Goal: Task Accomplishment & Management: Manage account settings

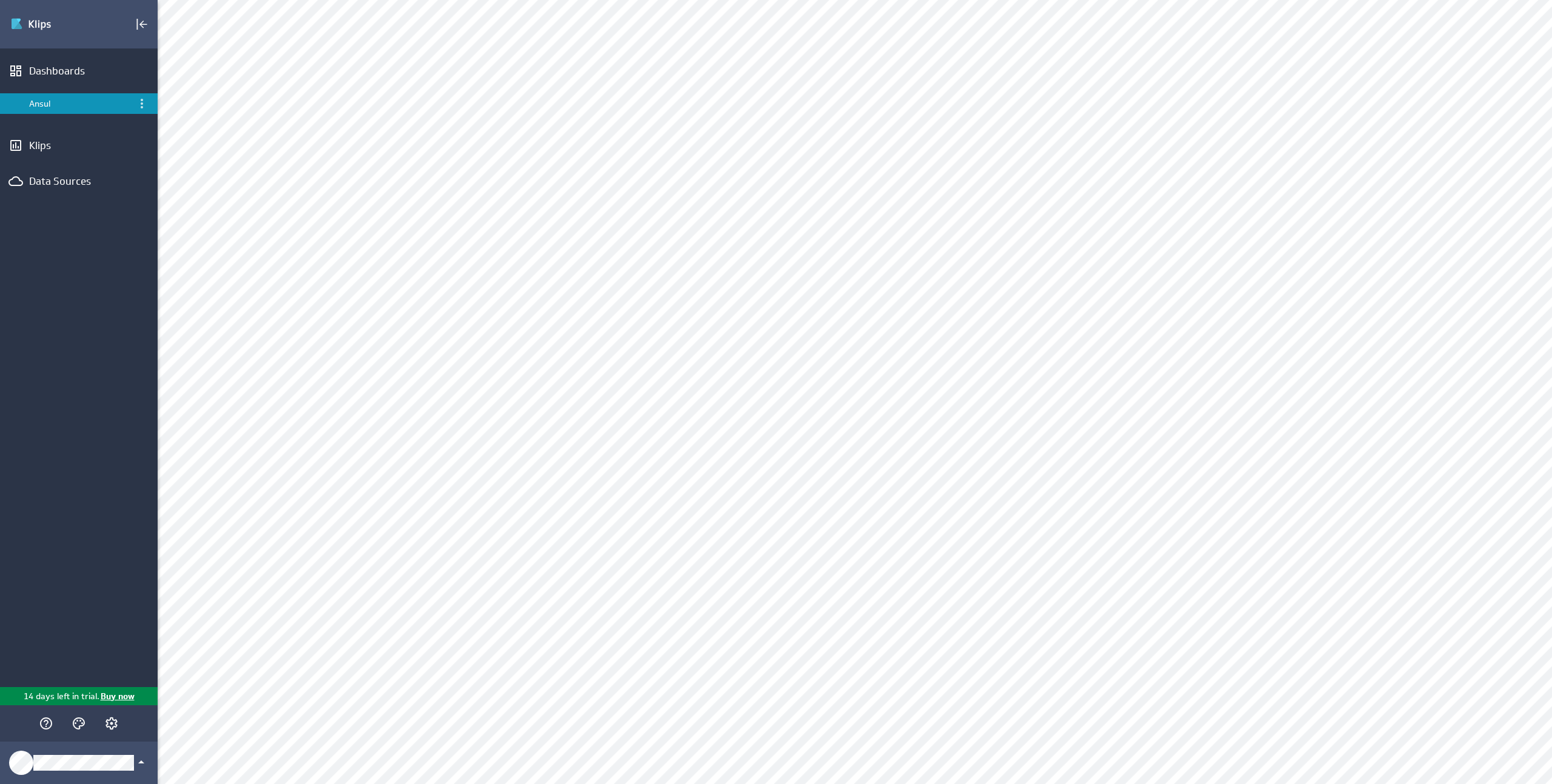
select select "8bbf084fdfd3dec13e1142321b8d3fd8"
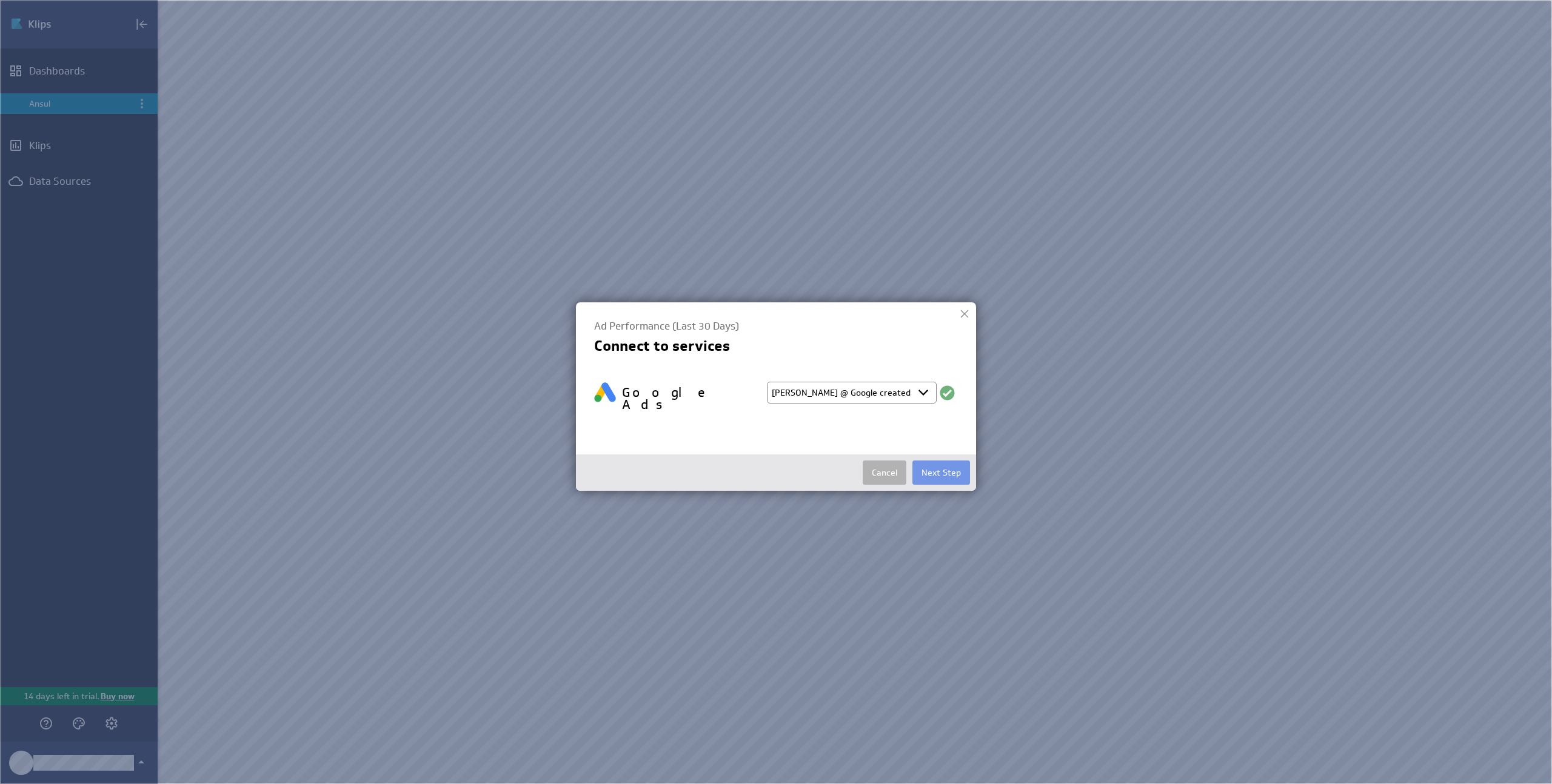
click at [861, 393] on select "Select account Ruben @ Google created Oct 01, 2025 at 4:22 AM EDT Ruben @ Googl…" at bounding box center [852, 392] width 170 height 22
click at [944, 466] on button "Next Step" at bounding box center [941, 472] width 58 height 24
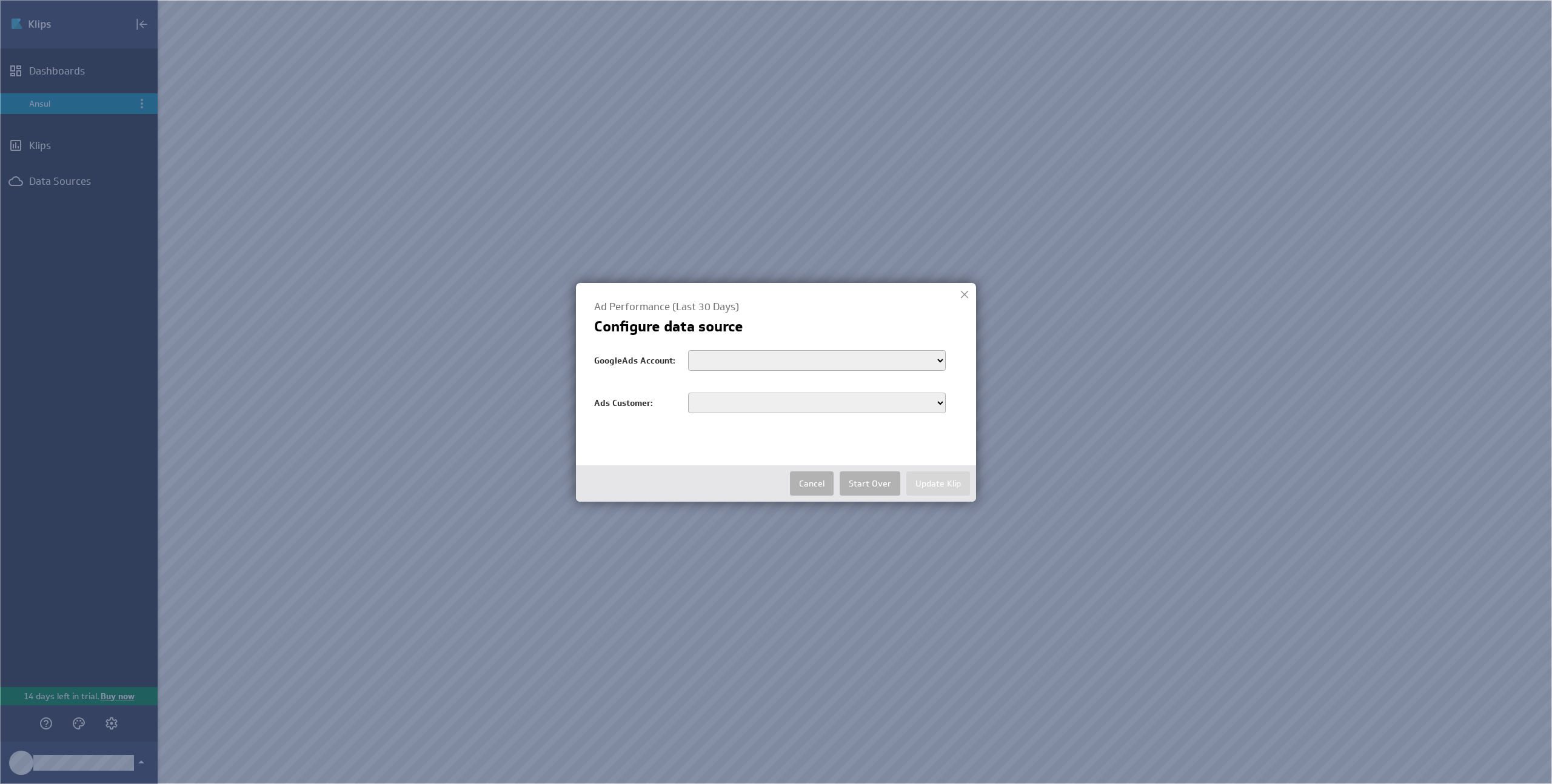
click at [762, 364] on select "customers/5929334279 customers/9513871560 customers/9335337450 customers/165570…" at bounding box center [817, 360] width 258 height 20
select select "customers/1655705545"
click at [688, 350] on select "customers/5929334279 customers/9513871560 customers/9335337450 customers/165570…" at bounding box center [817, 360] width 258 height 20
click at [771, 406] on select "9914089716 7493086141 1901168831 9002663170 7399912054 4538797753 6842239235 62…" at bounding box center [817, 403] width 258 height 20
select select "9914089716"
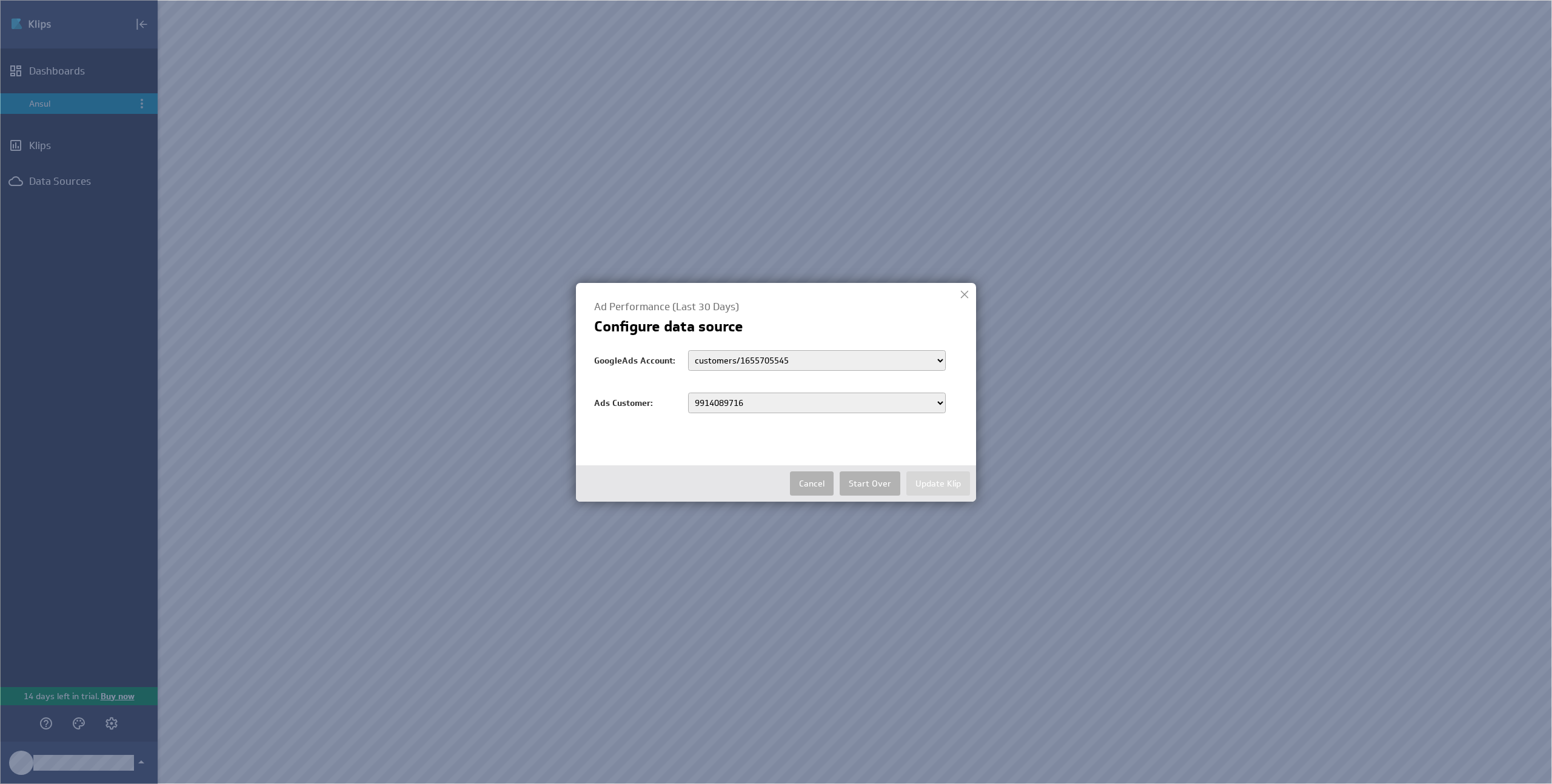
click at [688, 393] on select "9914089716 7493086141 1901168831 9002663170 7399912054 4538797753 6842239235 62…" at bounding box center [817, 403] width 258 height 20
click at [930, 479] on button "Update Klip" at bounding box center [938, 483] width 64 height 24
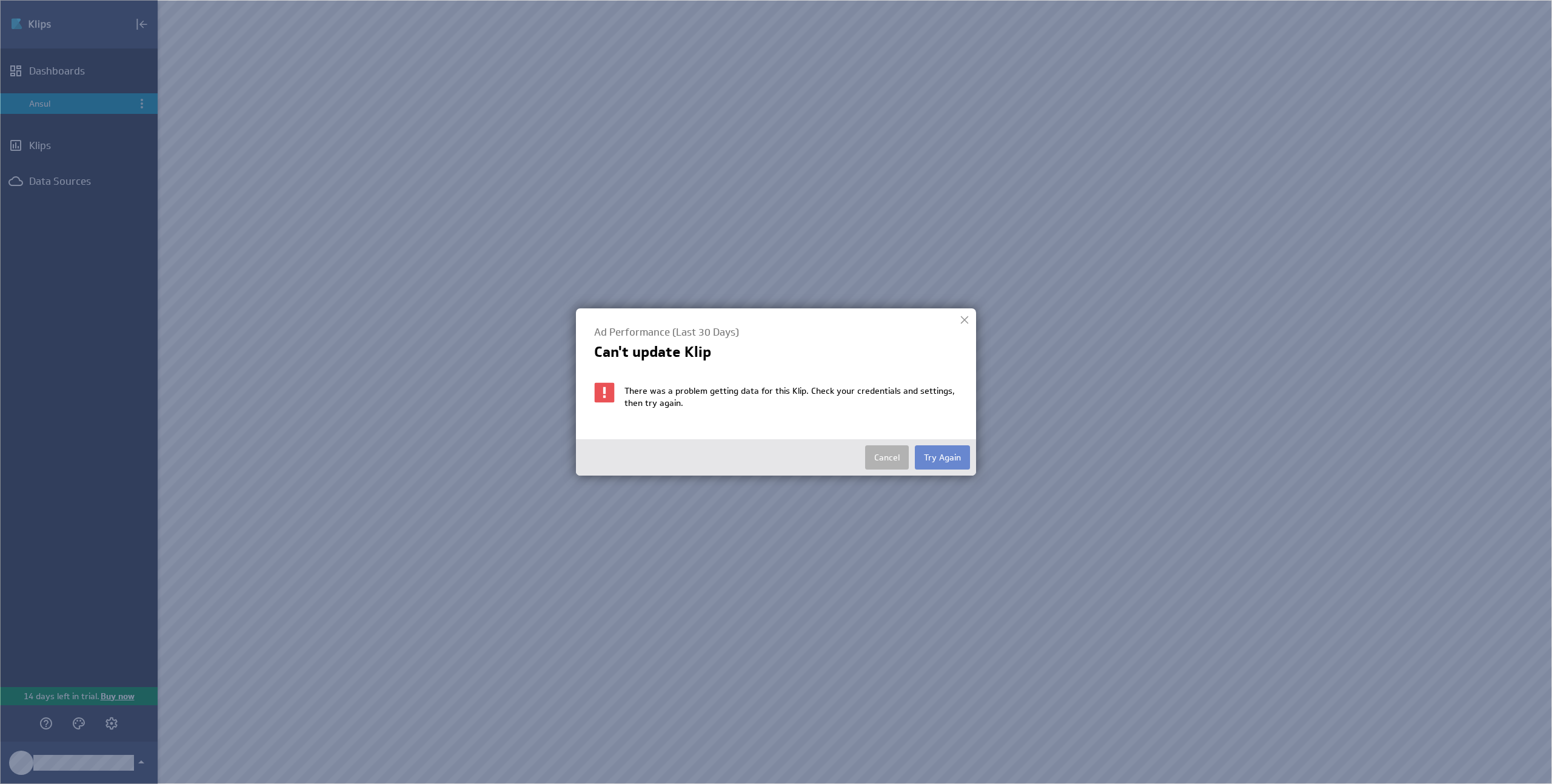
click at [930, 457] on button "Try Again" at bounding box center [942, 457] width 55 height 24
select select "8bbf084fdfd3dec13e1142321b8d3fd8"
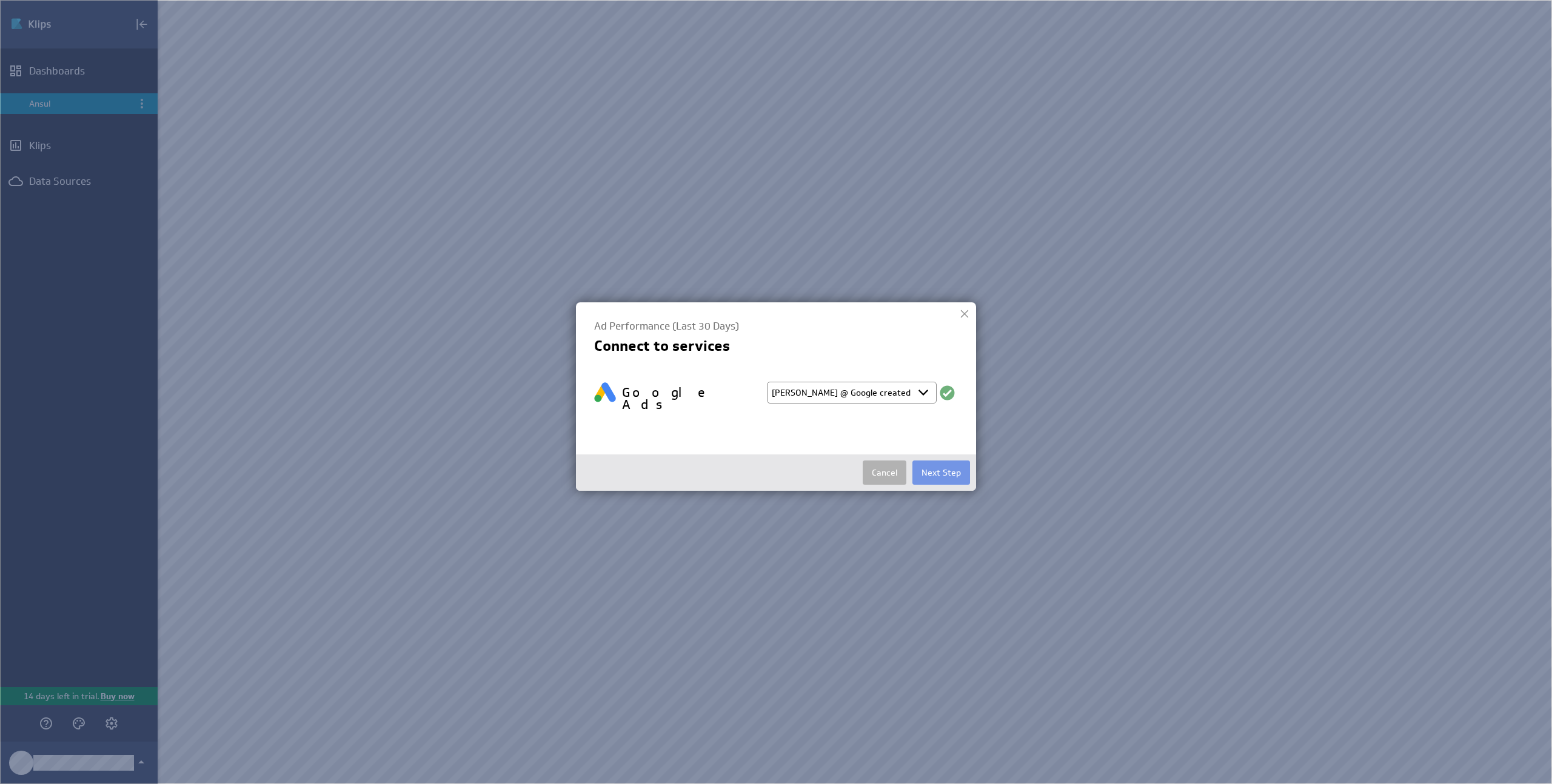
click at [894, 394] on select "Select account Ruben @ Google created Oct 01, 2025 at 4:22 AM EDT Ruben @ Googl…" at bounding box center [852, 392] width 170 height 22
click at [933, 476] on div "Cancel Next Step" at bounding box center [776, 473] width 400 height 37
click at [916, 465] on button "Next Step" at bounding box center [941, 472] width 58 height 24
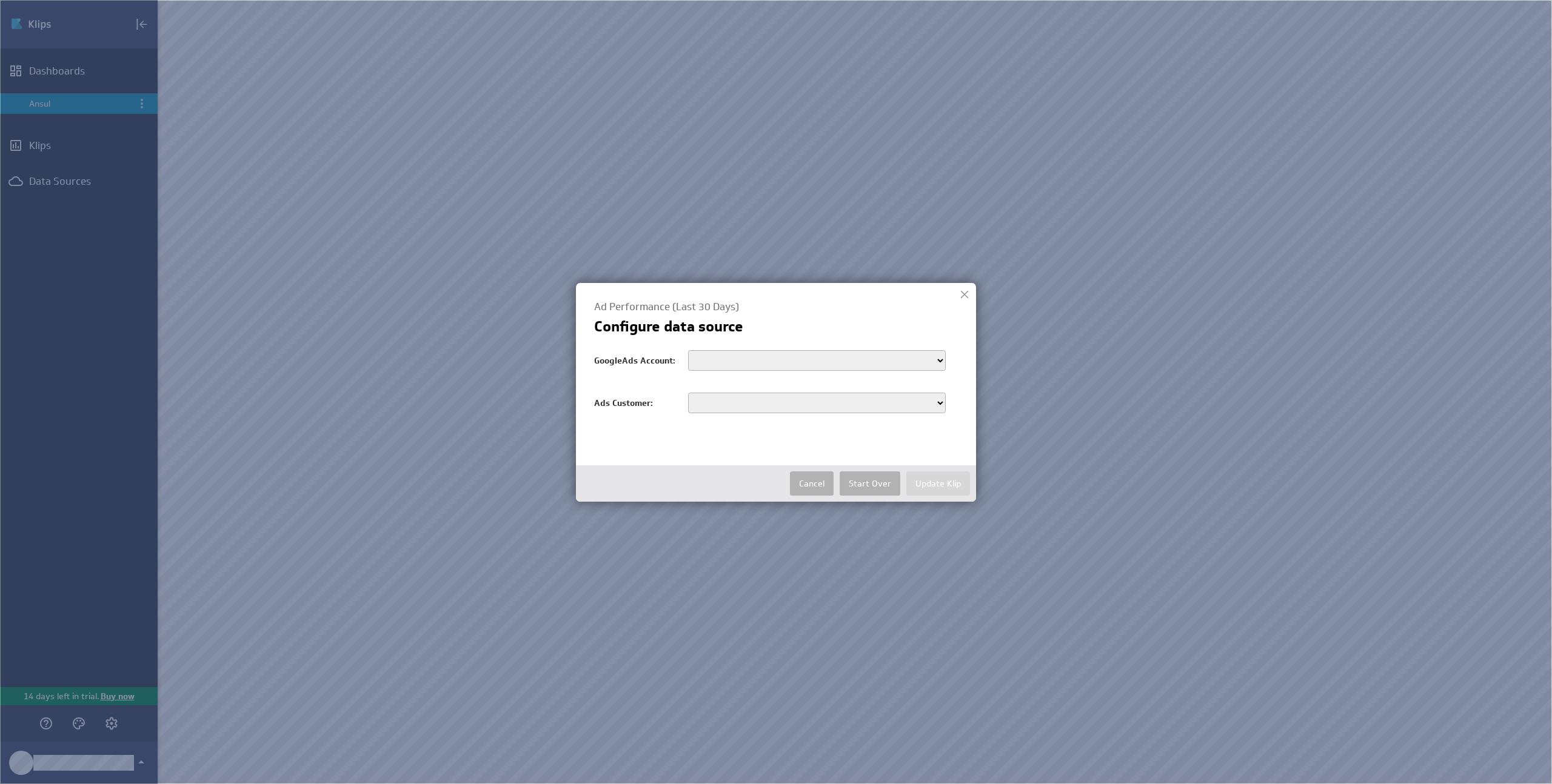
click at [804, 362] on select "customers/5929334279 customers/9513871560 customers/9335337450 customers/165570…" at bounding box center [817, 360] width 258 height 20
select select "customers/9513871560"
click at [688, 350] on select "customers/5929334279 customers/9513871560 customers/9335337450 customers/165570…" at bounding box center [817, 360] width 258 height 20
click at [797, 409] on select "9513871560" at bounding box center [817, 403] width 258 height 20
select select "9513871560"
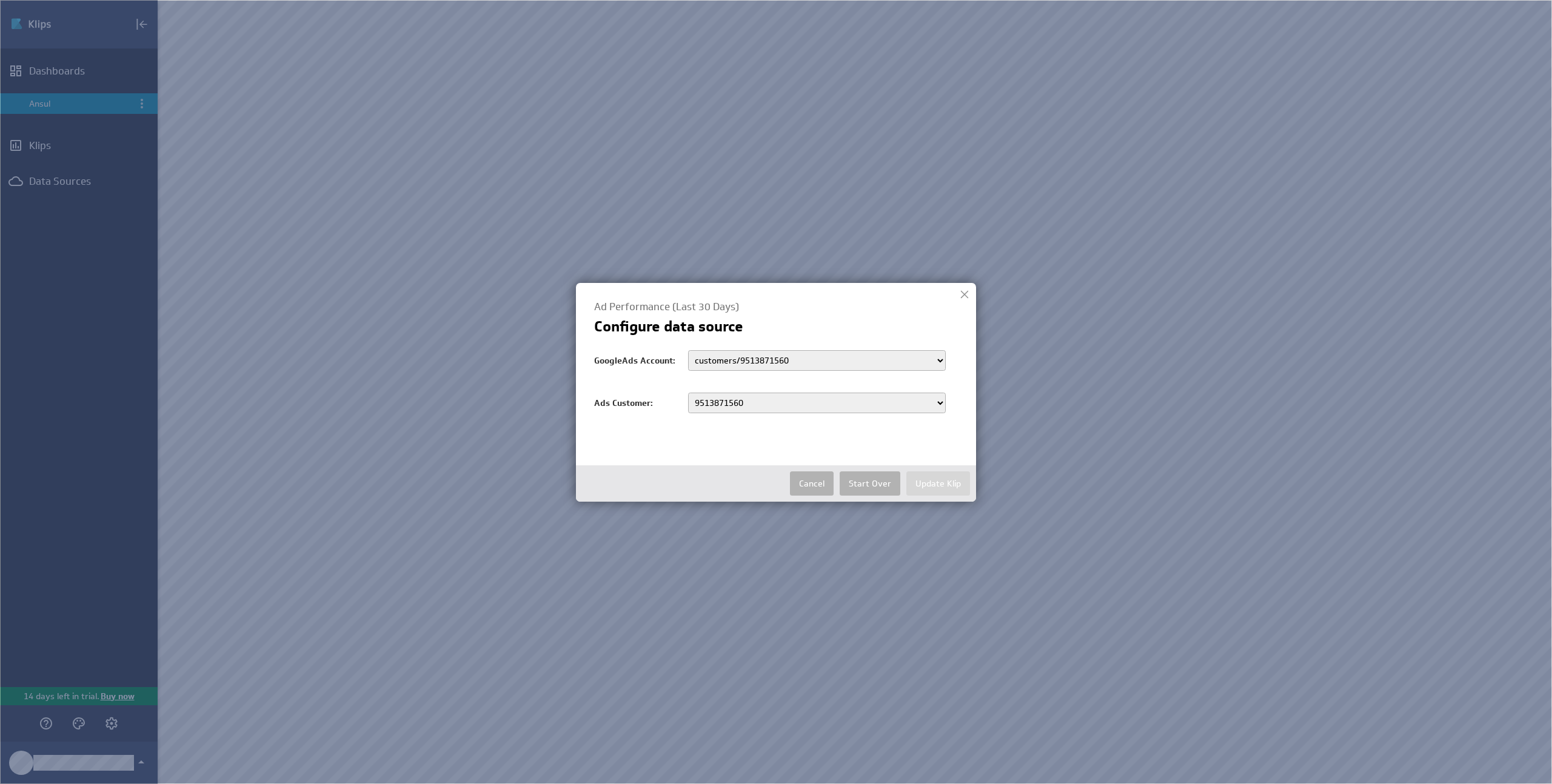
click at [688, 393] on select "9513871560" at bounding box center [817, 403] width 258 height 20
click at [931, 483] on button "Update Klip" at bounding box center [938, 483] width 64 height 24
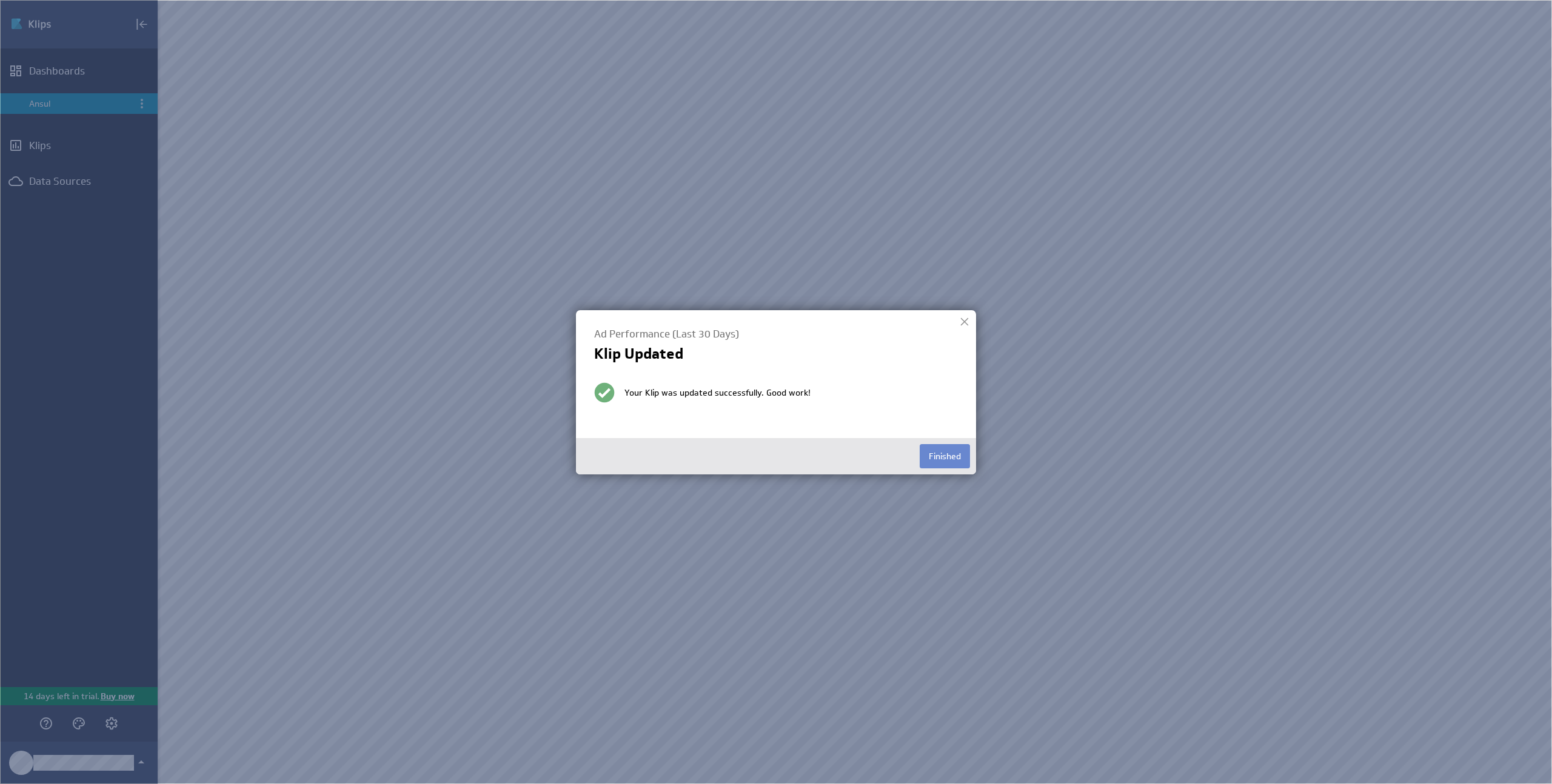
click at [940, 456] on button "Finished" at bounding box center [944, 456] width 50 height 24
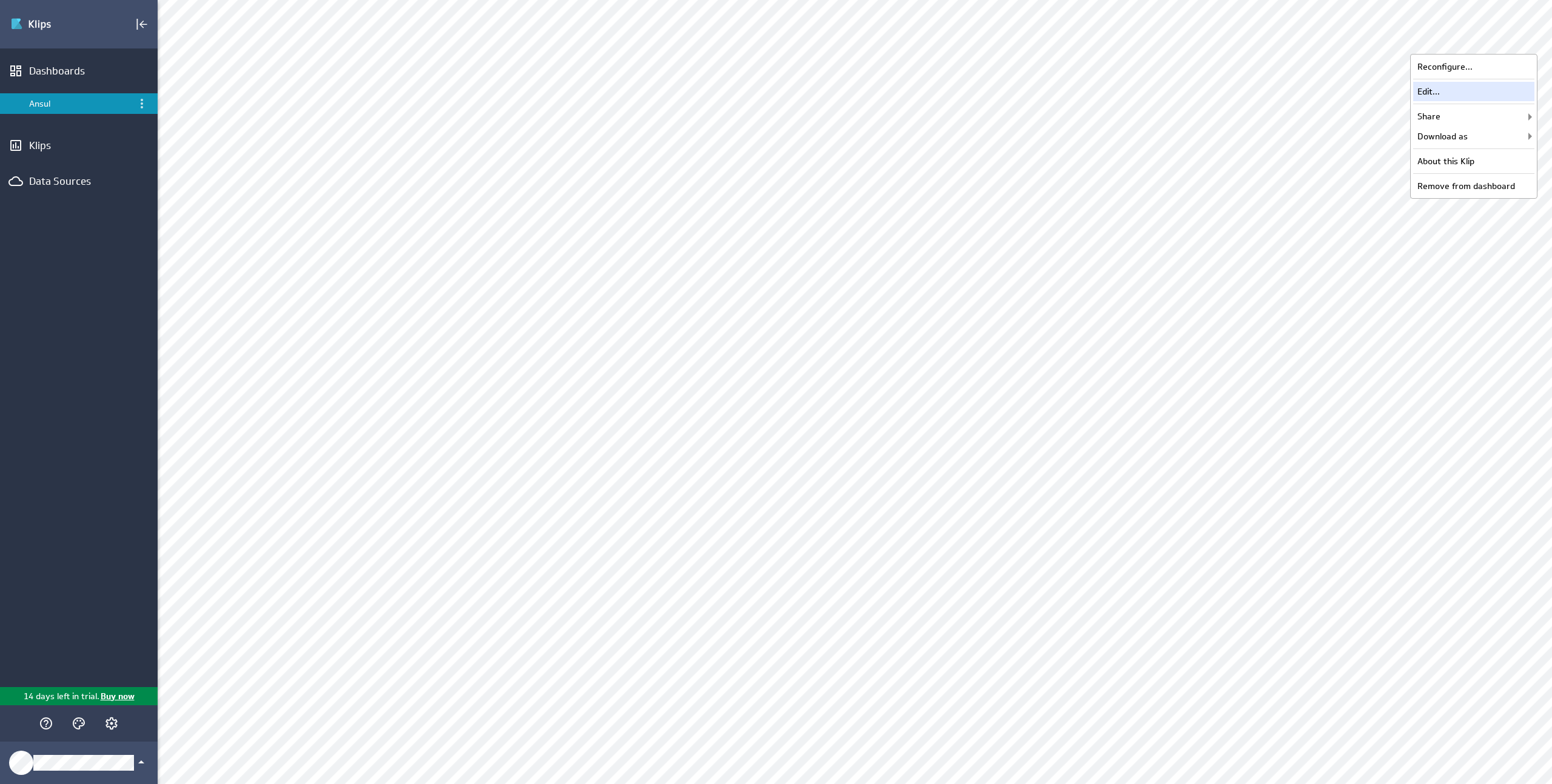
click at [1459, 96] on div "Edit..." at bounding box center [1473, 91] width 121 height 19
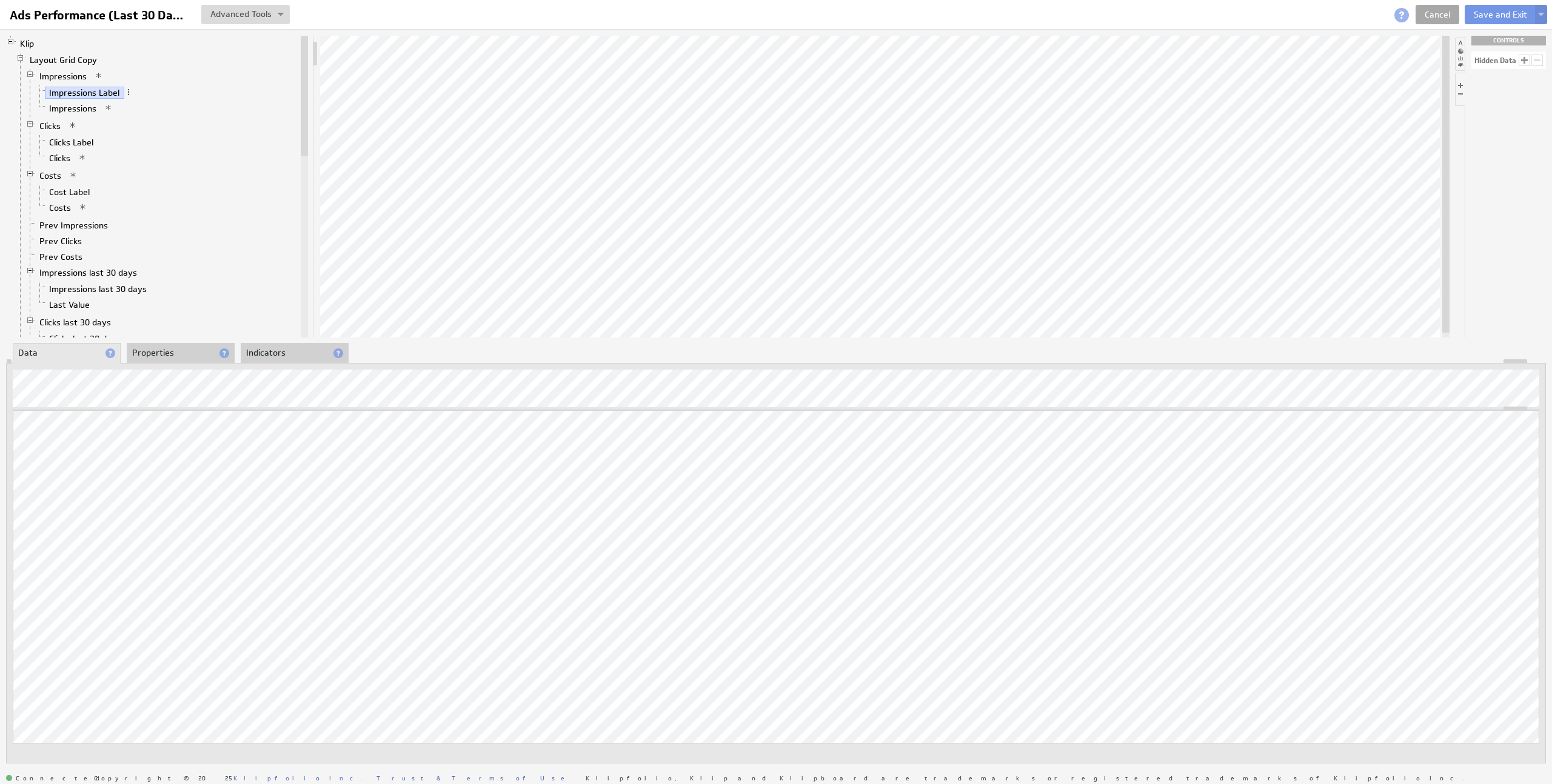
click at [1432, 21] on link "Cancel" at bounding box center [1437, 14] width 43 height 19
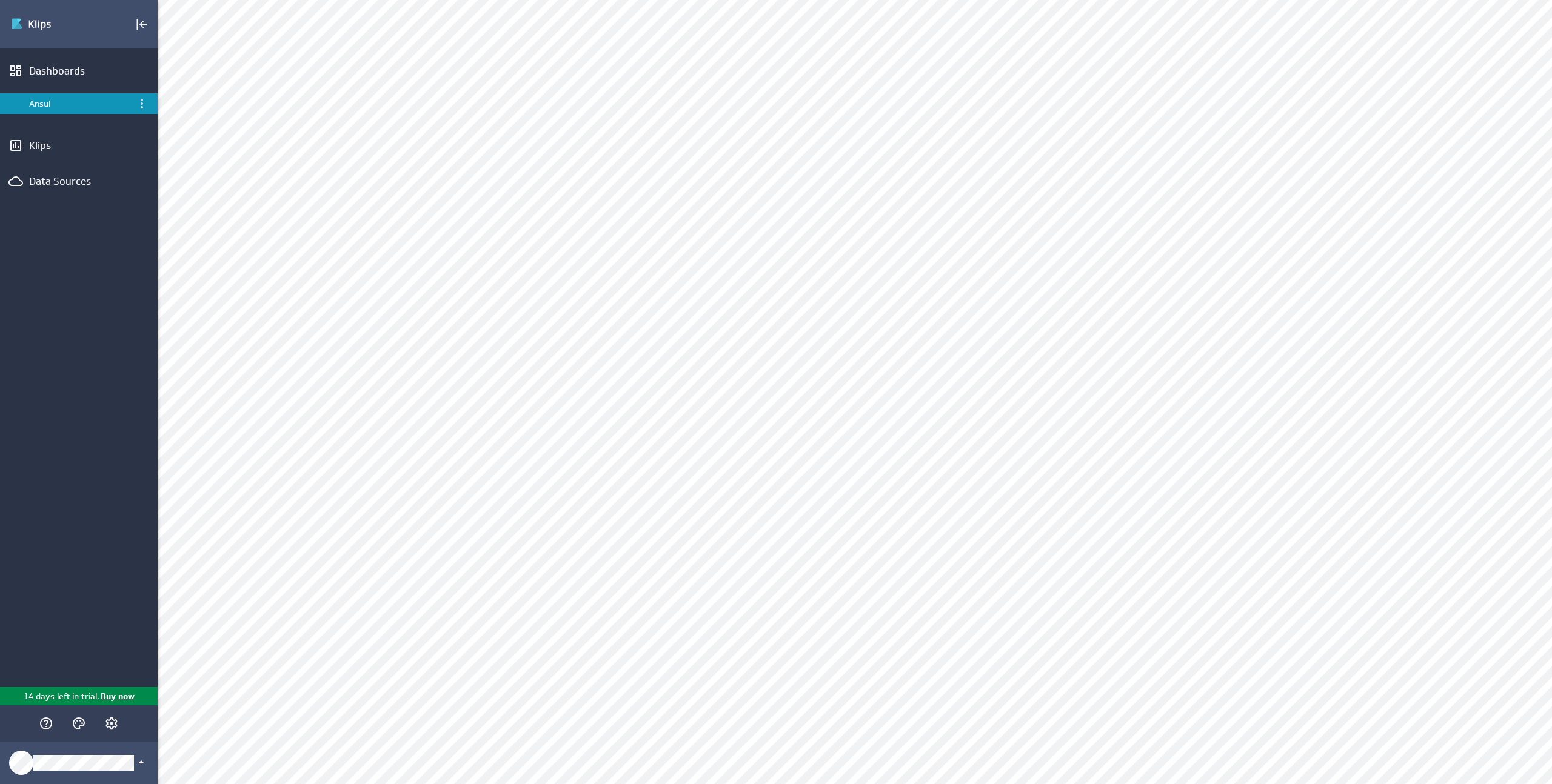
scroll to position [3, 0]
click at [1494, 60] on div "Reconfigure..." at bounding box center [1473, 63] width 121 height 19
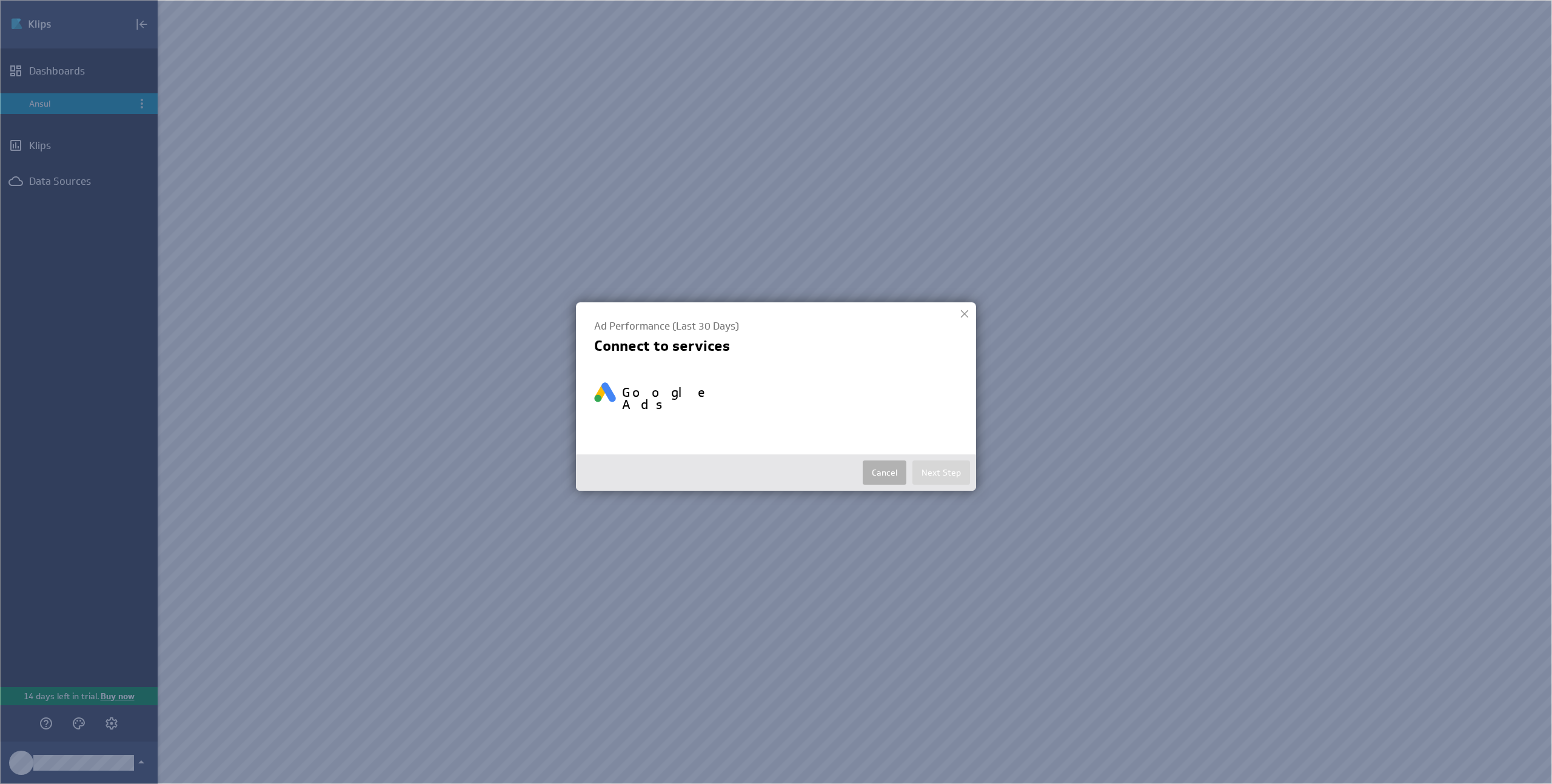
select select "8bbf084fdfd3dec13e1142321b8d3fd8"
click at [965, 313] on div at bounding box center [964, 313] width 18 height 18
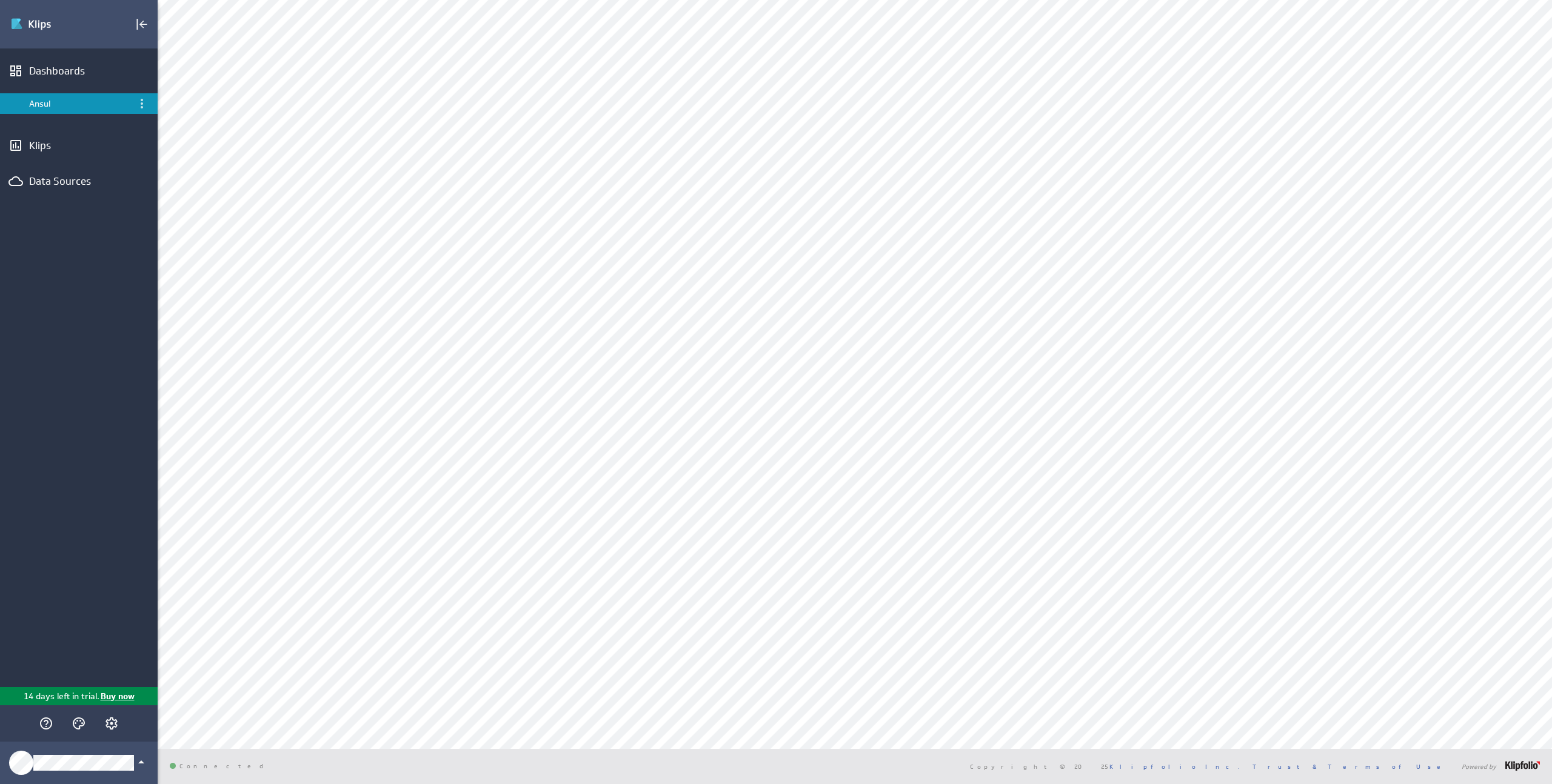
scroll to position [0, 0]
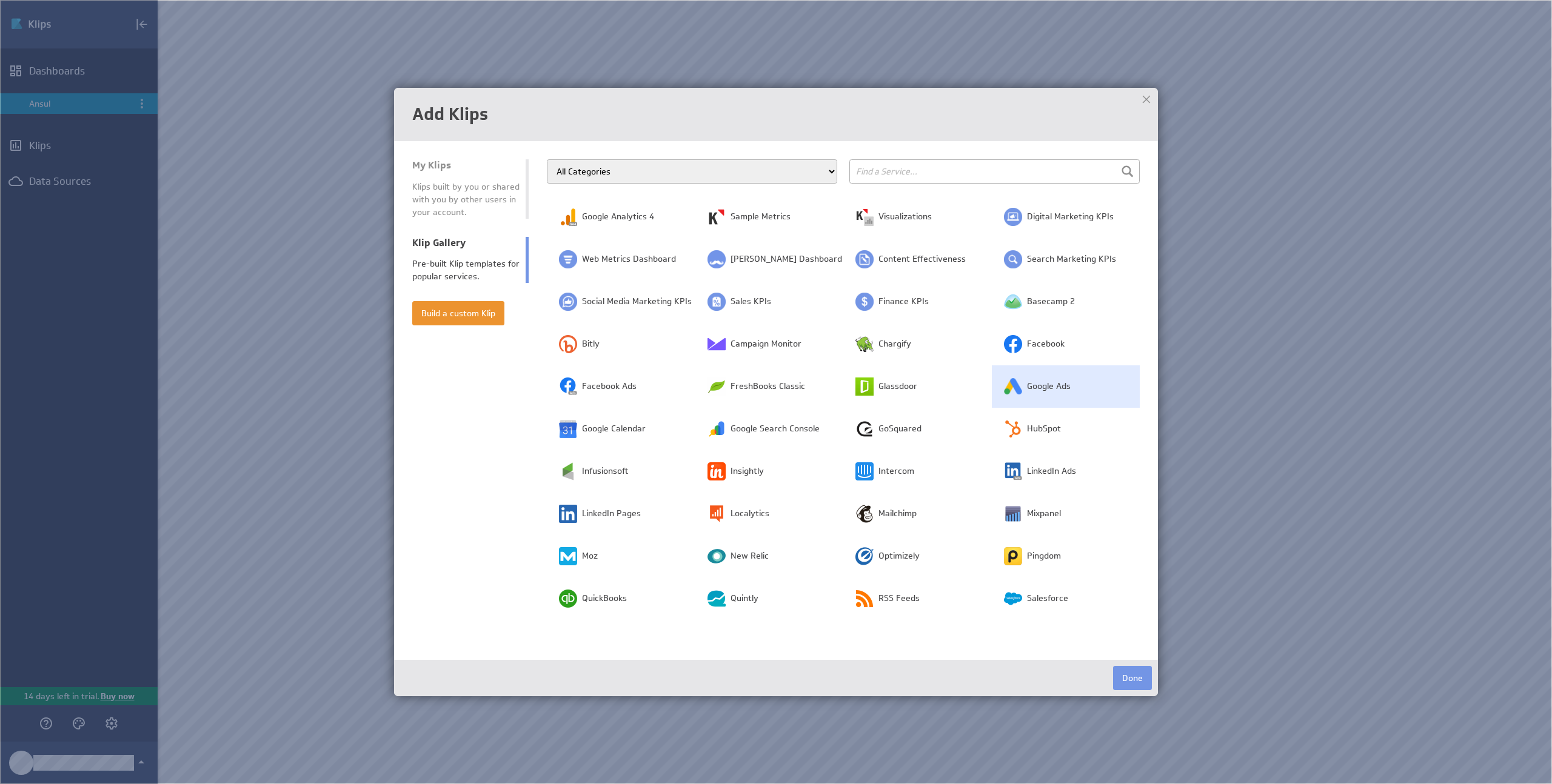
click at [1020, 388] on img at bounding box center [1013, 386] width 18 height 18
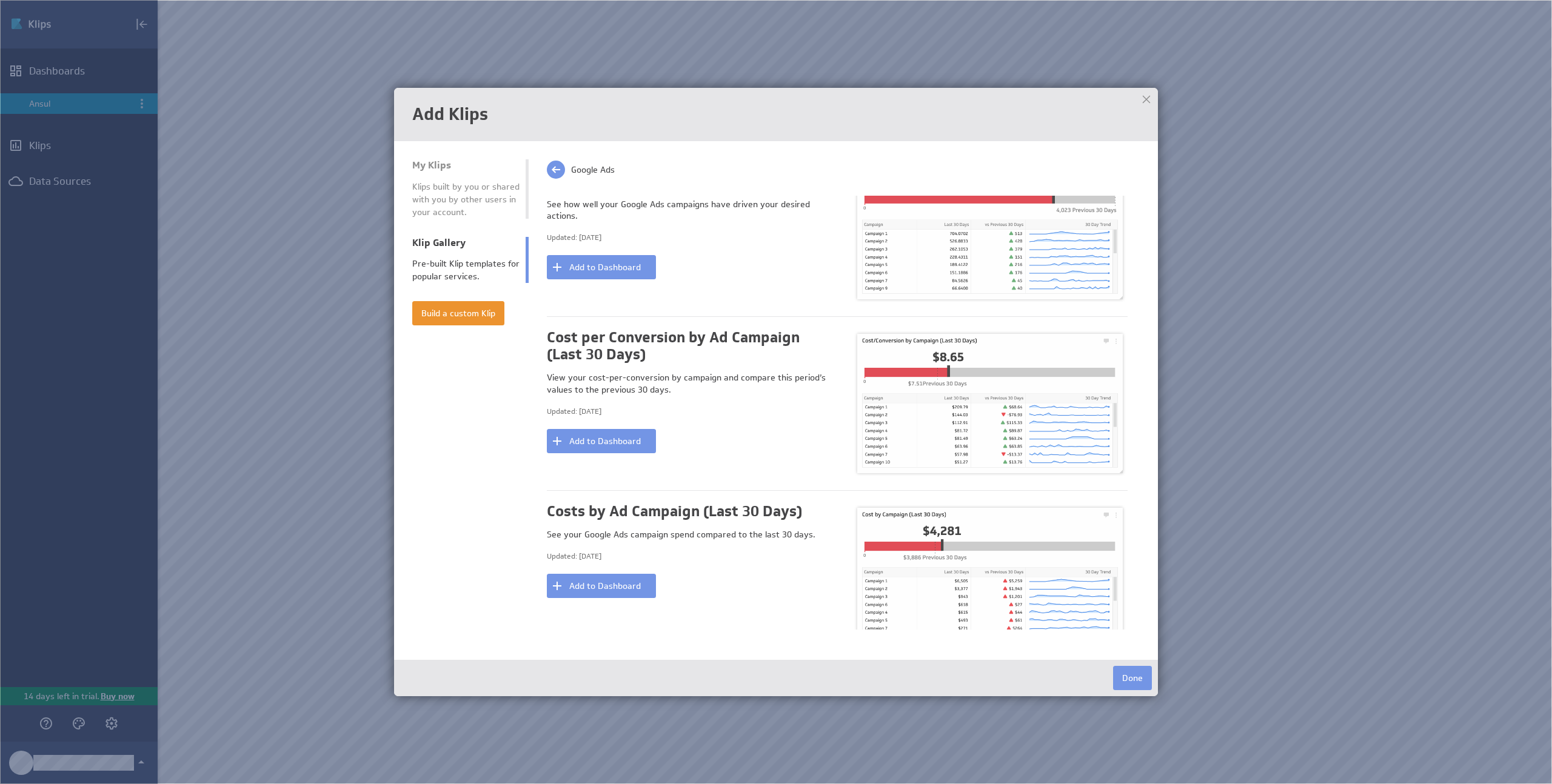
scroll to position [1009, 0]
click at [631, 447] on button "Add to Dashboard" at bounding box center [601, 440] width 109 height 24
click at [1141, 98] on div at bounding box center [1146, 99] width 18 height 18
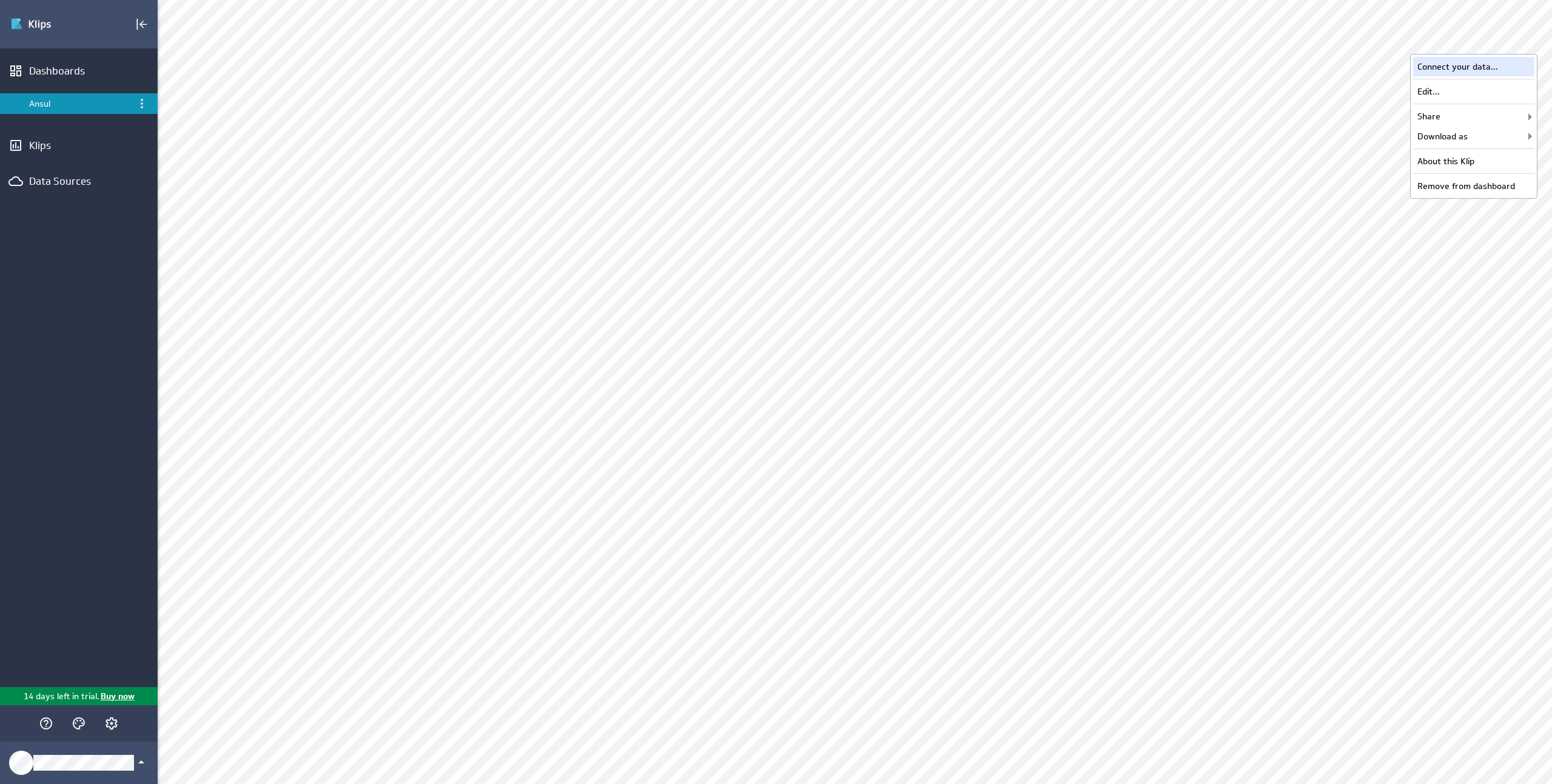
click at [1460, 70] on div "Connect your data..." at bounding box center [1473, 66] width 121 height 19
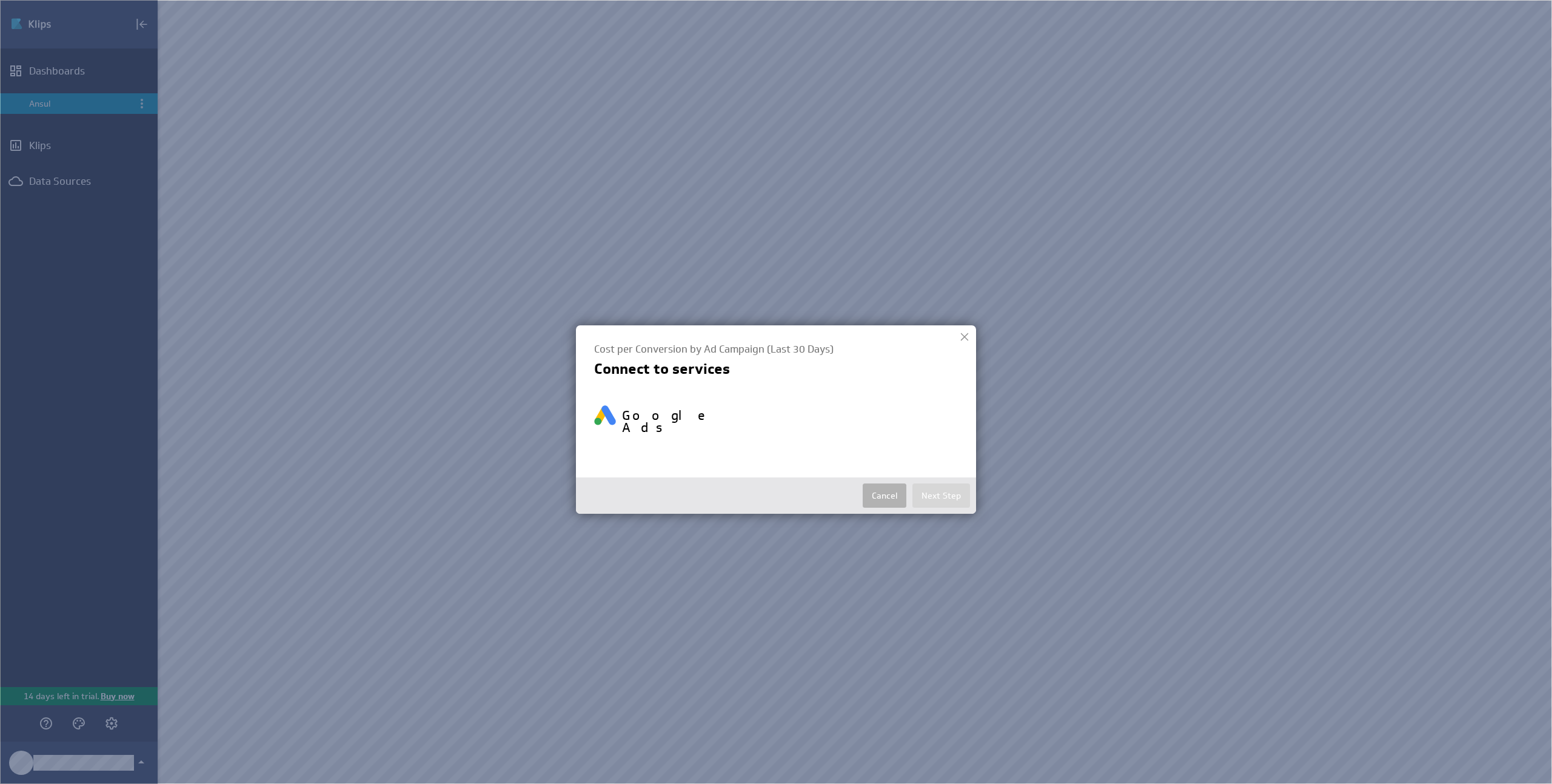
select select "8bbf084fdfd3dec13e1142321b8d3fd8"
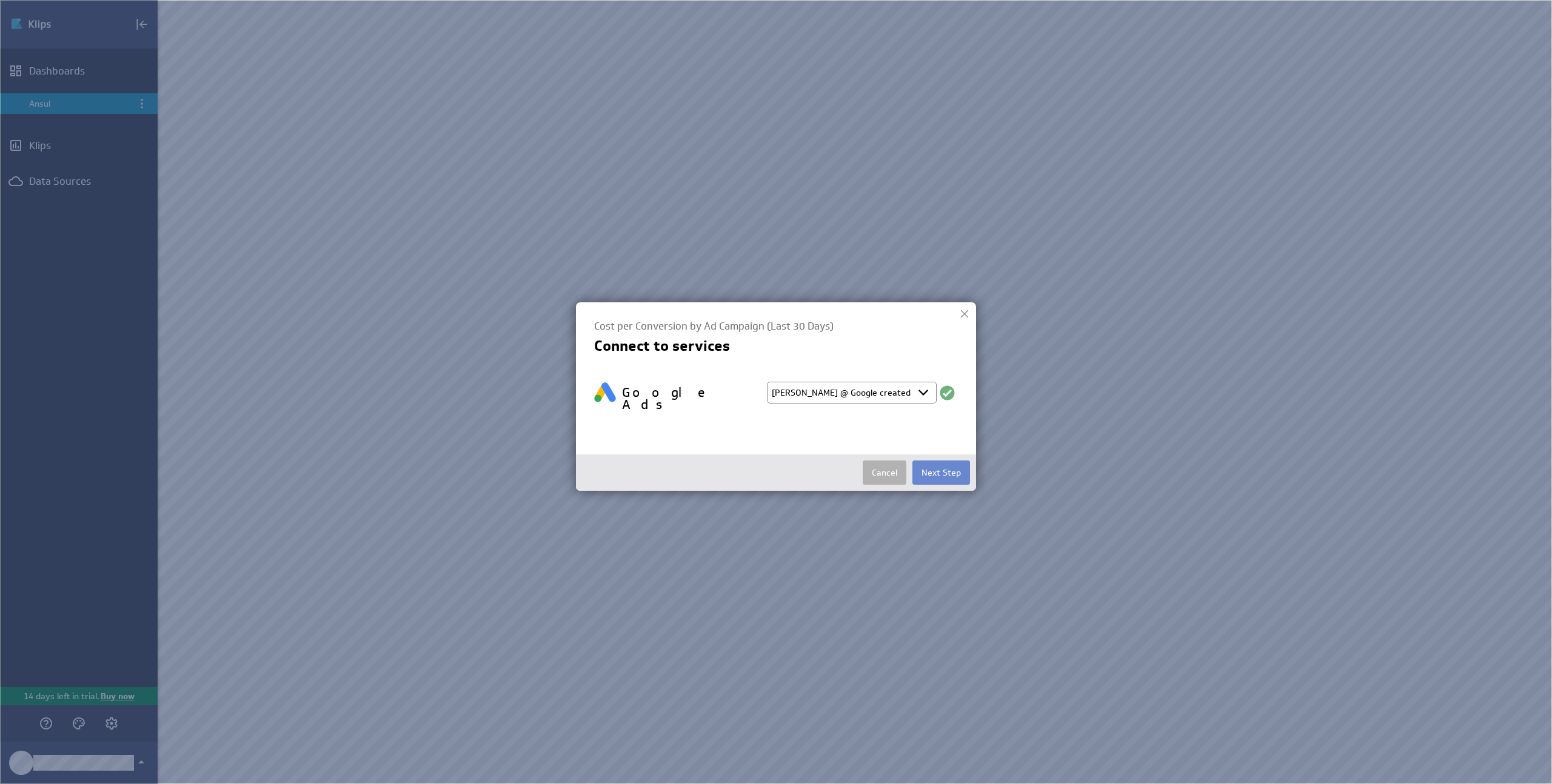
drag, startPoint x: 943, startPoint y: 446, endPoint x: 943, endPoint y: 457, distance: 11.0
click at [943, 455] on div "Cancel Next Step" at bounding box center [776, 473] width 400 height 37
click at [941, 461] on button "Next Step" at bounding box center [941, 472] width 58 height 24
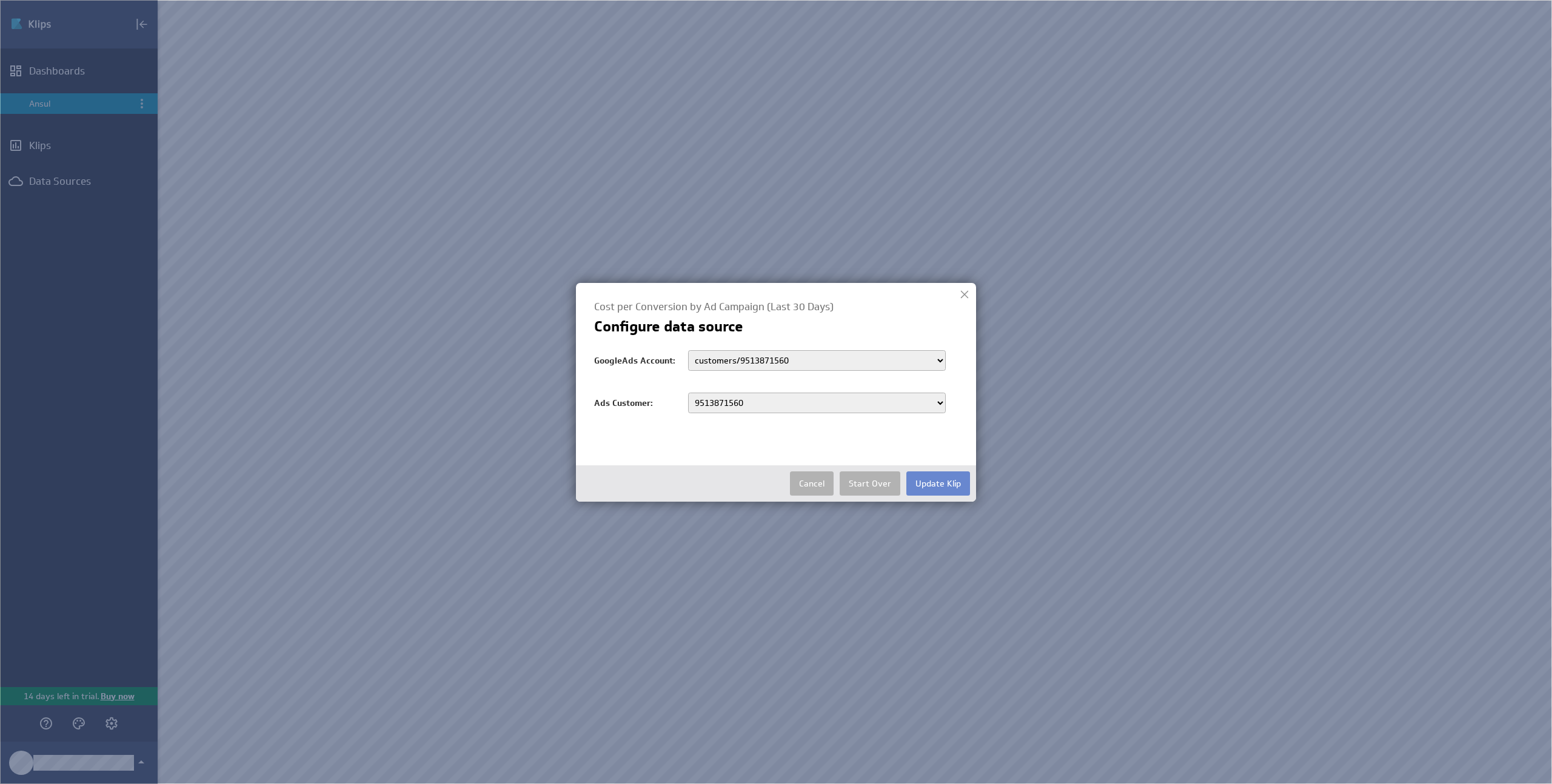
click at [938, 486] on button "Update Klip" at bounding box center [938, 483] width 64 height 24
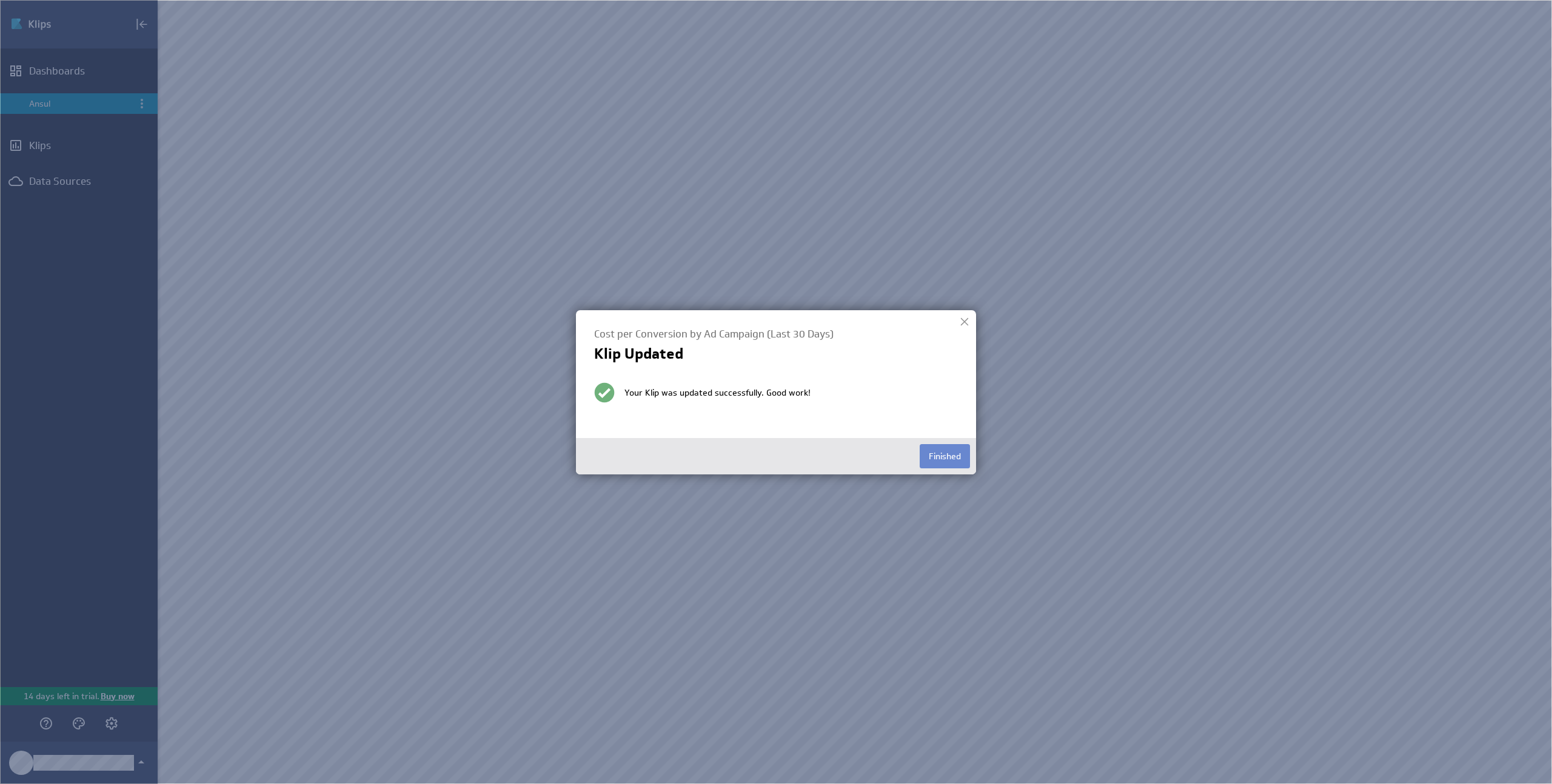
click at [927, 453] on button "Finished" at bounding box center [944, 456] width 50 height 24
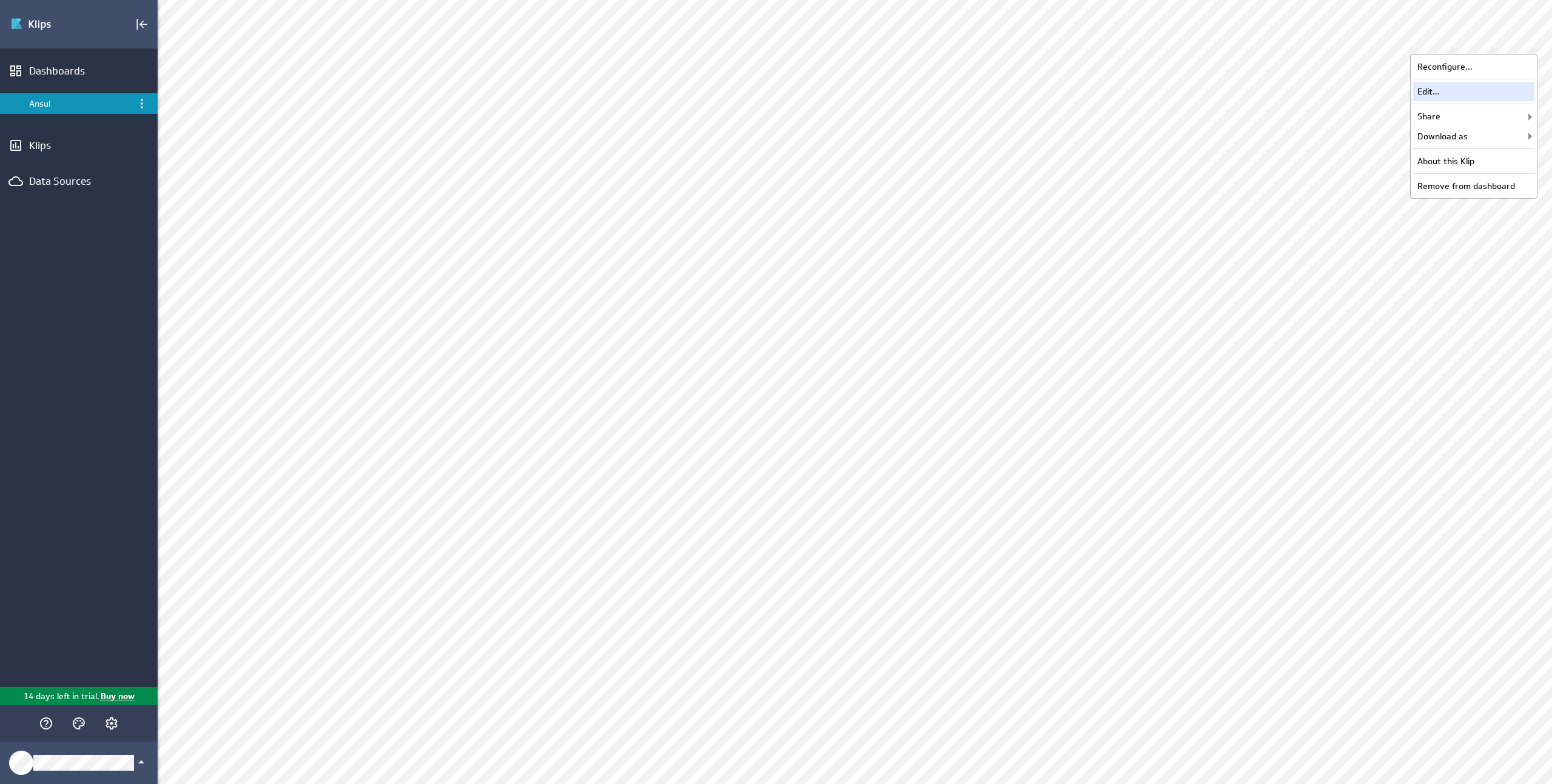
click at [1457, 96] on div "Edit..." at bounding box center [1473, 91] width 121 height 19
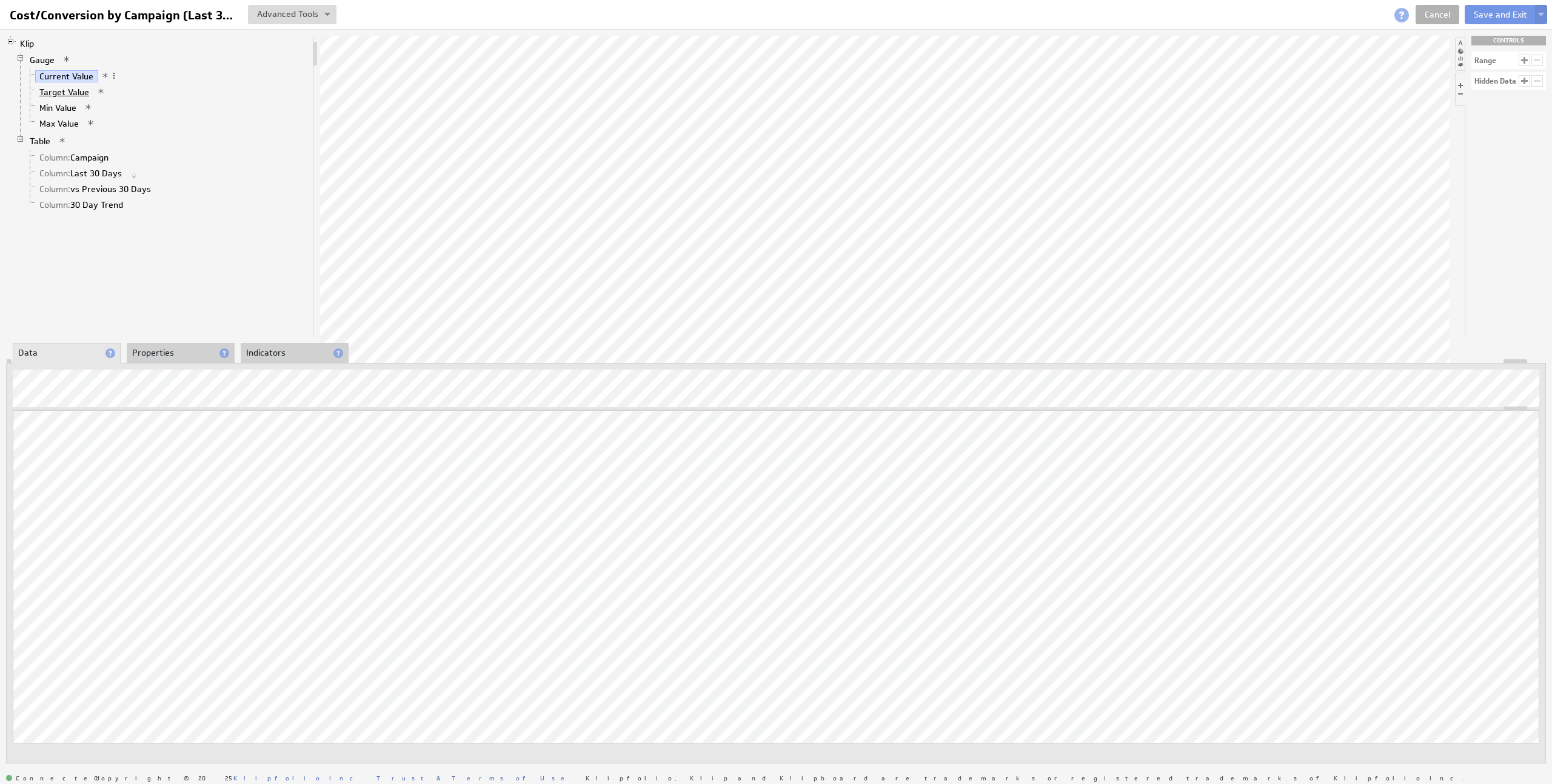
click at [56, 88] on link "Target Value" at bounding box center [65, 92] width 59 height 12
click at [78, 71] on link "Current Value" at bounding box center [67, 76] width 63 height 12
click at [179, 357] on li "Properties" at bounding box center [181, 353] width 108 height 20
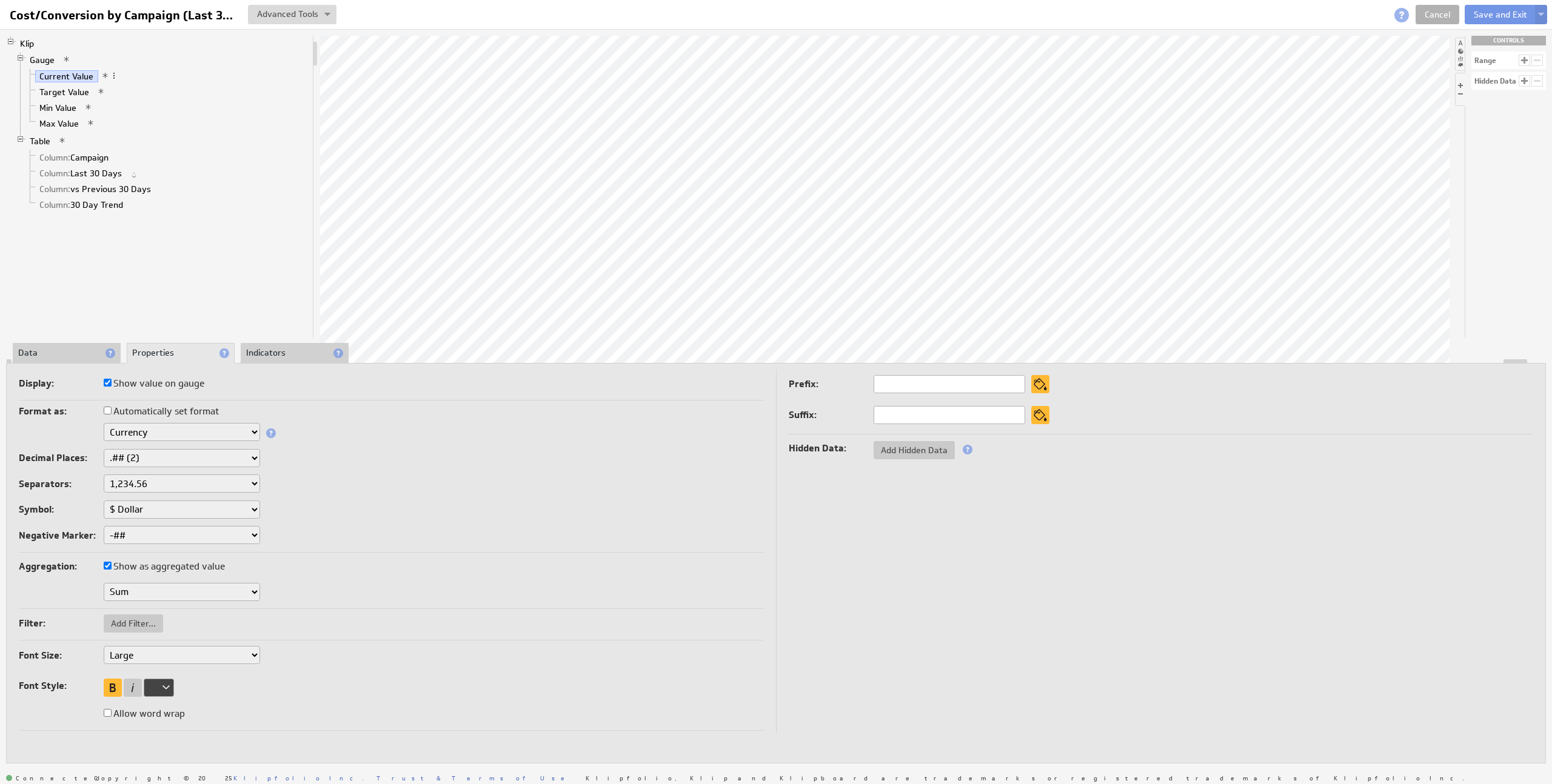
click at [196, 430] on select "Text Number Currency Percentage Date / Time Duration" at bounding box center [182, 432] width 156 height 18
click at [209, 505] on select "$ Dollar £ Pound € Euro ¥ Yen R$ Real ₱ Peso kr Krone Rp Rupiah ₨ Rupee ƒ Guild…" at bounding box center [182, 509] width 156 height 18
select select "eur"
click at [104, 501] on select "$ Dollar £ Pound € Euro ¥ Yen R$ Real ₱ Peso kr Krone Rp Rupiah ₨ Rupee ƒ Guild…" at bounding box center [182, 509] width 156 height 18
select select "eur"
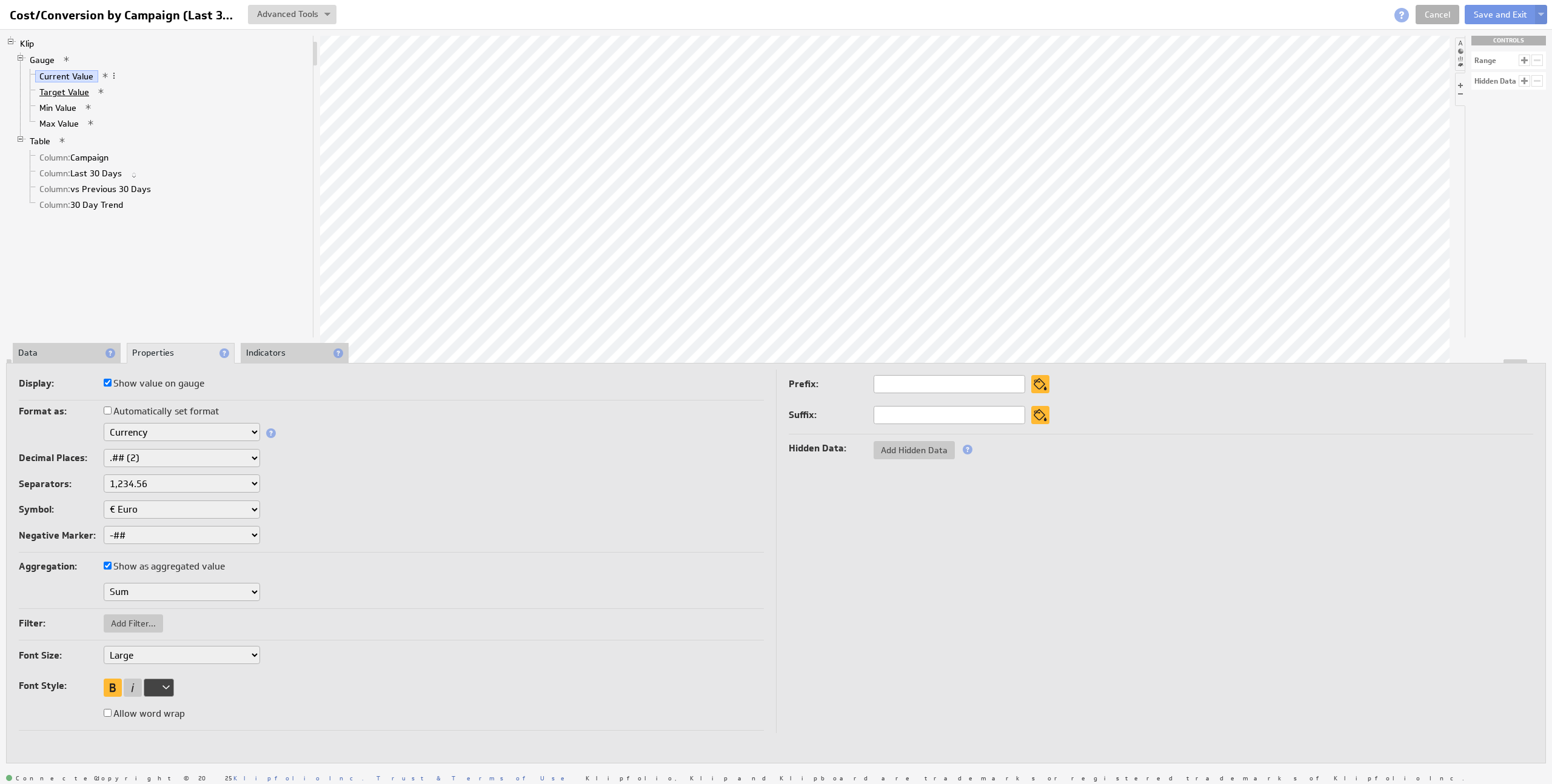
click at [68, 91] on link "Target Value" at bounding box center [65, 92] width 59 height 12
click at [179, 508] on select "$ Dollar £ Pound € Euro ¥ Yen R$ Real ₱ Peso kr Krone Rp Rupiah ₨ Rupee ƒ Guild…" at bounding box center [182, 509] width 156 height 18
select select "eur"
click at [104, 501] on select "$ Dollar £ Pound € Euro ¥ Yen R$ Real ₱ Peso kr Krone Rp Rupiah ₨ Rupee ƒ Guild…" at bounding box center [182, 509] width 156 height 18
select select "eur"
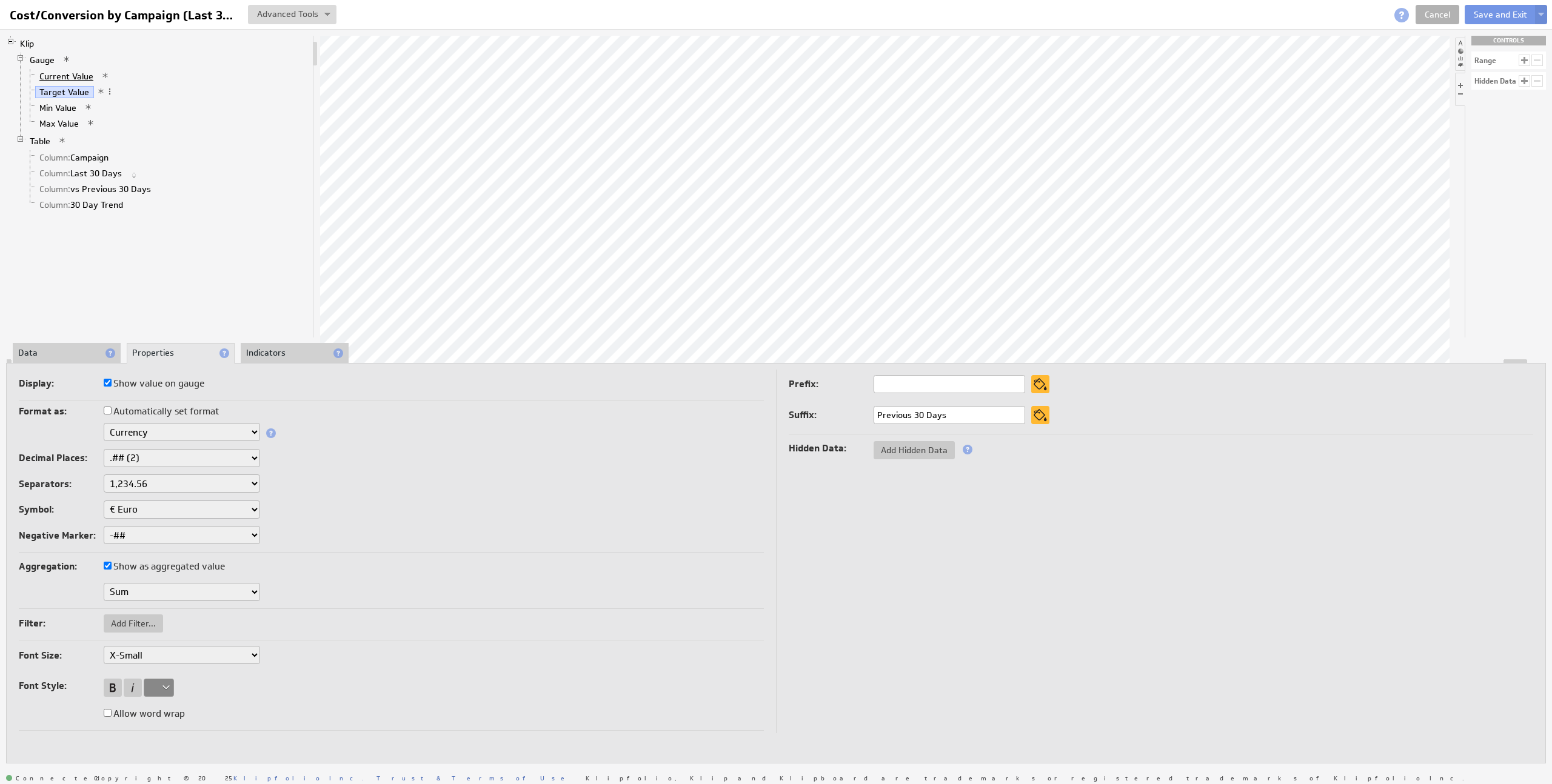
click at [56, 78] on link "Current Value" at bounding box center [67, 76] width 63 height 12
click at [70, 105] on link "Min Value" at bounding box center [58, 108] width 46 height 12
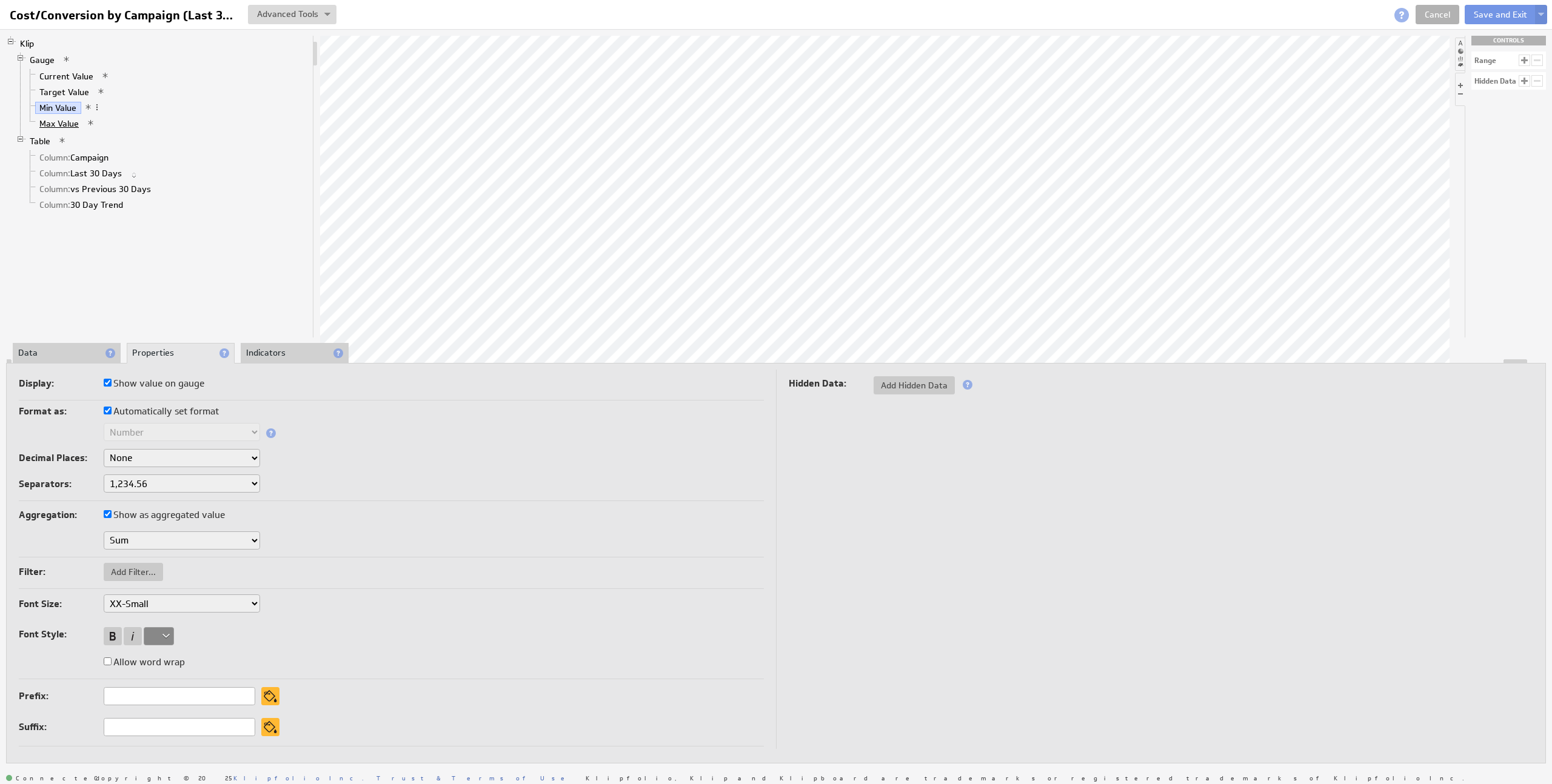
click at [56, 121] on link "Max Value" at bounding box center [60, 123] width 48 height 12
click at [1499, 20] on button "Save and Exit" at bounding box center [1500, 14] width 71 height 19
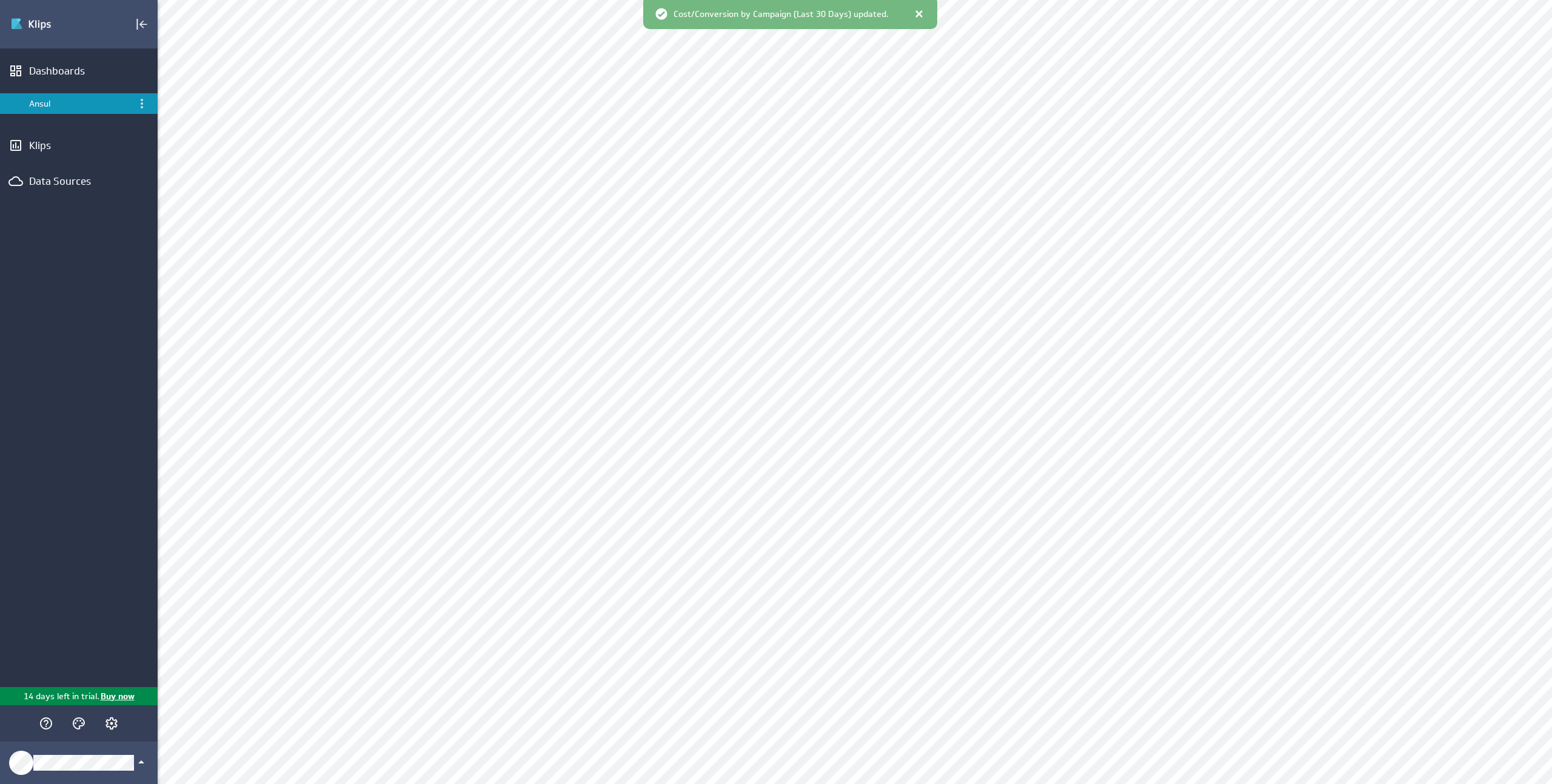
click at [919, 11] on div at bounding box center [919, 14] width 12 height 12
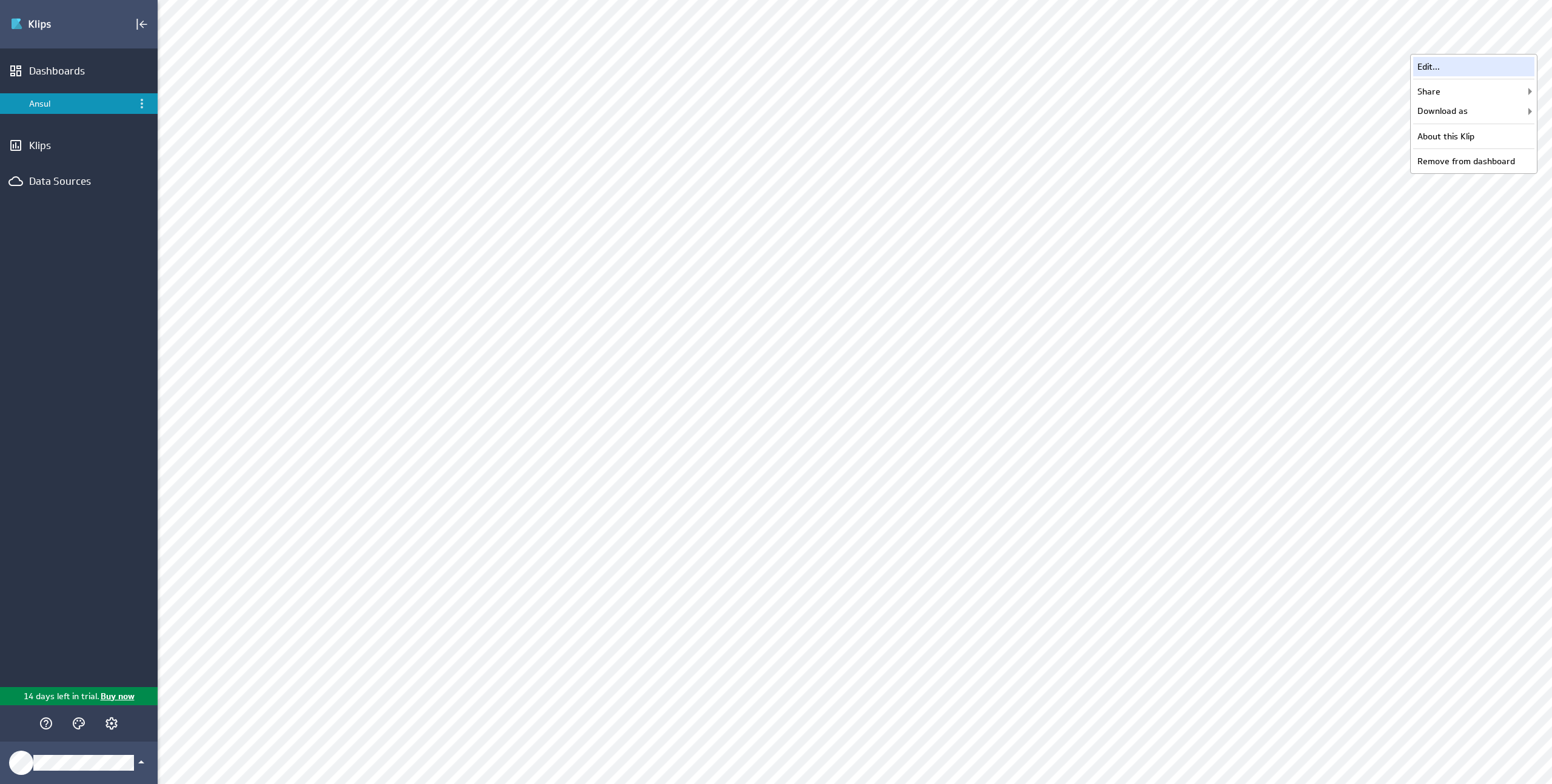
click at [1467, 65] on div "Edit..." at bounding box center [1473, 66] width 121 height 19
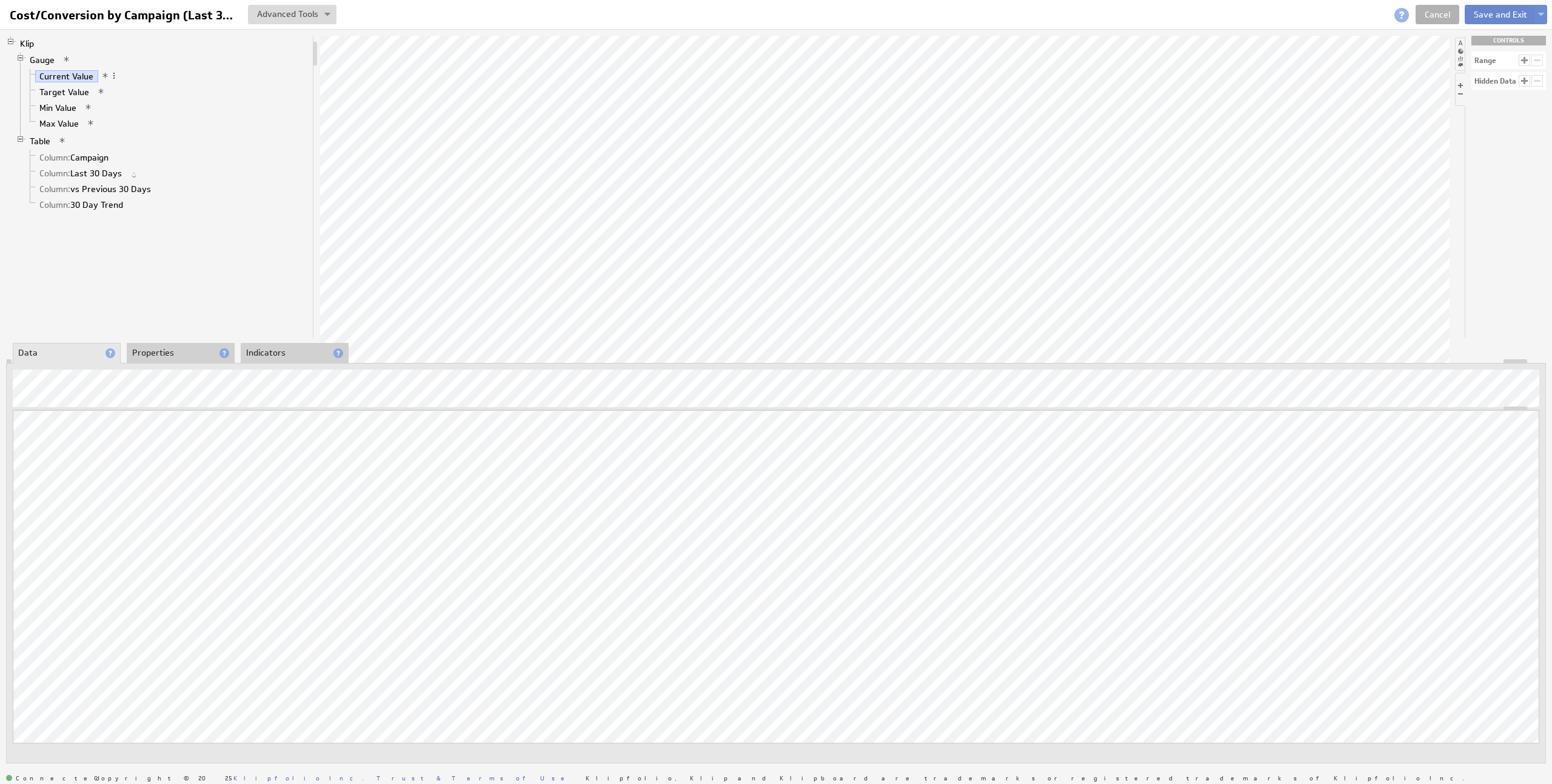
click at [1522, 13] on button "Save and Exit" at bounding box center [1500, 14] width 71 height 19
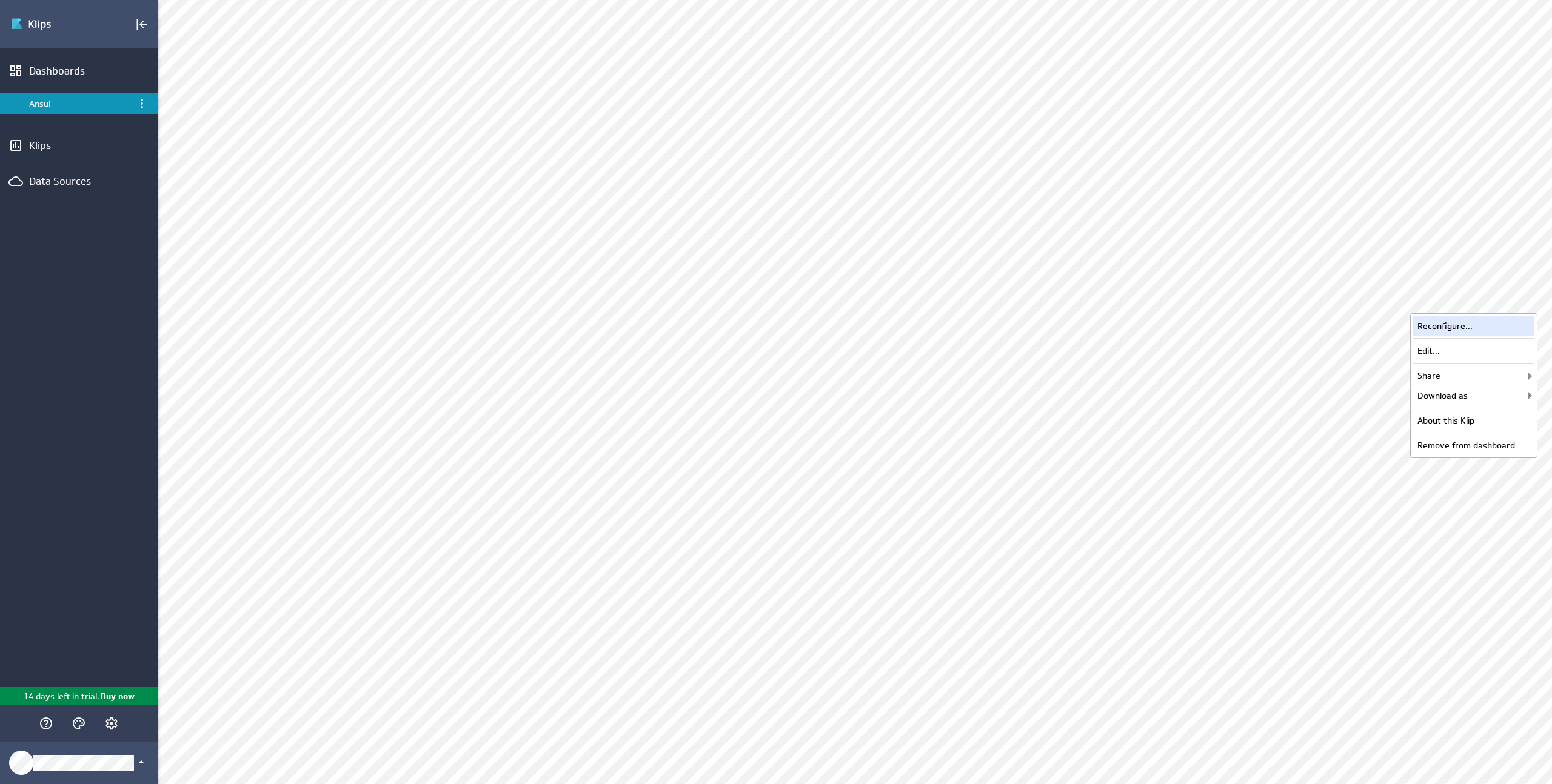
click at [1486, 330] on div "Reconfigure..." at bounding box center [1473, 326] width 121 height 19
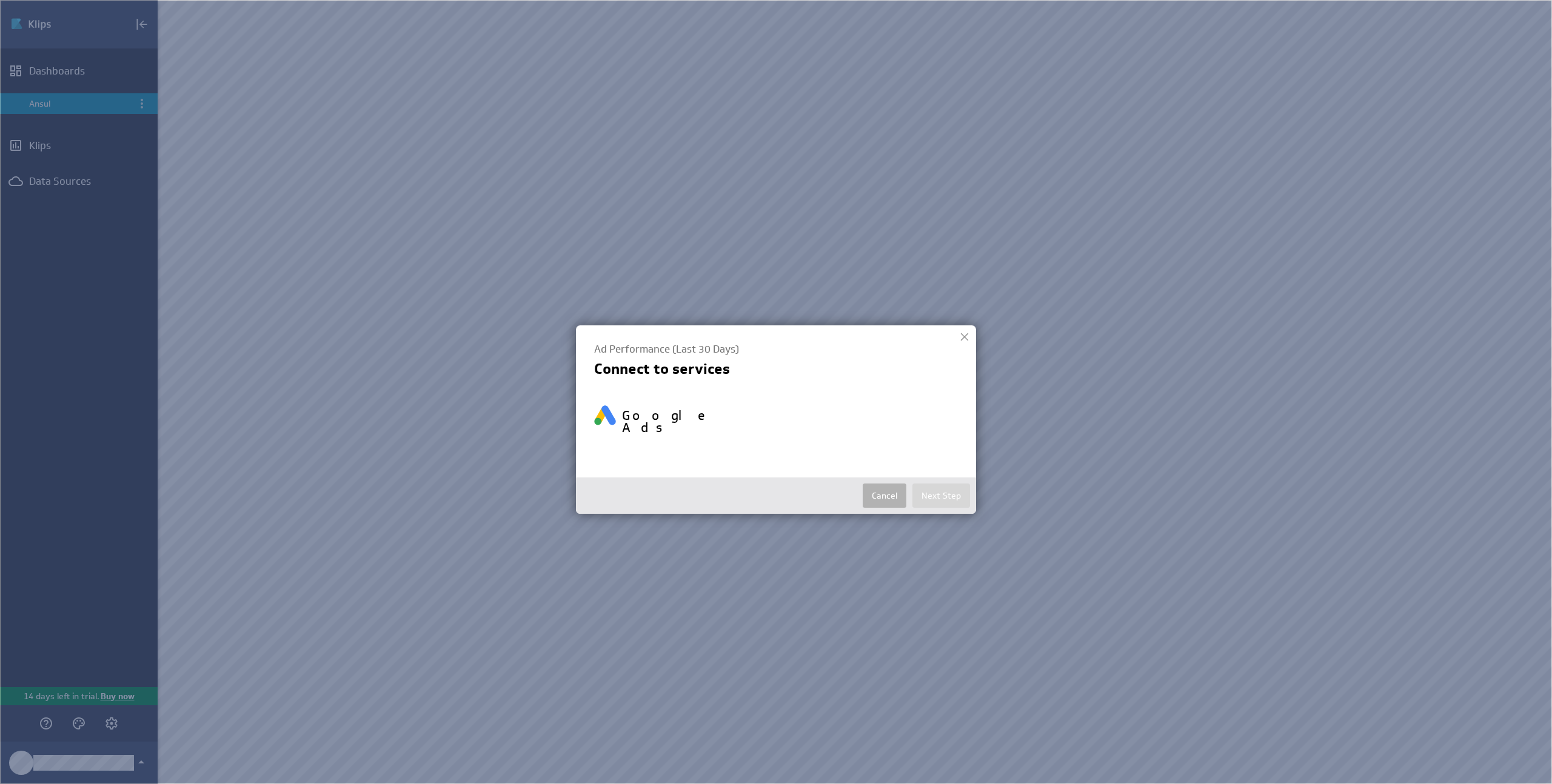
select select "8bbf084fdfd3dec13e1142321b8d3fd8"
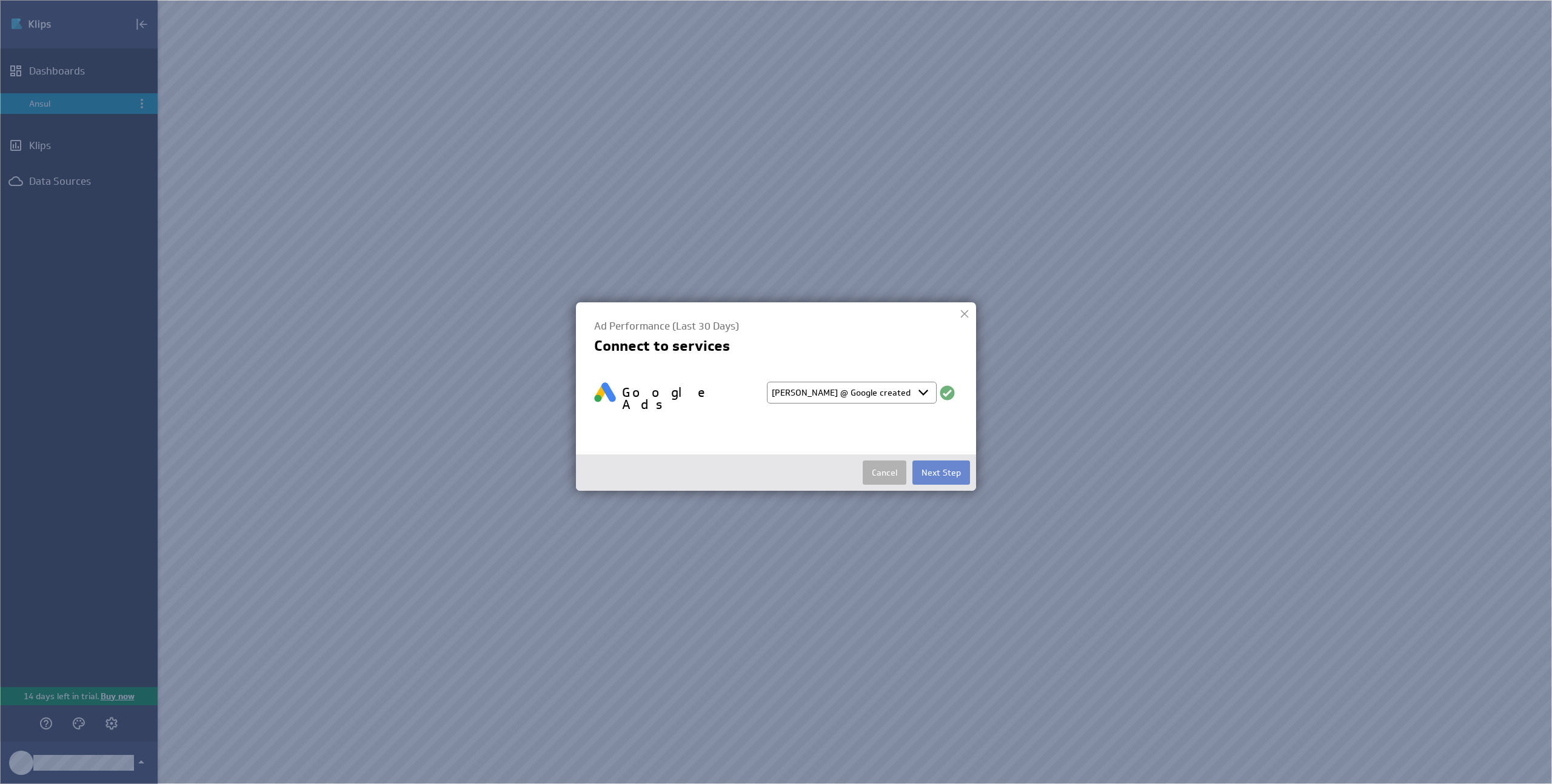
click at [951, 470] on button "Next Step" at bounding box center [941, 472] width 58 height 24
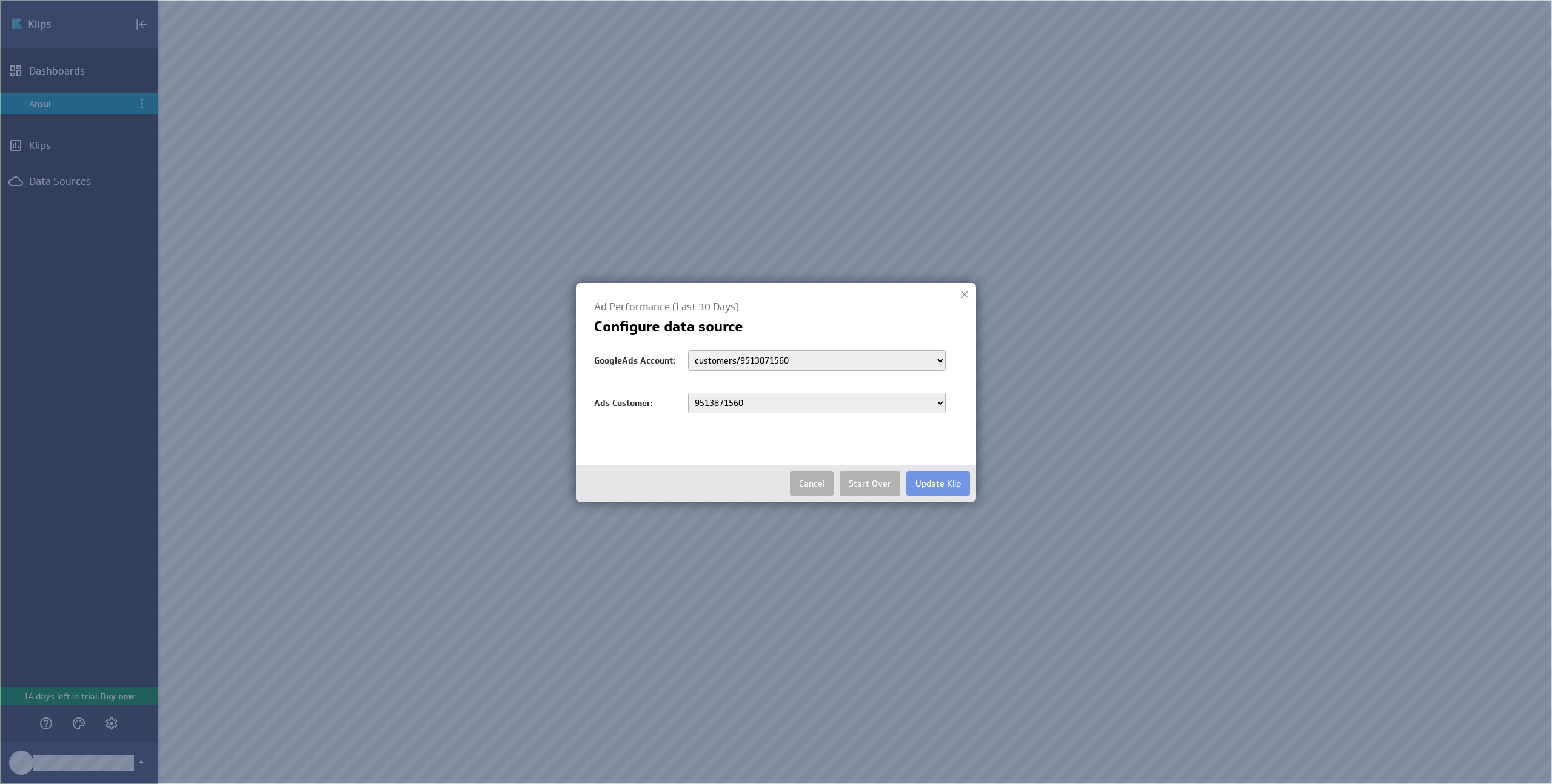
click at [804, 360] on select "customers/5929334279 customers/9513871560 customers/9335337450 customers/165570…" at bounding box center [817, 360] width 258 height 20
select select "customers/1655705545"
click at [688, 350] on select "customers/5929334279 customers/9513871560 customers/9335337450 customers/165570…" at bounding box center [817, 360] width 258 height 20
click at [786, 403] on select "9914089716 7493086141 1901168831 9002663170 7399912054 4538797753 6842239235 62…" at bounding box center [817, 403] width 258 height 20
select select "9914089716"
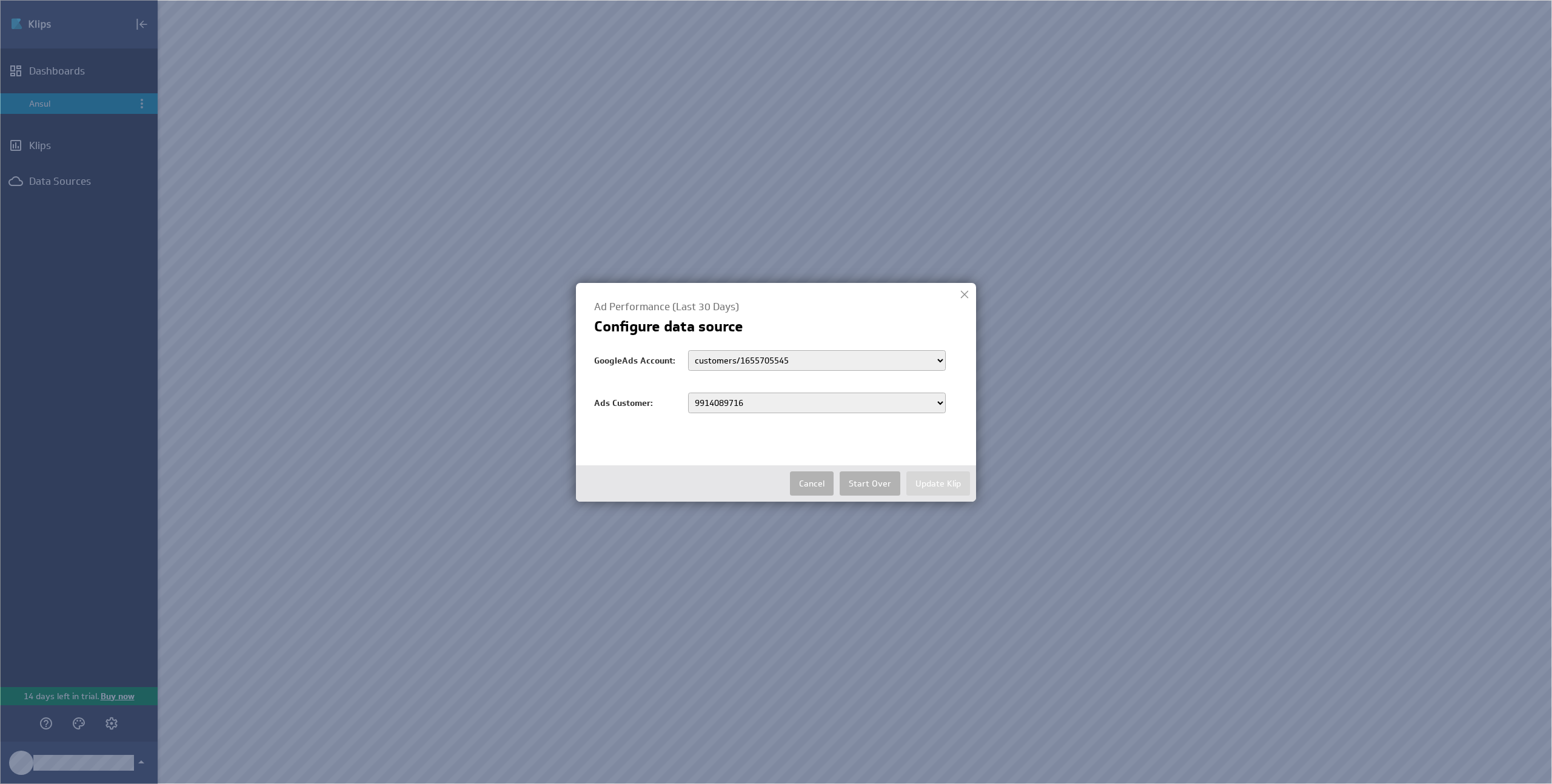
click at [688, 393] on select "9914089716 7493086141 1901168831 9002663170 7399912054 4538797753 6842239235 62…" at bounding box center [817, 403] width 258 height 20
click at [931, 483] on button "Update Klip" at bounding box center [938, 483] width 64 height 24
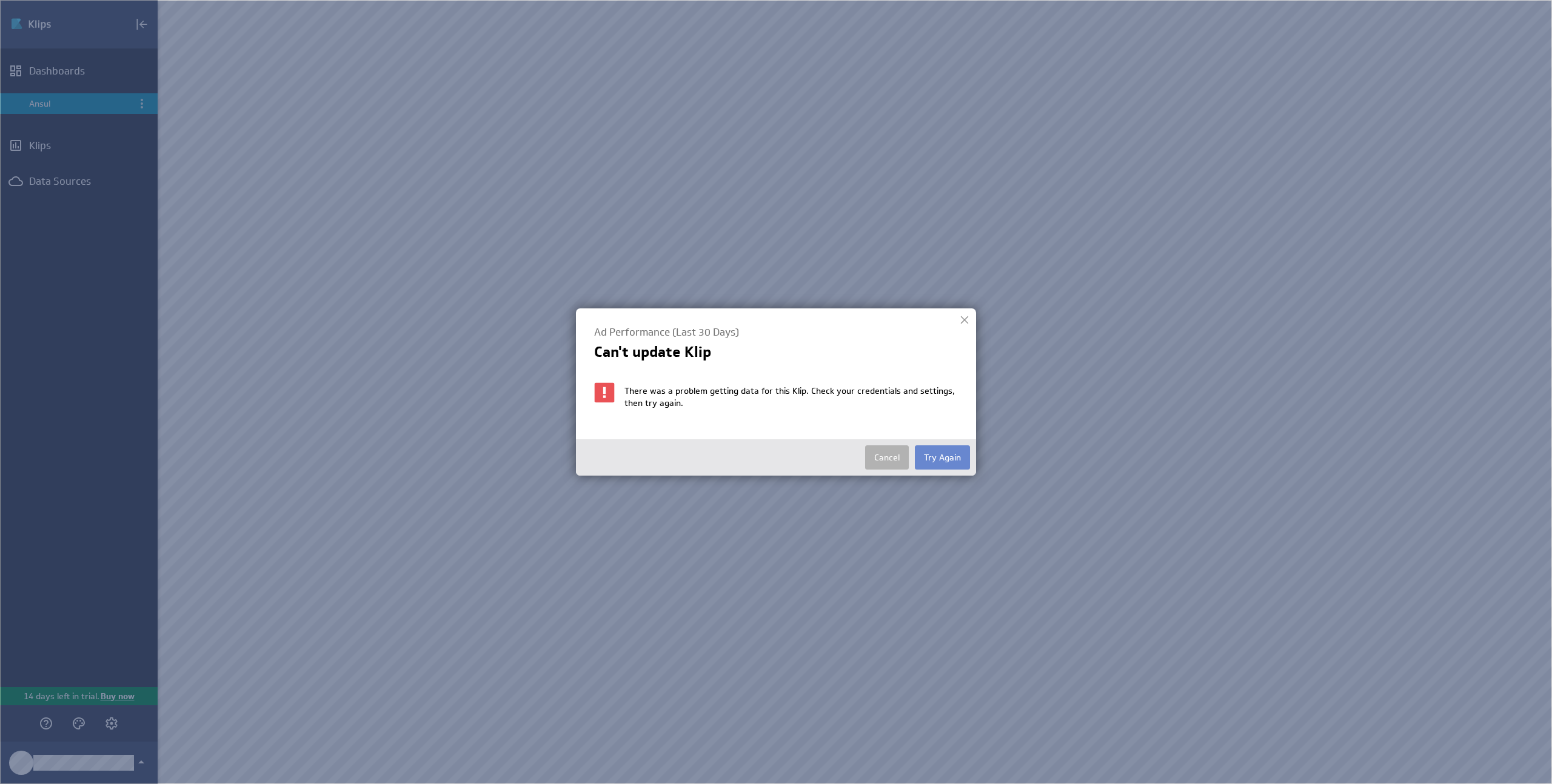
click at [951, 459] on button "Try Again" at bounding box center [942, 457] width 55 height 24
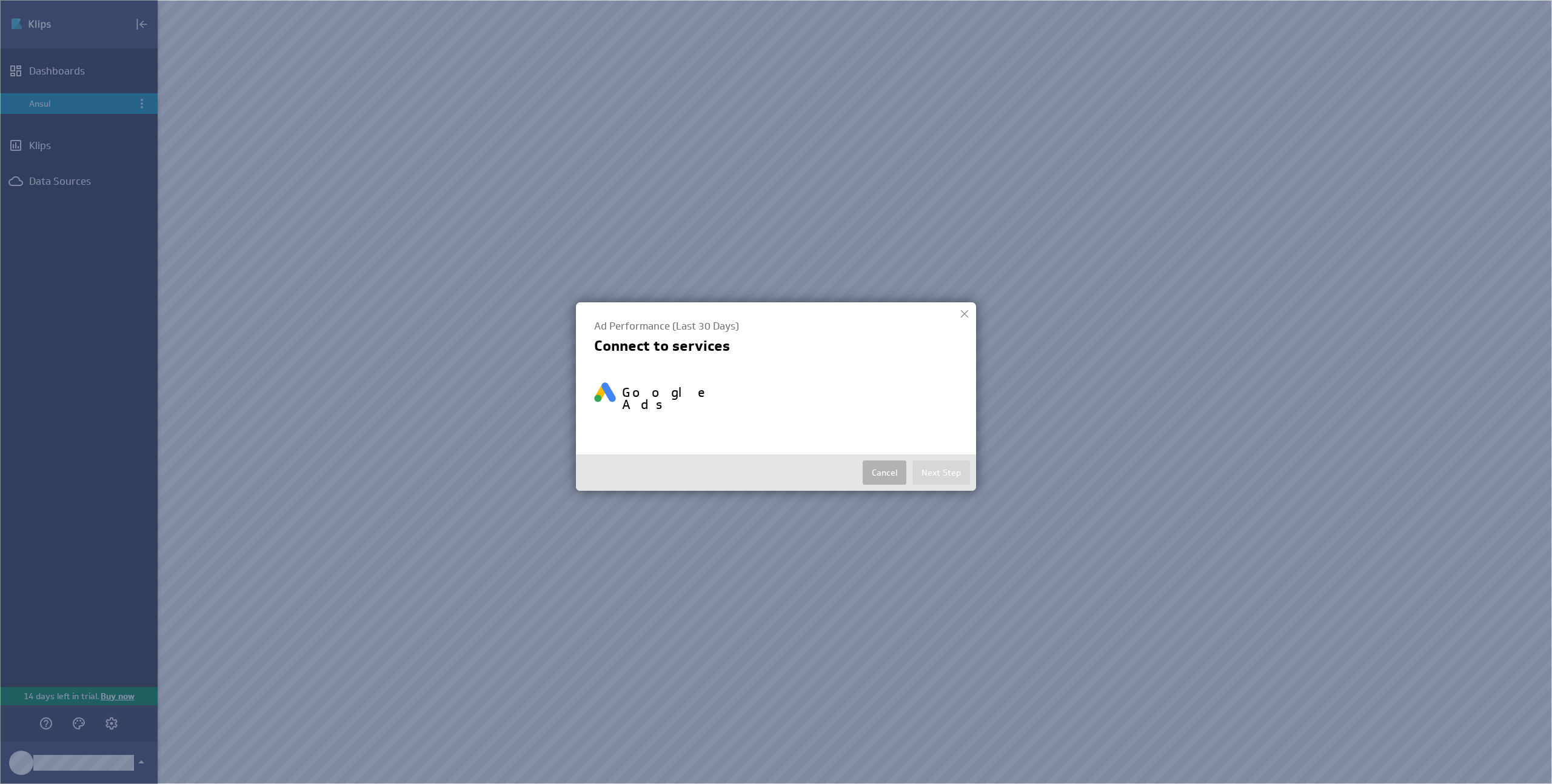
select select "8bbf084fdfd3dec13e1142321b8d3fd8"
click at [943, 469] on button "Next Step" at bounding box center [941, 472] width 58 height 24
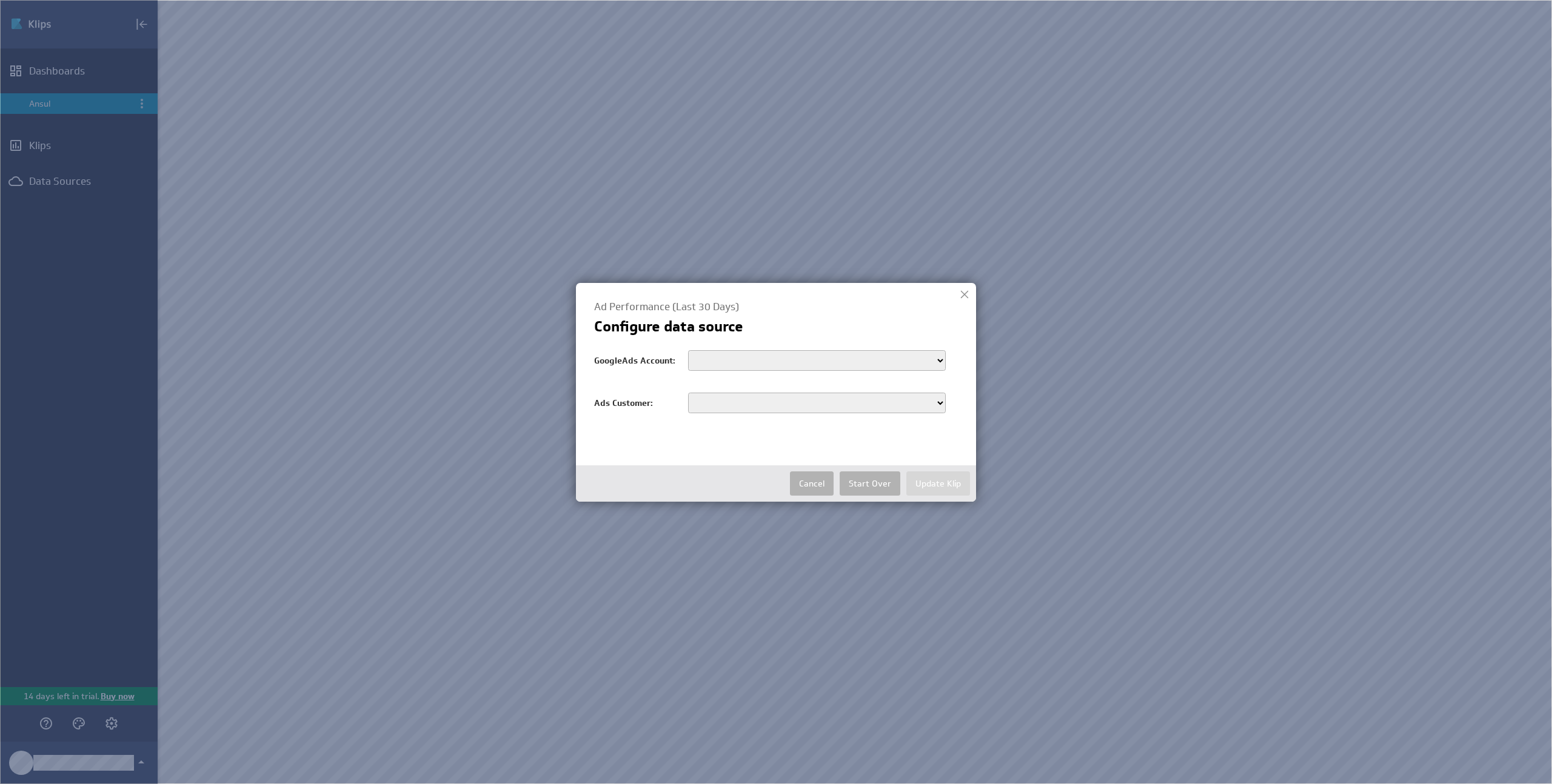
click at [855, 365] on select "customers/5929334279 customers/9513871560 customers/9335337450 customers/165570…" at bounding box center [817, 360] width 258 height 20
select select "customers/9513871560"
click at [688, 350] on select "customers/5929334279 customers/9513871560 customers/9335337450 customers/165570…" at bounding box center [817, 360] width 258 height 20
click at [820, 406] on select "9513871560" at bounding box center [817, 403] width 258 height 20
select select "9513871560"
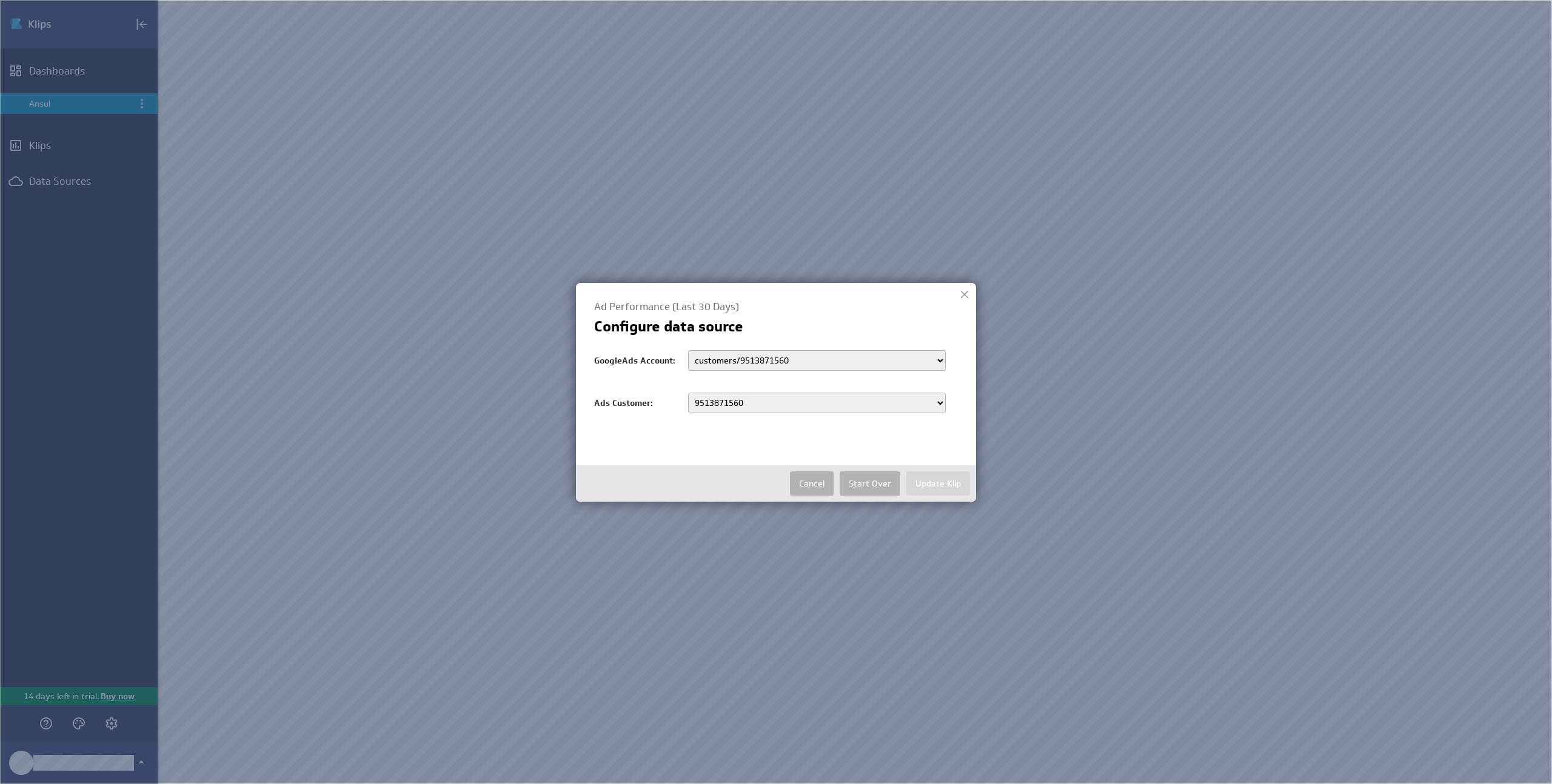
click at [688, 393] on select "9513871560" at bounding box center [817, 403] width 258 height 20
click at [934, 481] on button "Update Klip" at bounding box center [938, 483] width 64 height 24
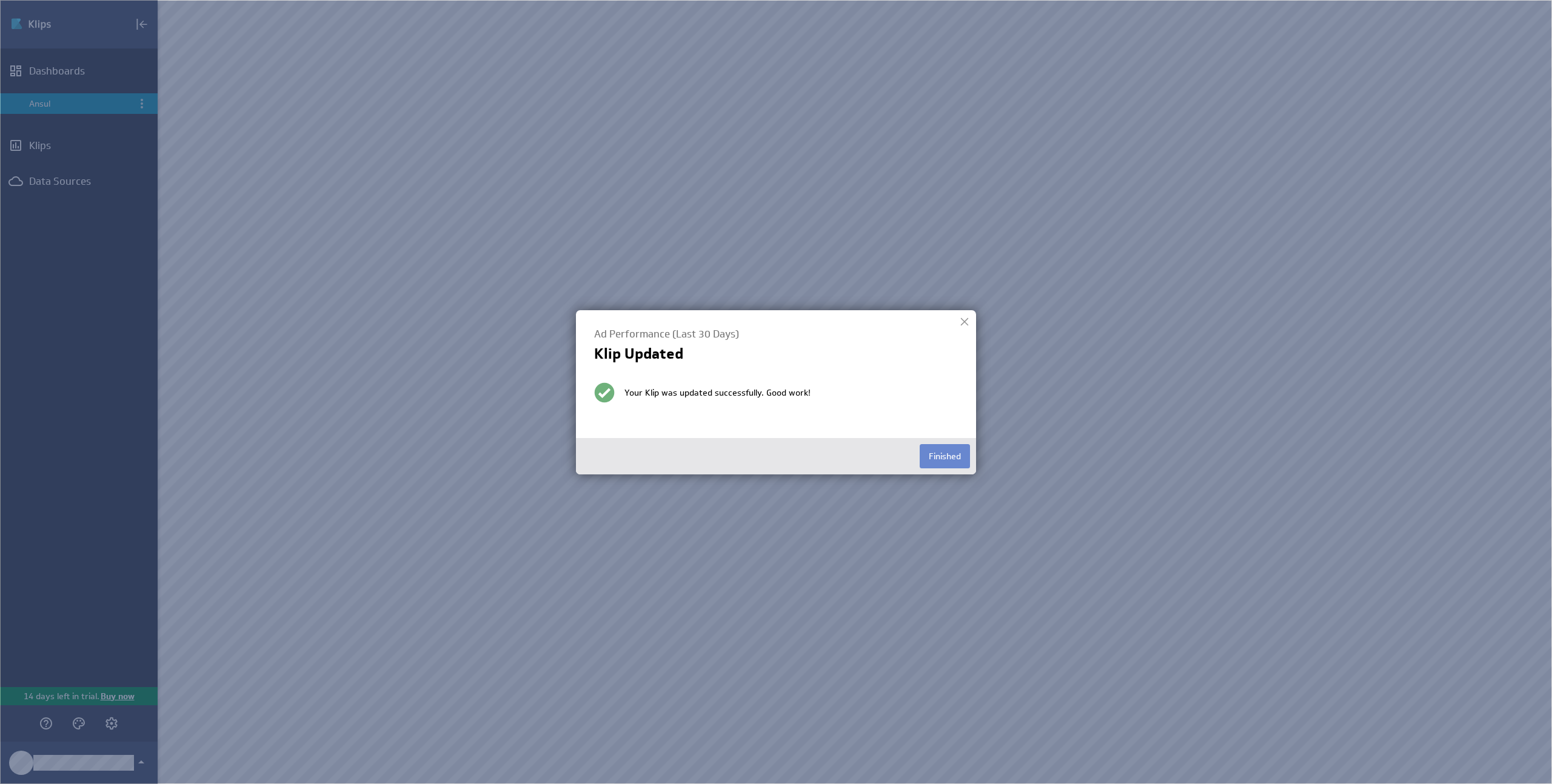
click at [954, 457] on button "Finished" at bounding box center [944, 456] width 50 height 24
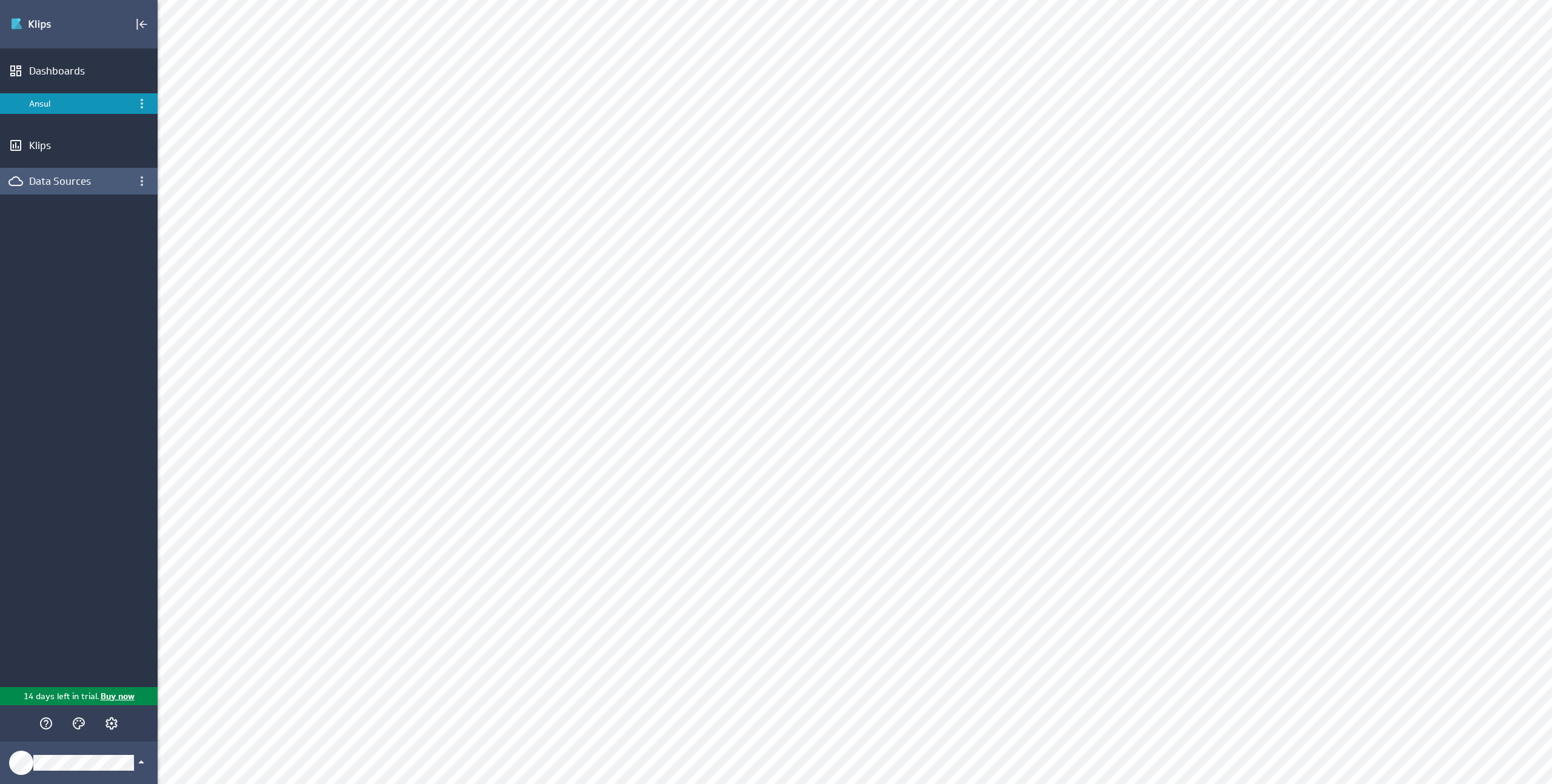
click at [90, 174] on div "Data Sources" at bounding box center [79, 180] width 99 height 13
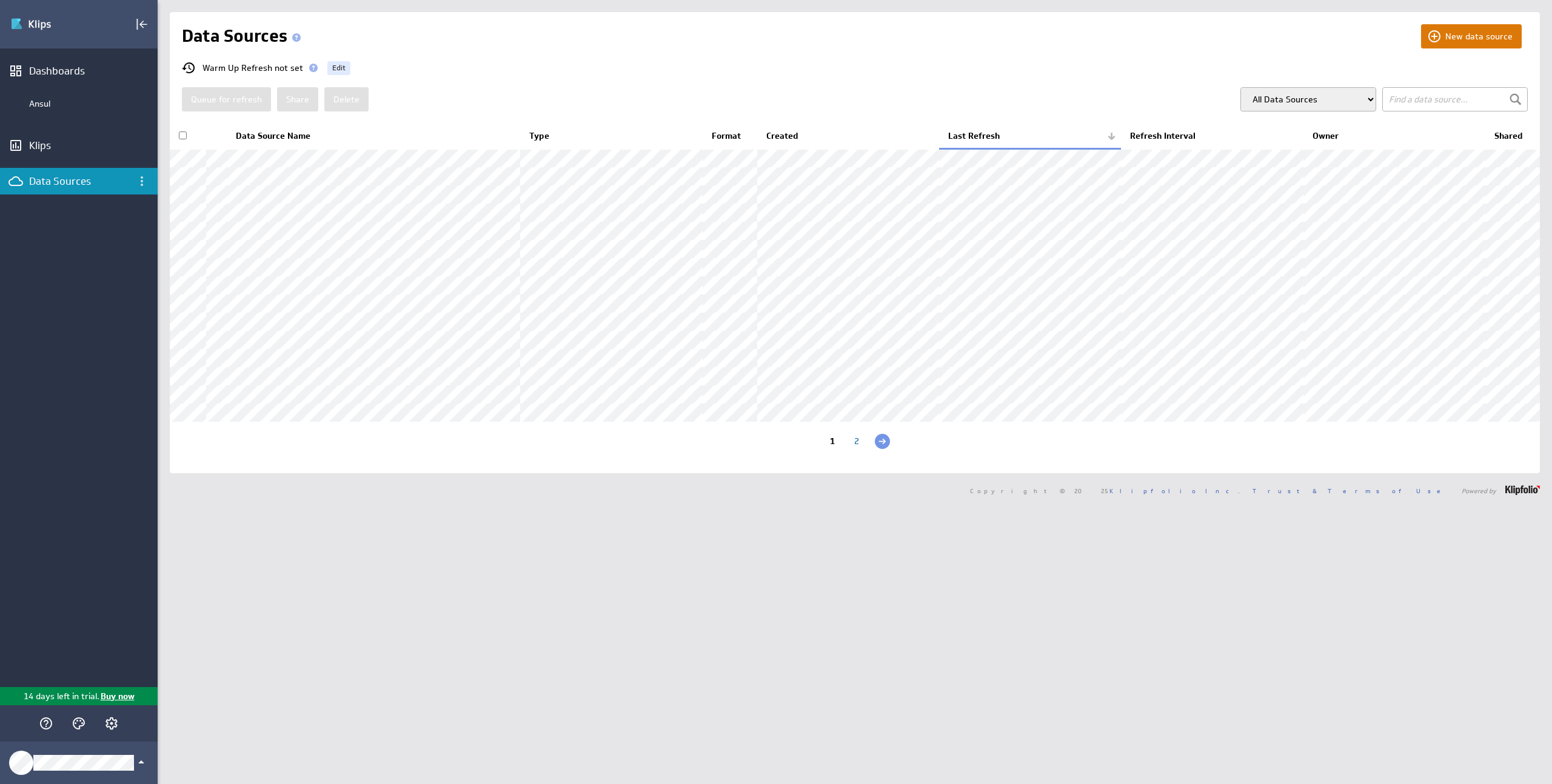
click at [1461, 45] on button "New data source" at bounding box center [1471, 36] width 101 height 24
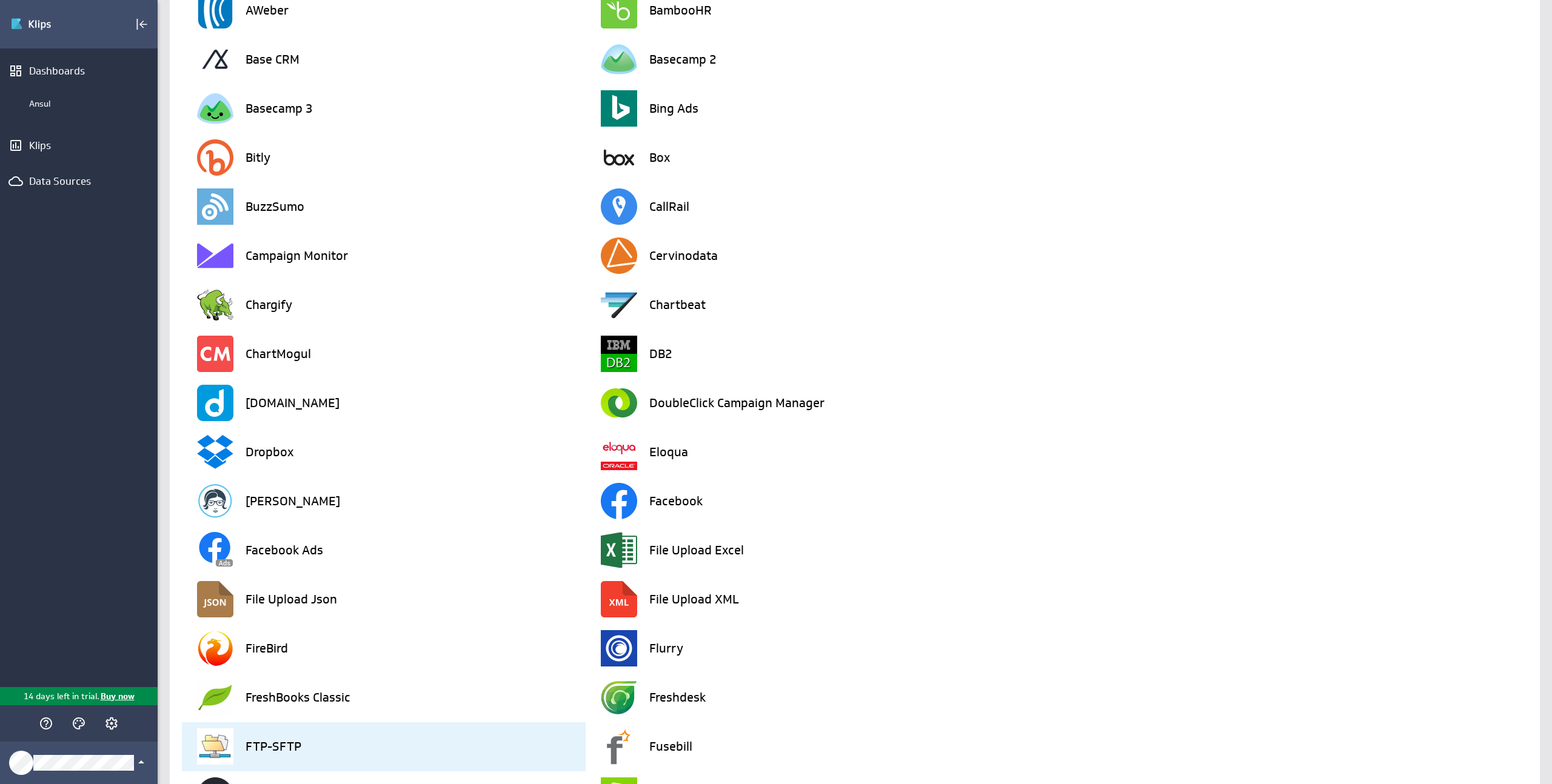
scroll to position [1148, 0]
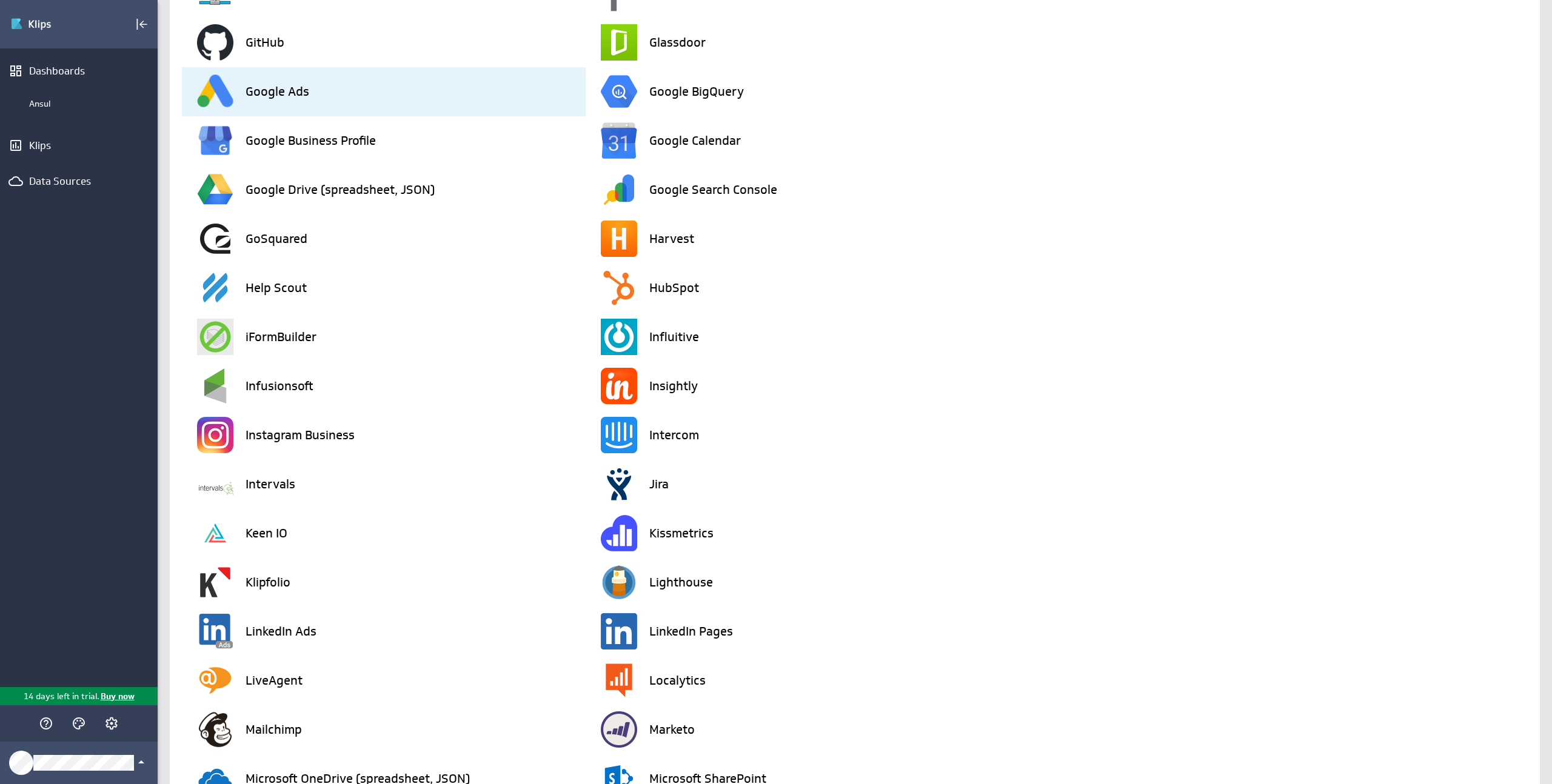
click at [338, 102] on div "Google Ads" at bounding box center [391, 91] width 388 height 49
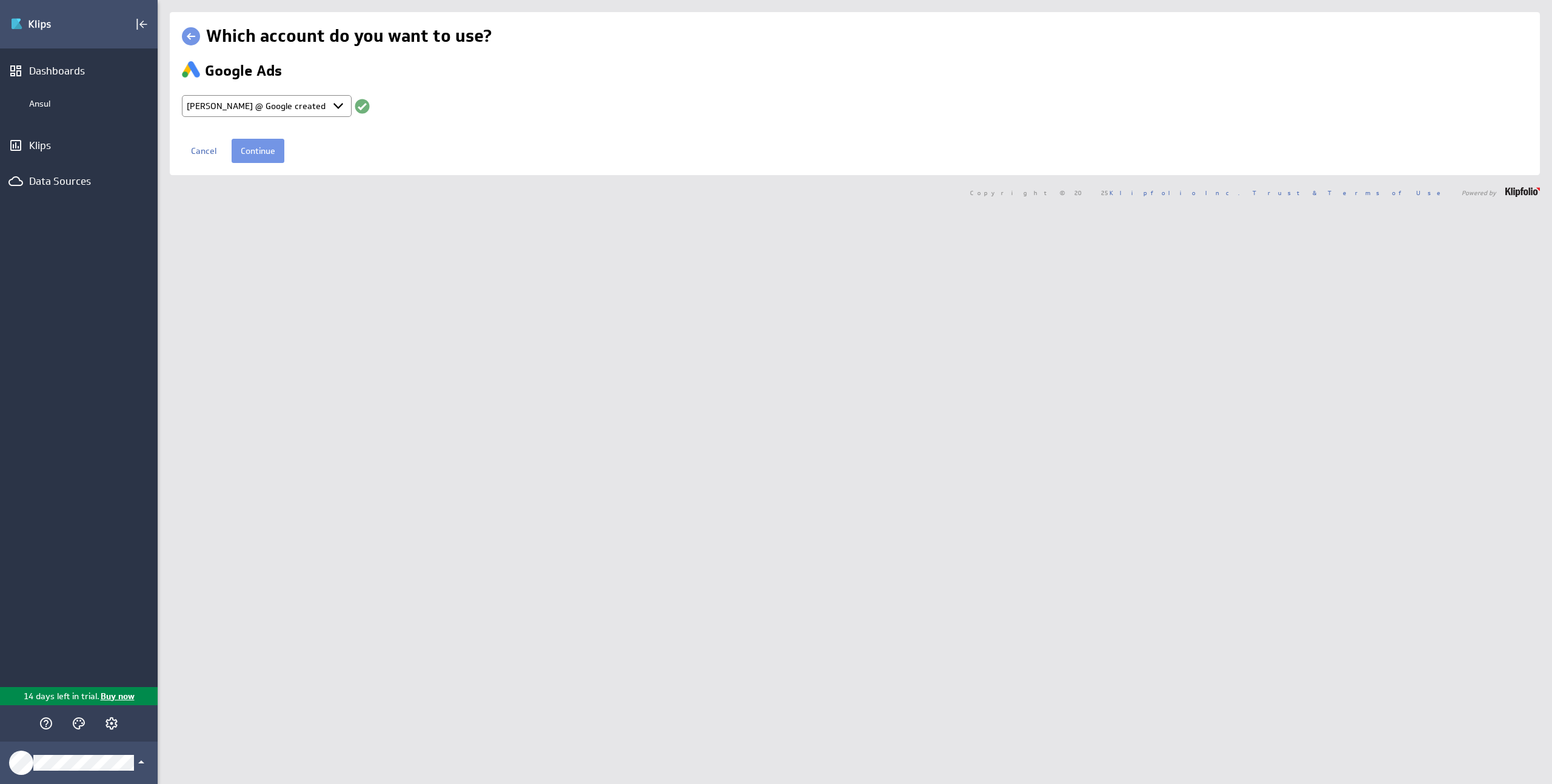
click at [332, 106] on select "Select account Ruben @ Google created Oct 01, 2025 at 4:22 AM EDT Ruben @ Googl…" at bounding box center [267, 105] width 170 height 22
select select "create_token"
click at [182, 95] on select "Select account Ruben @ Google created Oct 01, 2025 at 4:22 AM EDT Ruben @ Googl…" at bounding box center [267, 105] width 170 height 22
select select
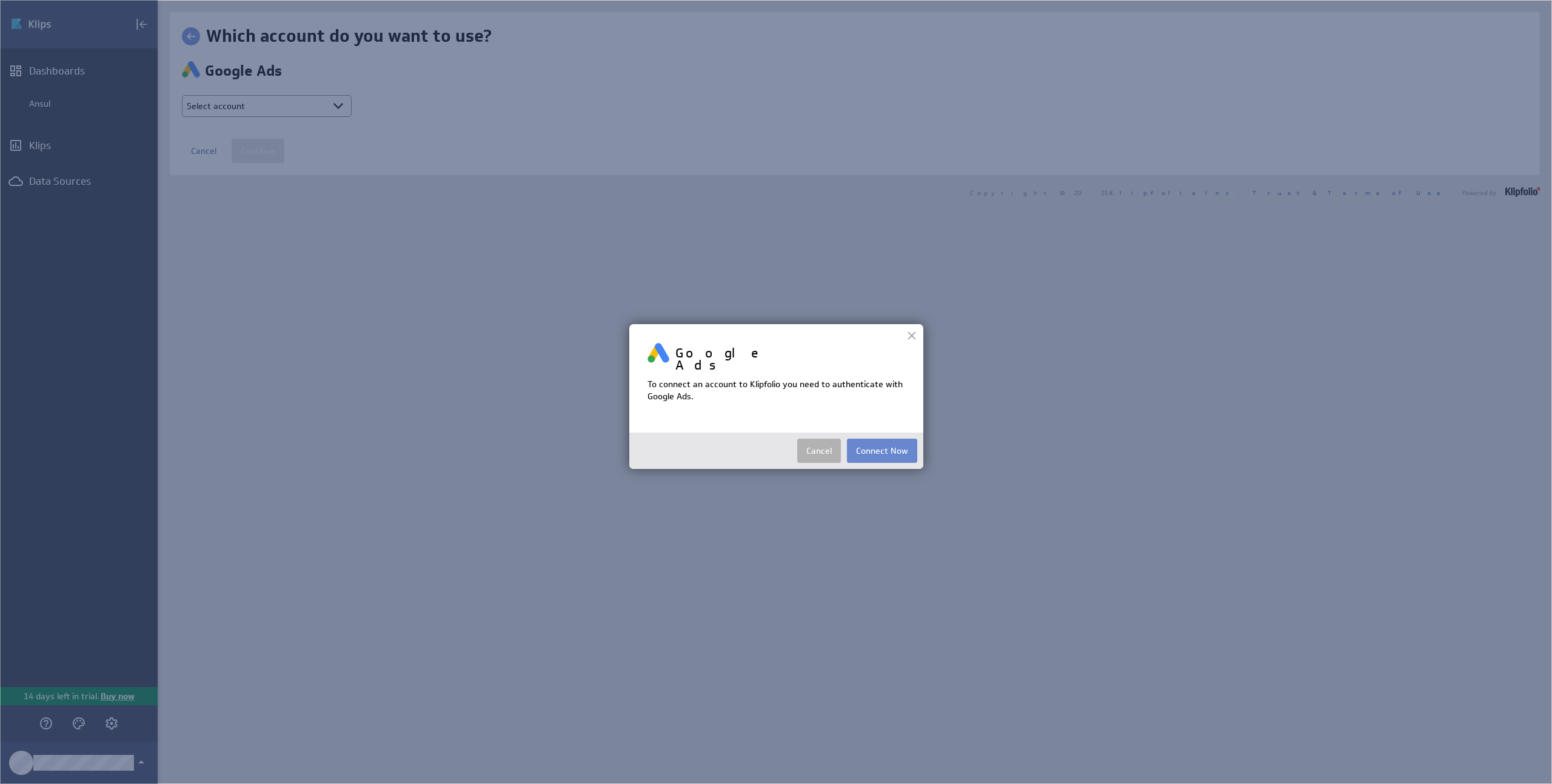
click at [892, 450] on button "Connect Now" at bounding box center [882, 450] width 70 height 24
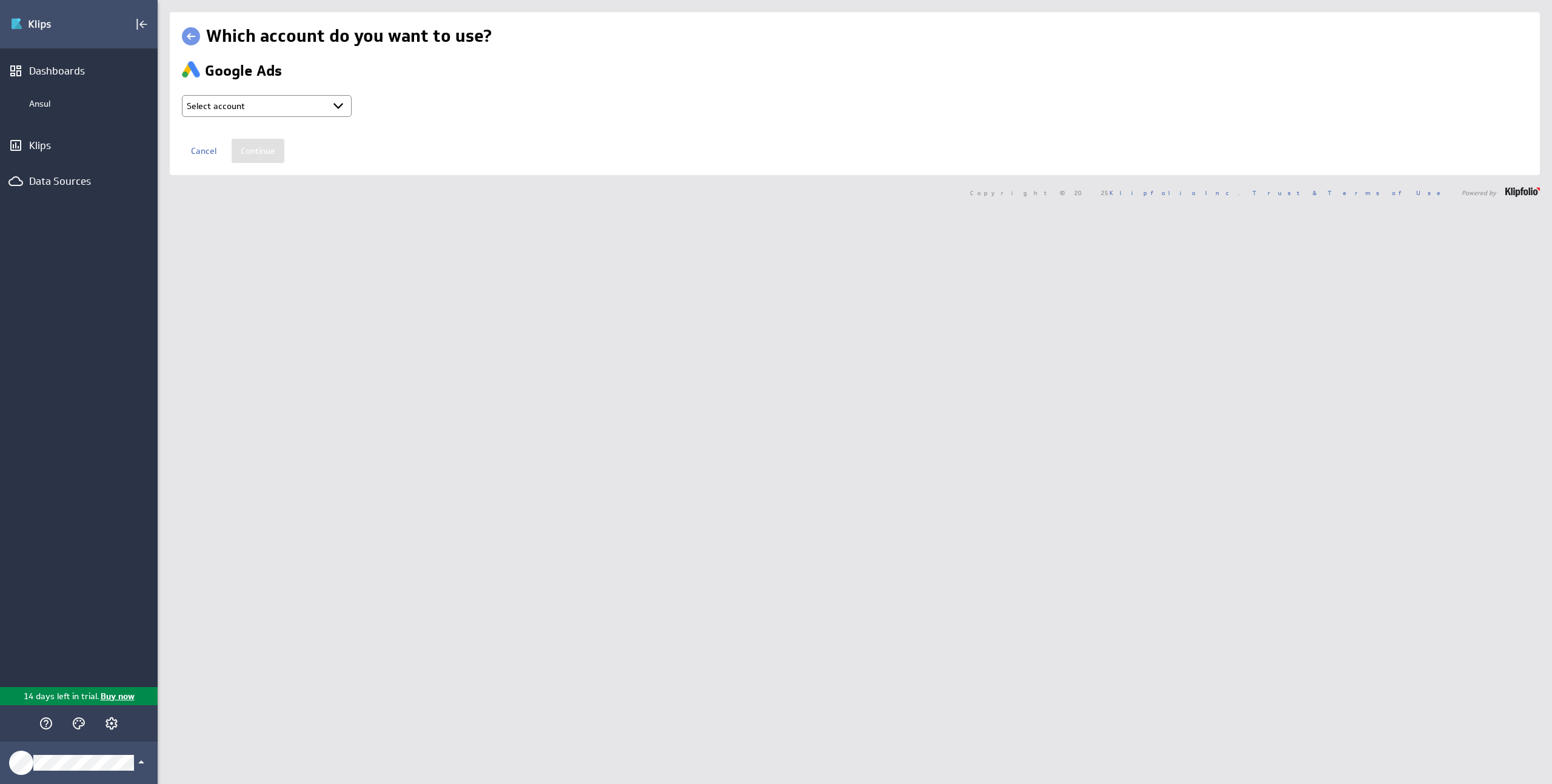
type input "Ruben @ Google created Oct 01, 2025 at 5:01 AM EDT"
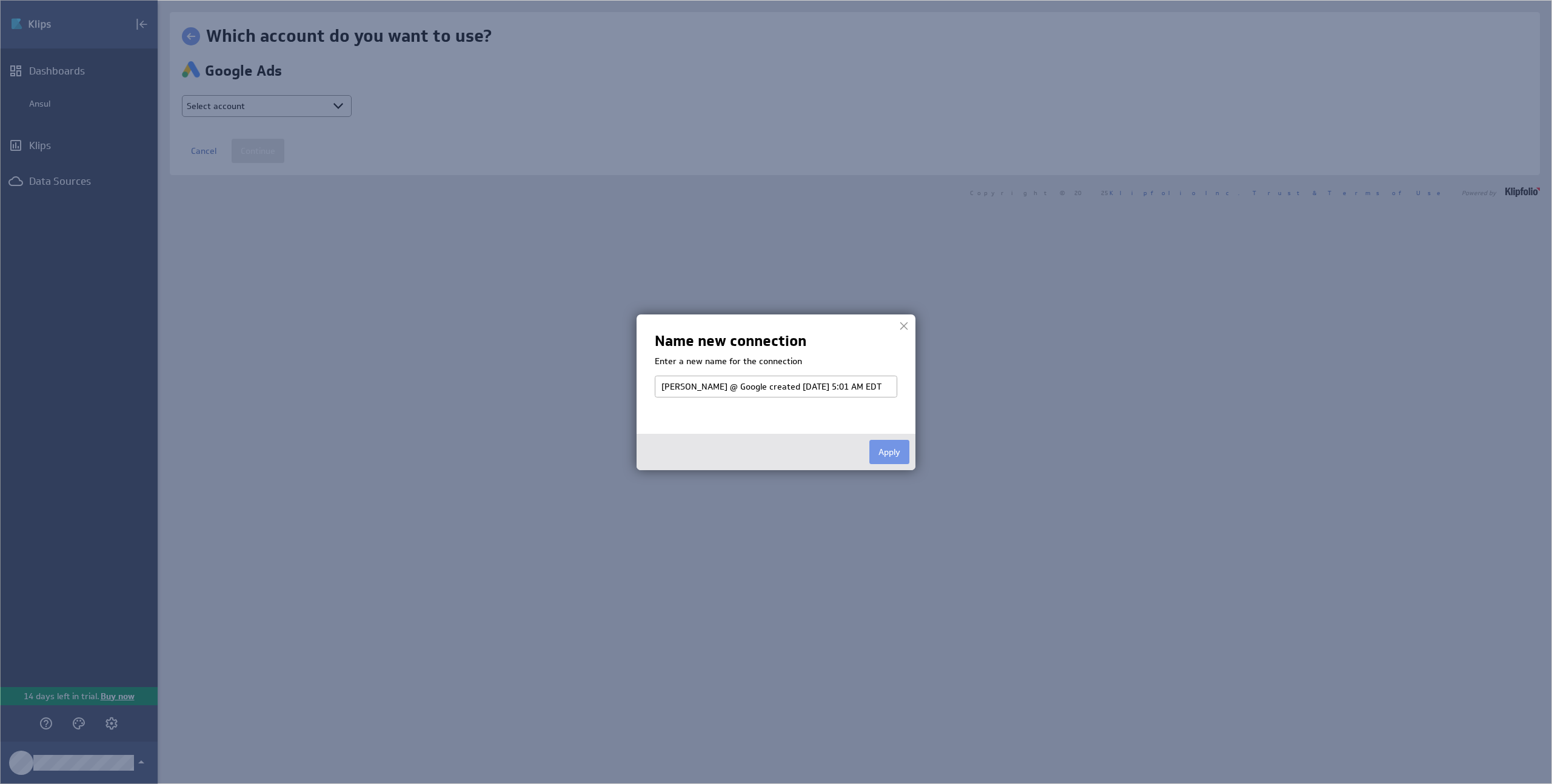
click at [881, 448] on button "Apply" at bounding box center [889, 452] width 40 height 24
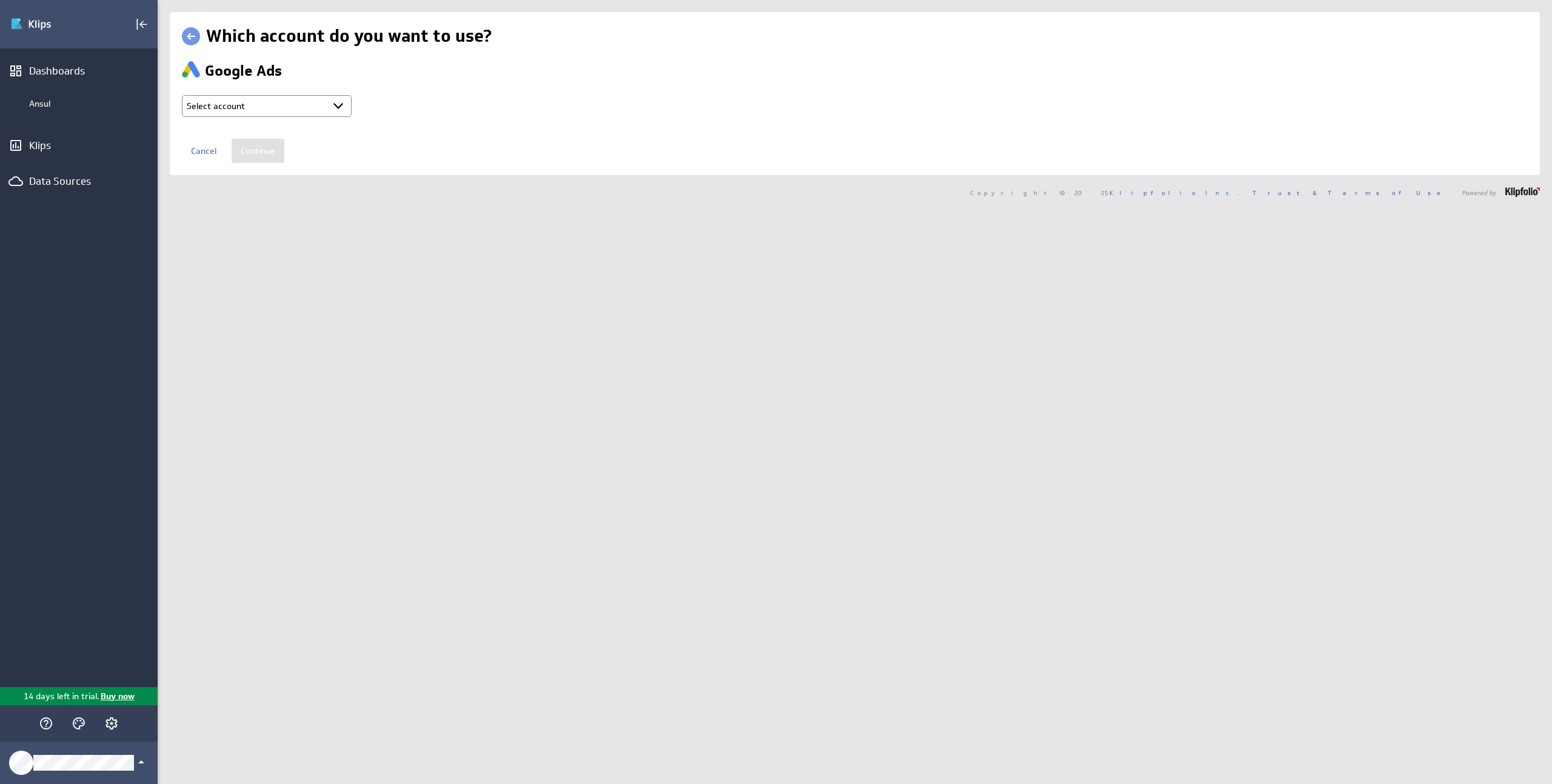
select select "cc58e33b5c8b5b5870db477be465621a"
click at [331, 106] on select "Select account Ruben @ Google created Oct 01, 2025 at 4:22 AM EDT Ruben @ Googl…" at bounding box center [267, 105] width 170 height 22
click at [182, 95] on select "Select account Ruben @ Google created Oct 01, 2025 at 4:22 AM EDT Ruben @ Googl…" at bounding box center [267, 105] width 170 height 22
click at [264, 143] on input "Continue" at bounding box center [258, 151] width 53 height 24
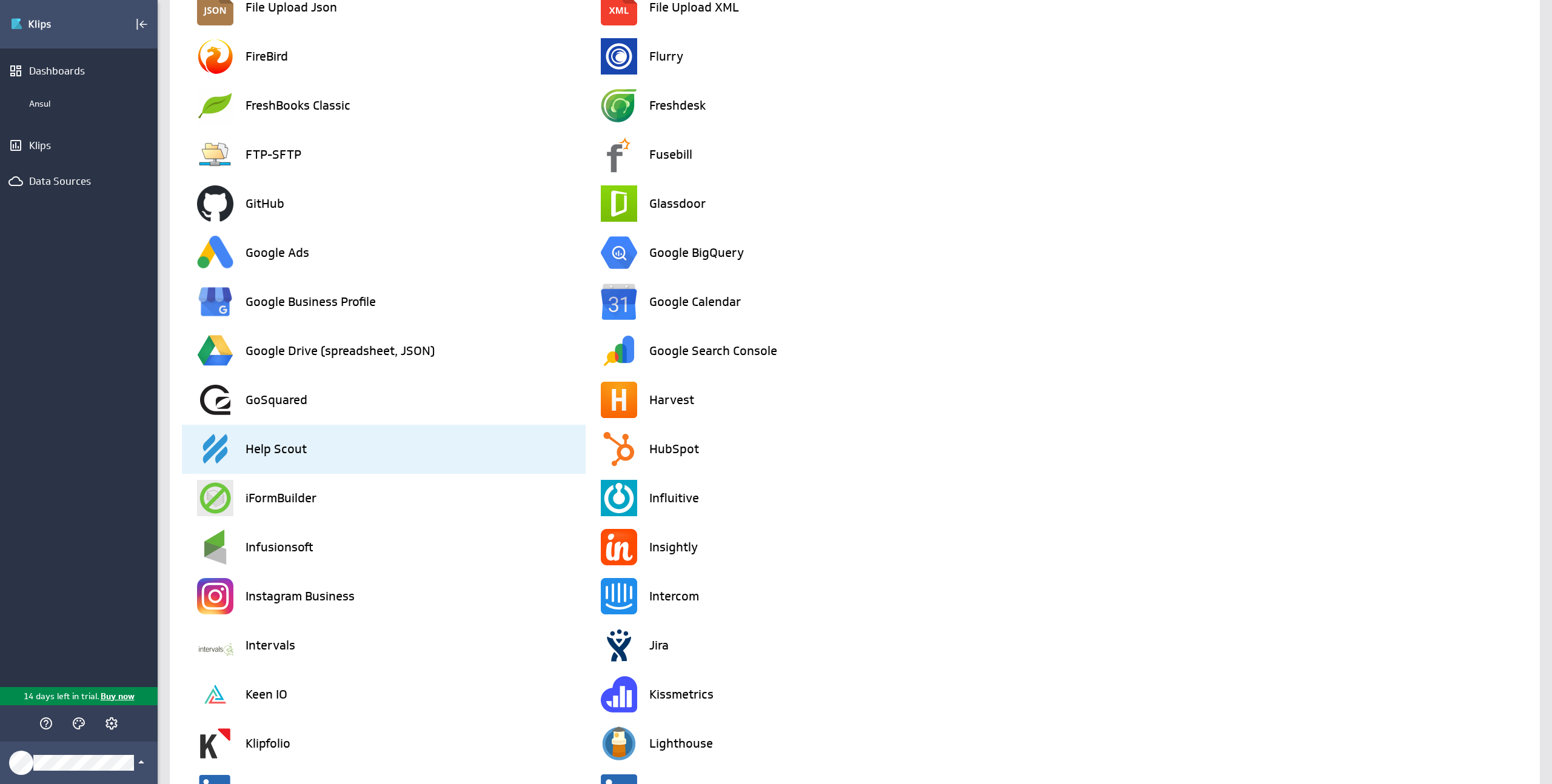
scroll to position [1012, 0]
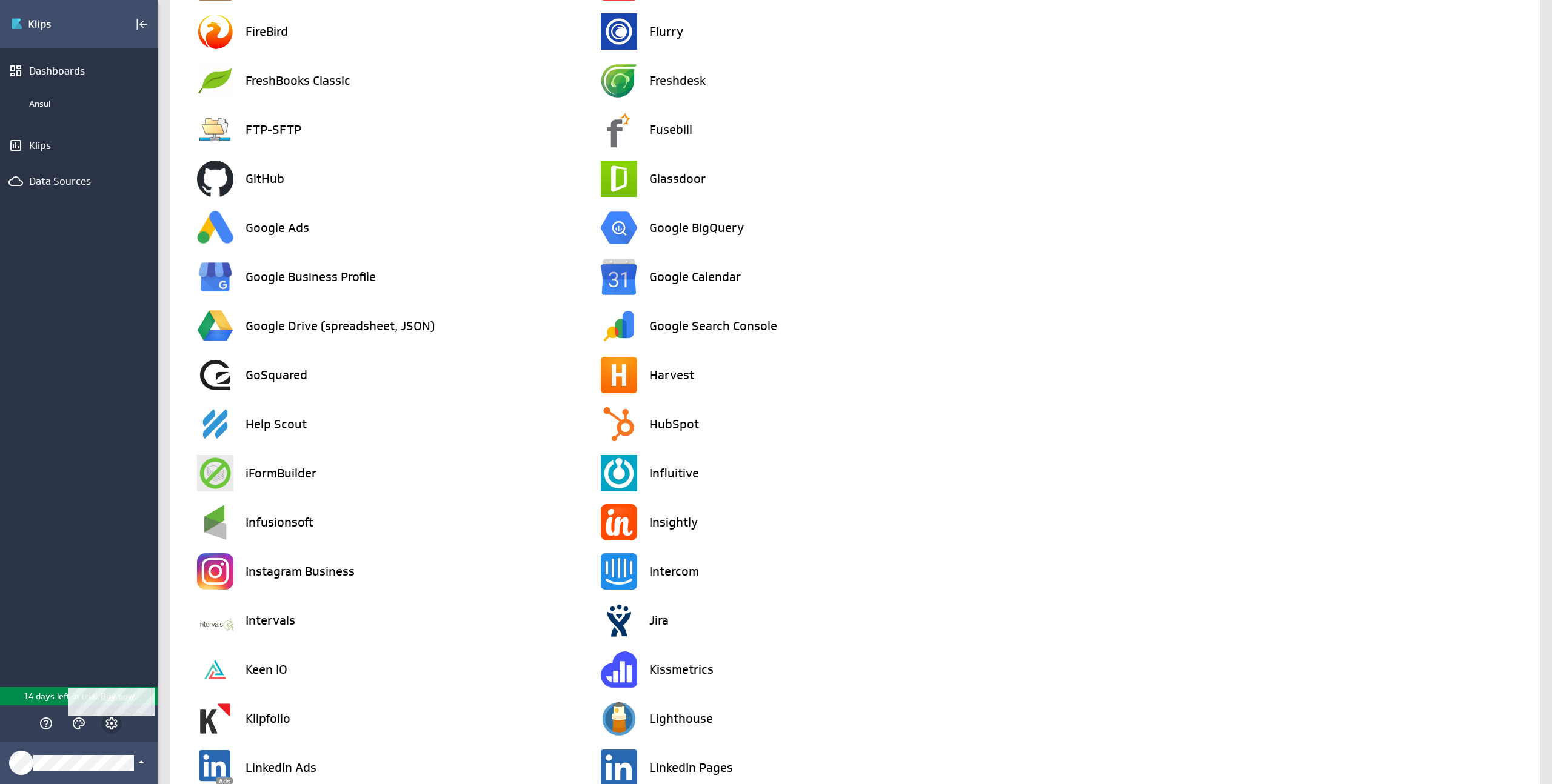
click at [114, 716] on icon "Account and settings" at bounding box center [111, 723] width 14 height 14
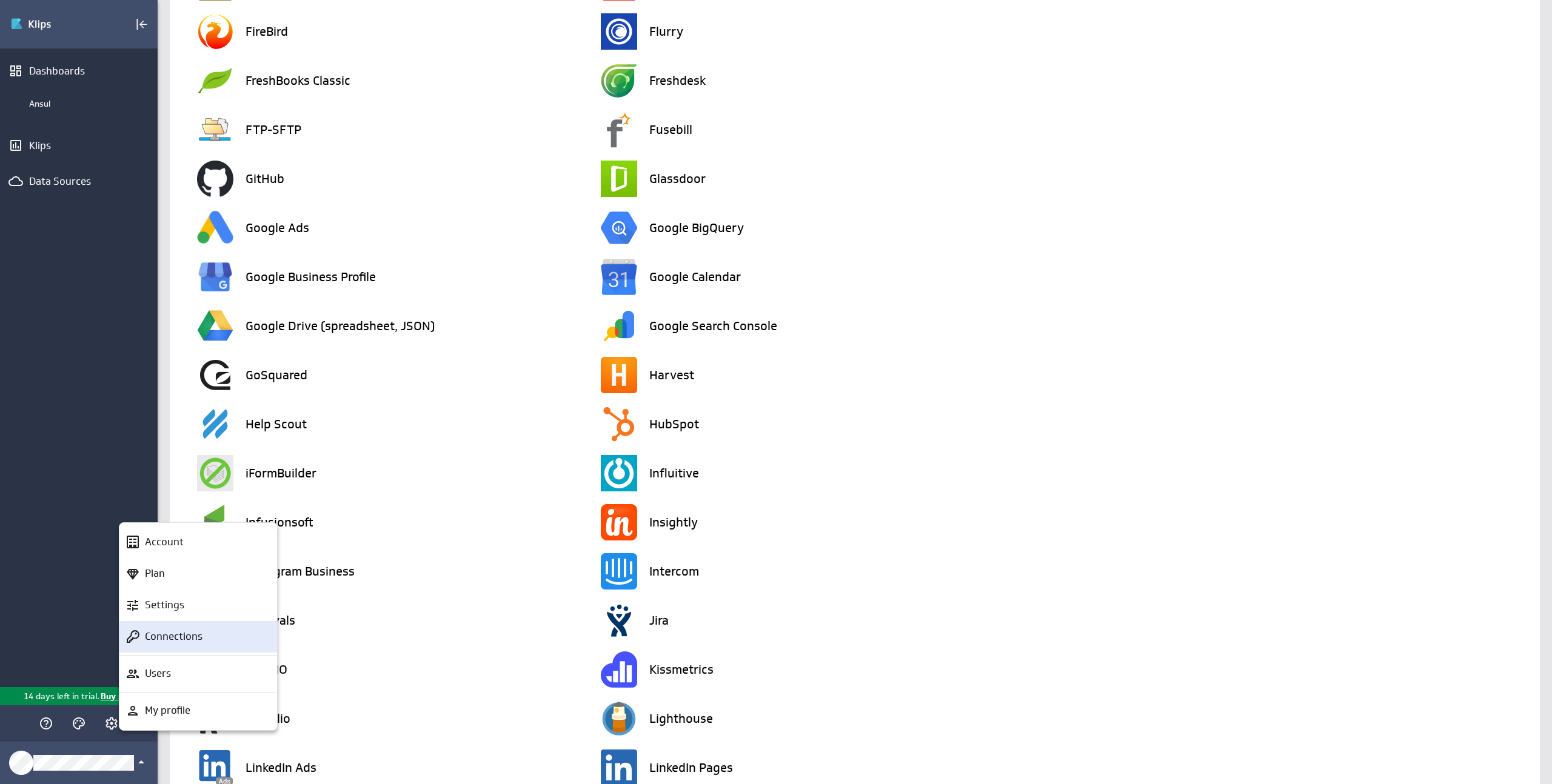
click at [204, 630] on div "Connections" at bounding box center [204, 636] width 127 height 15
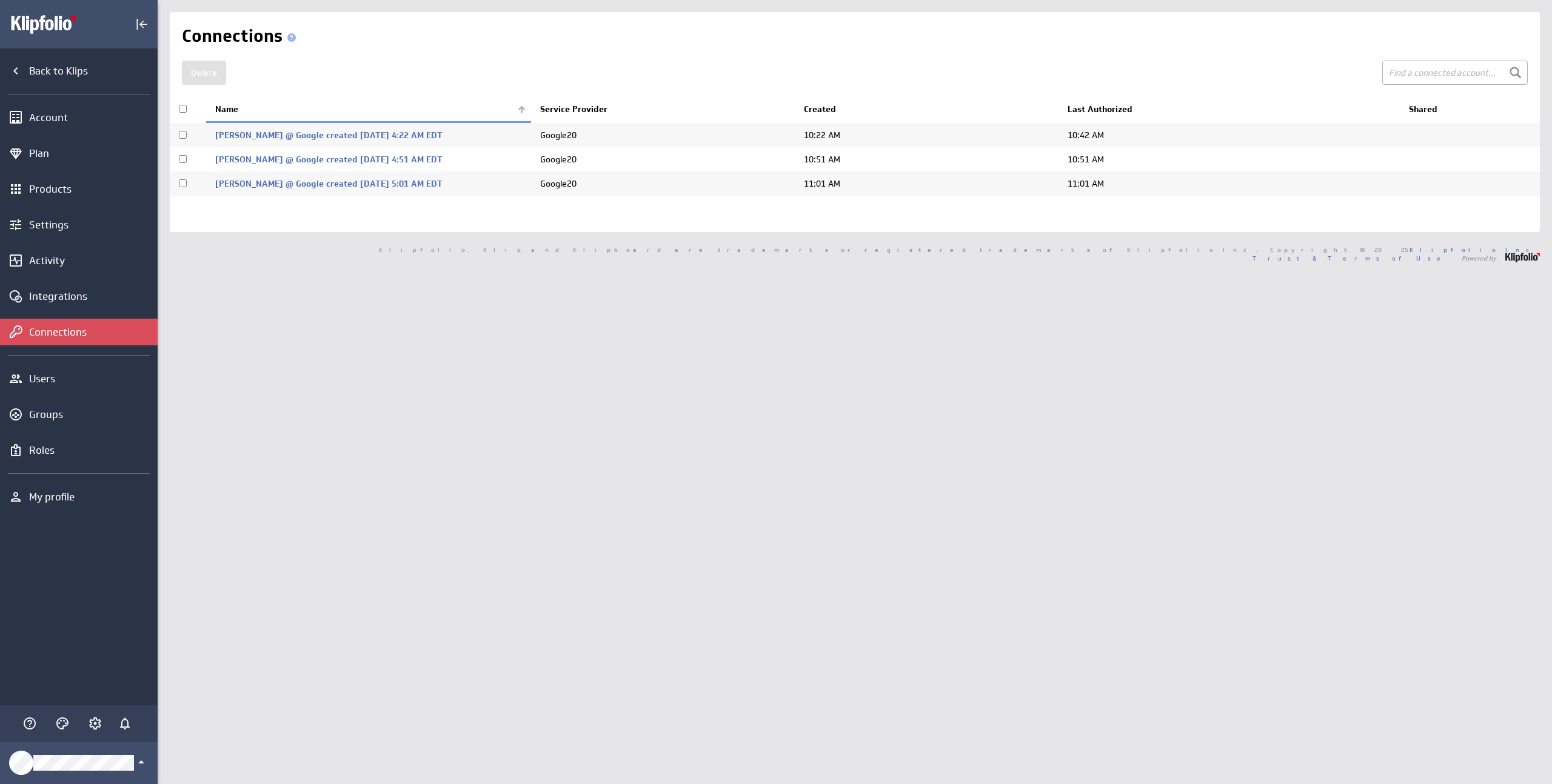
click at [181, 182] on input "checkbox" at bounding box center [182, 183] width 8 height 8
checkbox input "true"
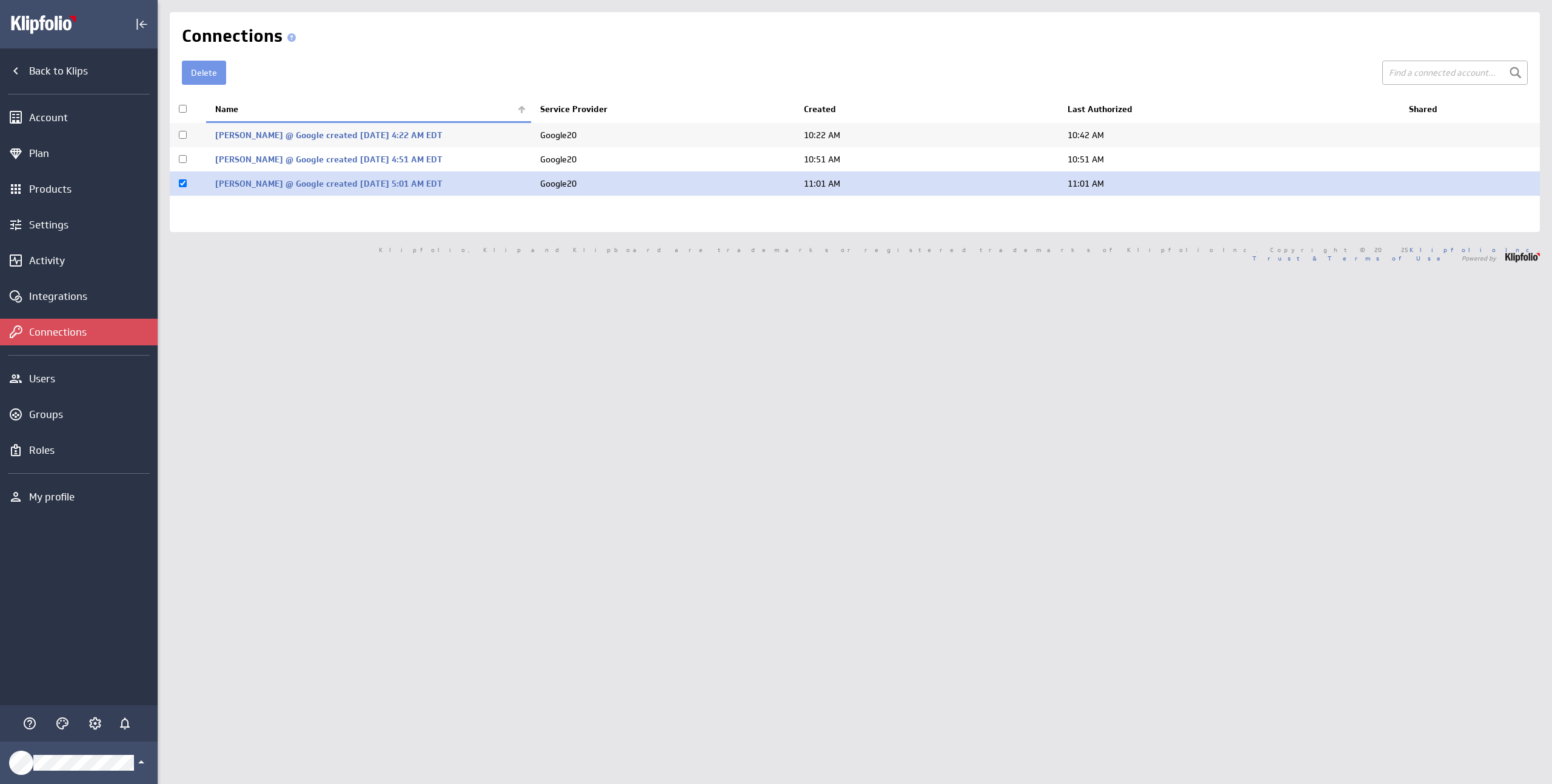
click at [180, 159] on input "checkbox" at bounding box center [182, 159] width 8 height 8
checkbox input "true"
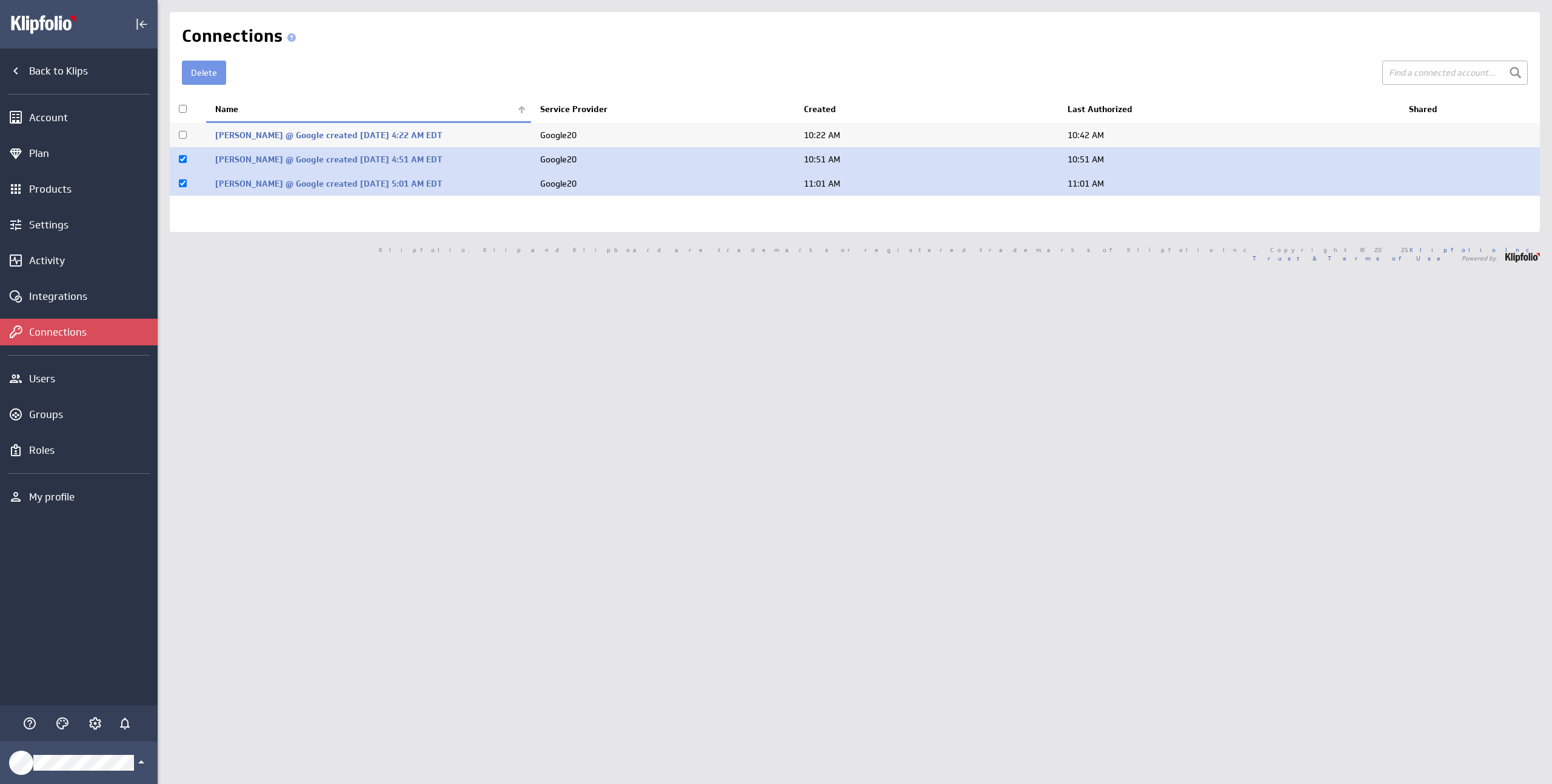
click at [185, 133] on input "checkbox" at bounding box center [182, 135] width 8 height 8
checkbox input "true"
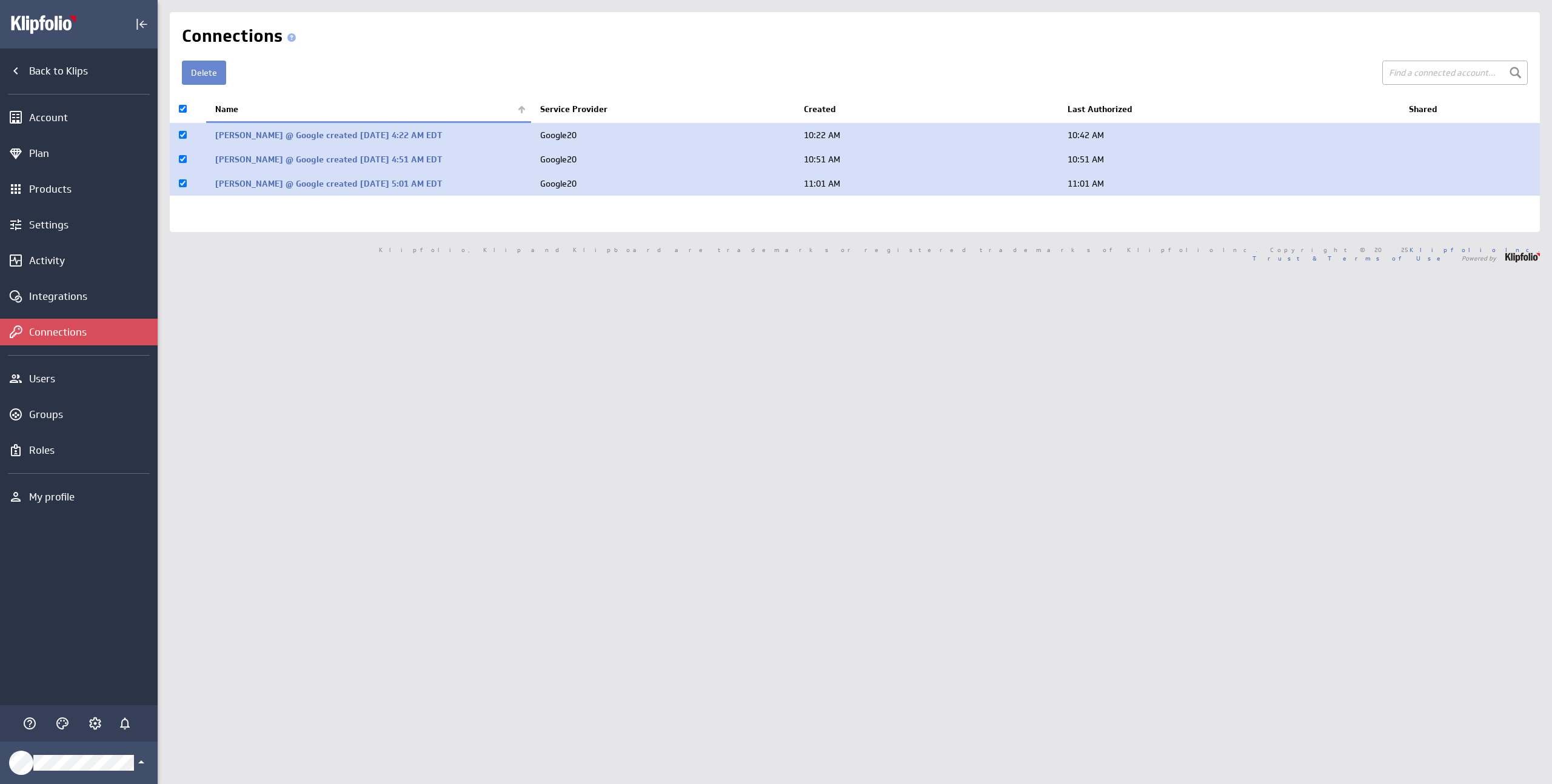
click at [195, 73] on button "Delete" at bounding box center [204, 73] width 44 height 24
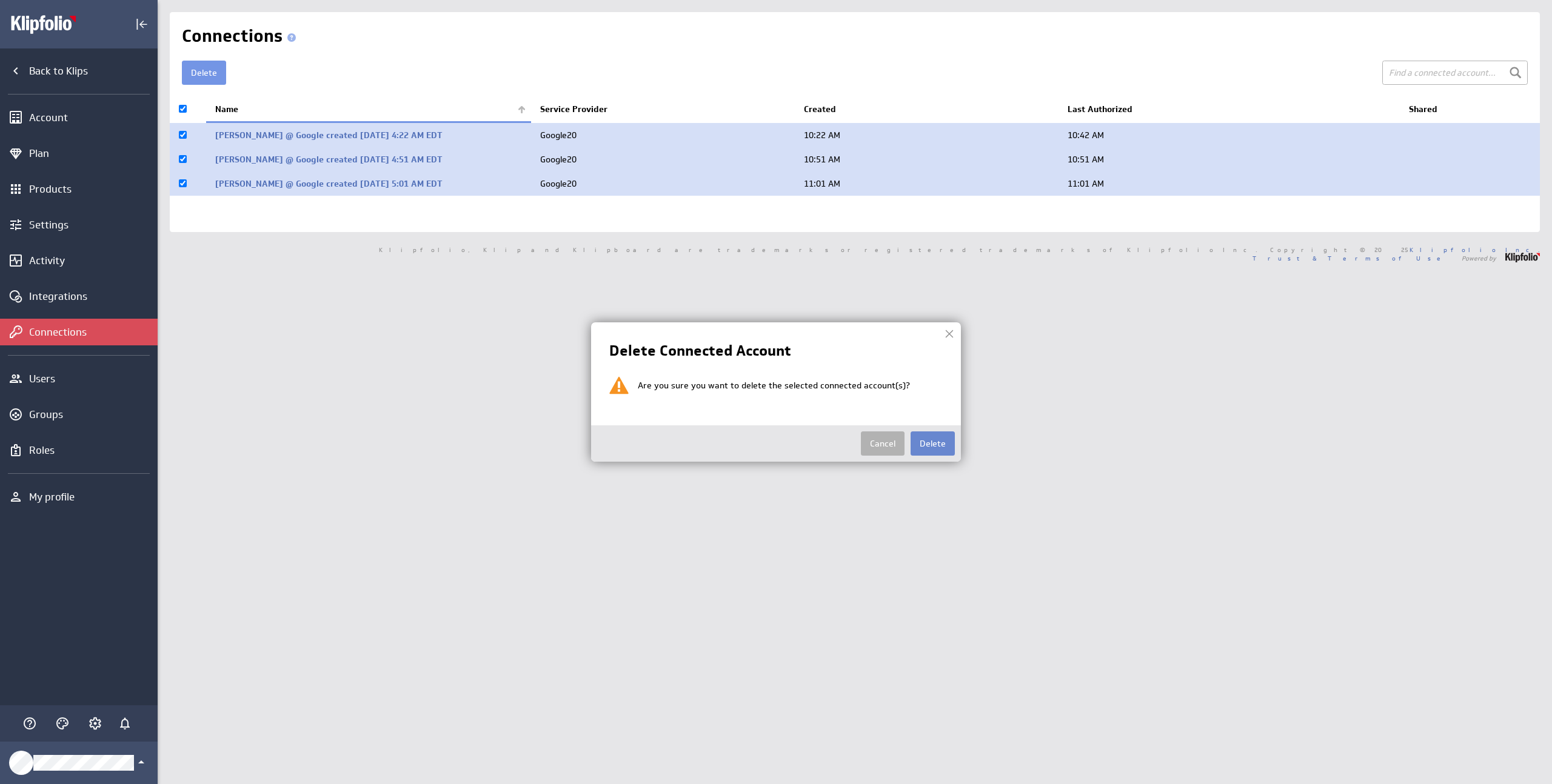
click at [936, 437] on button "Delete" at bounding box center [932, 443] width 44 height 24
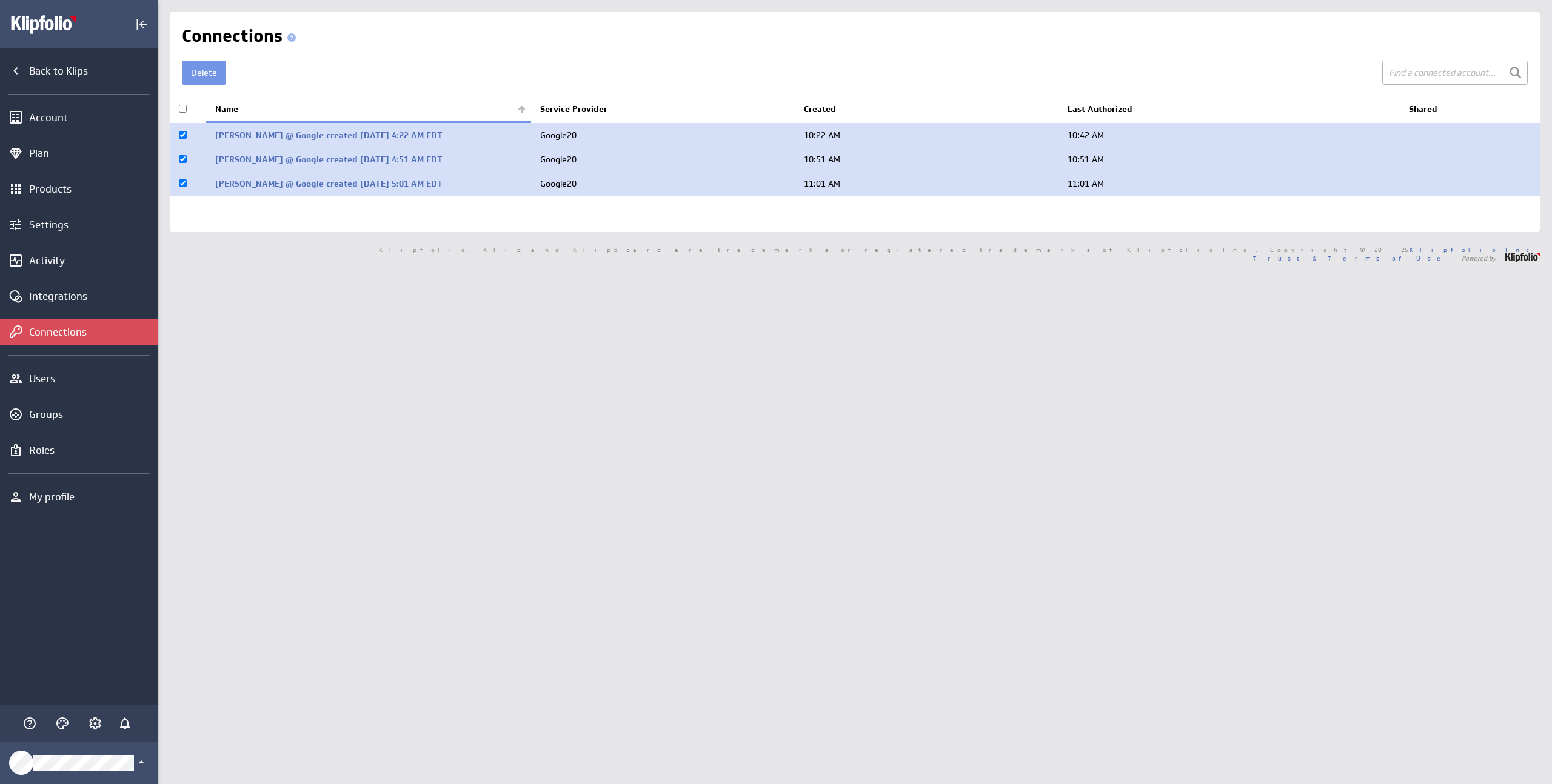
checkbox input "false"
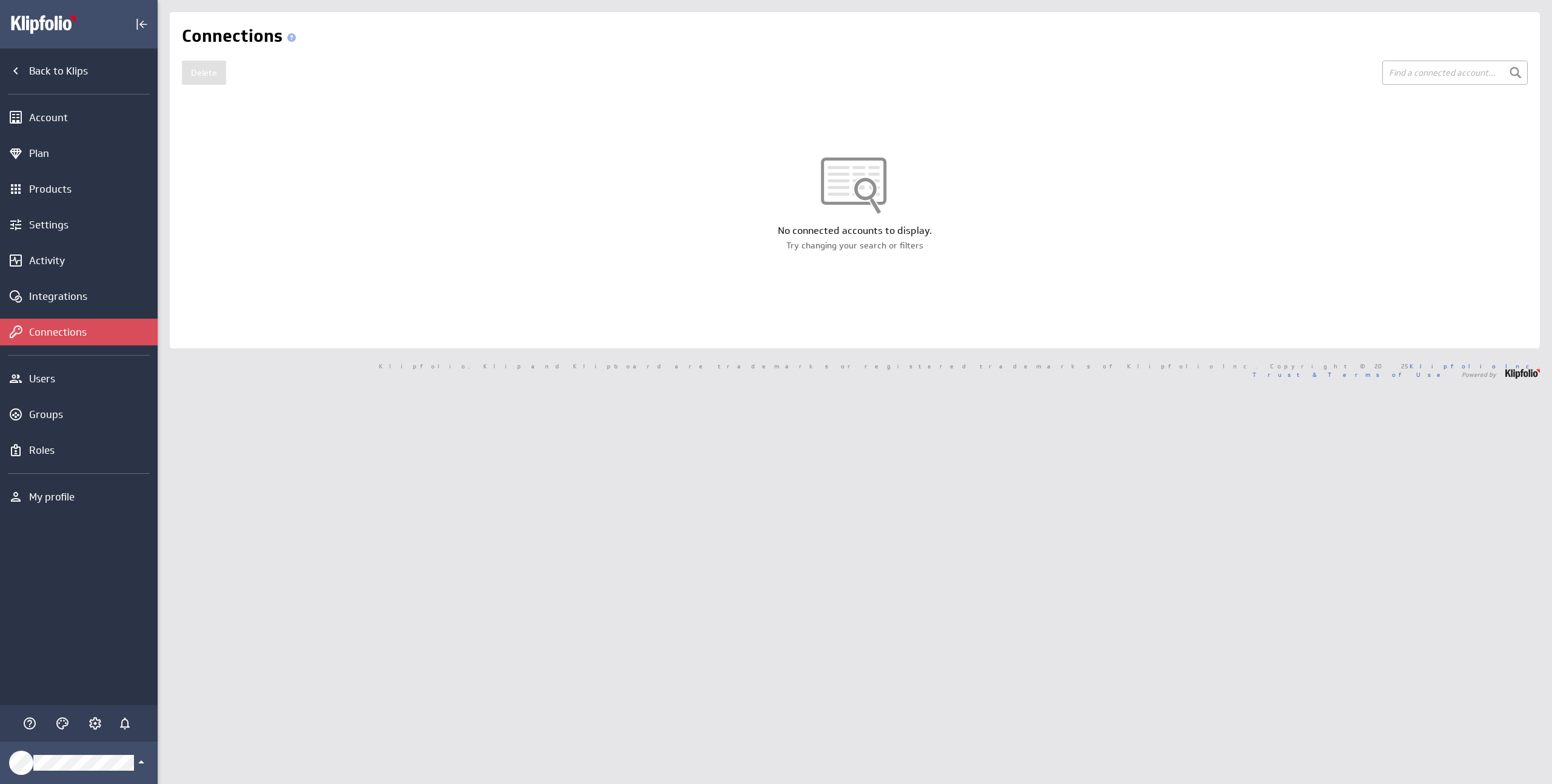
click at [77, 324] on div "Connections" at bounding box center [79, 332] width 158 height 27
